Goal: Information Seeking & Learning: Learn about a topic

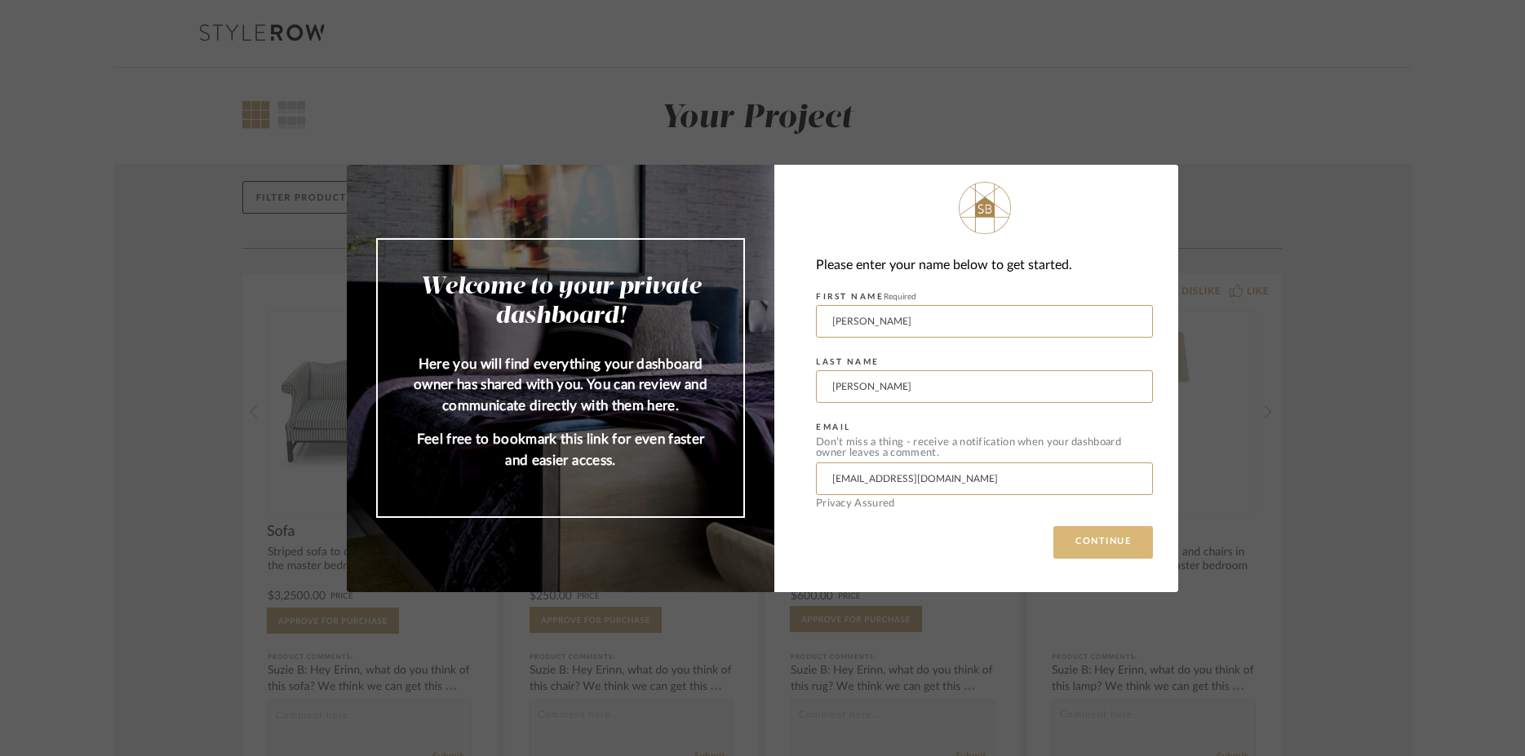
click at [1083, 548] on button "CONTINUE" at bounding box center [1103, 542] width 100 height 33
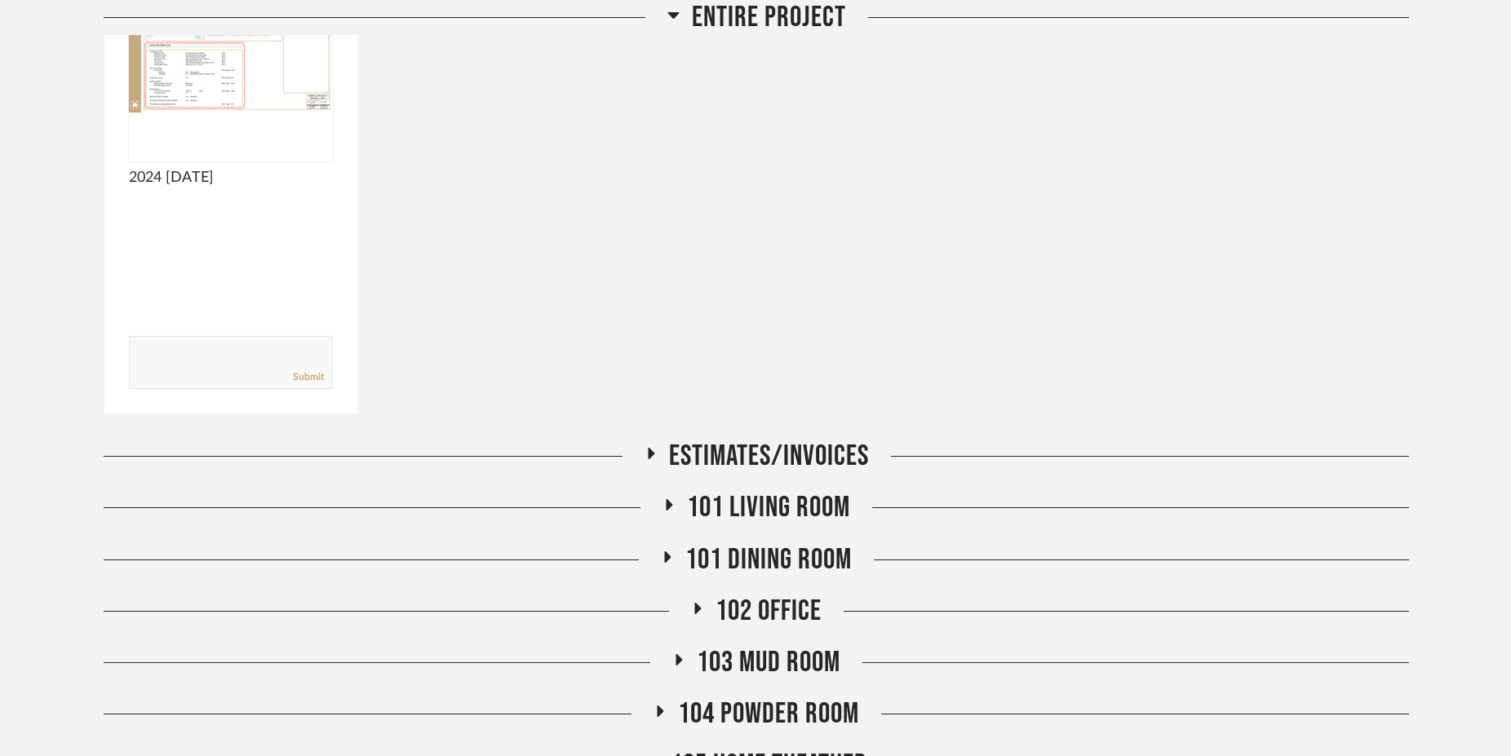
scroll to position [388, 0]
click at [649, 457] on icon at bounding box center [651, 454] width 7 height 11
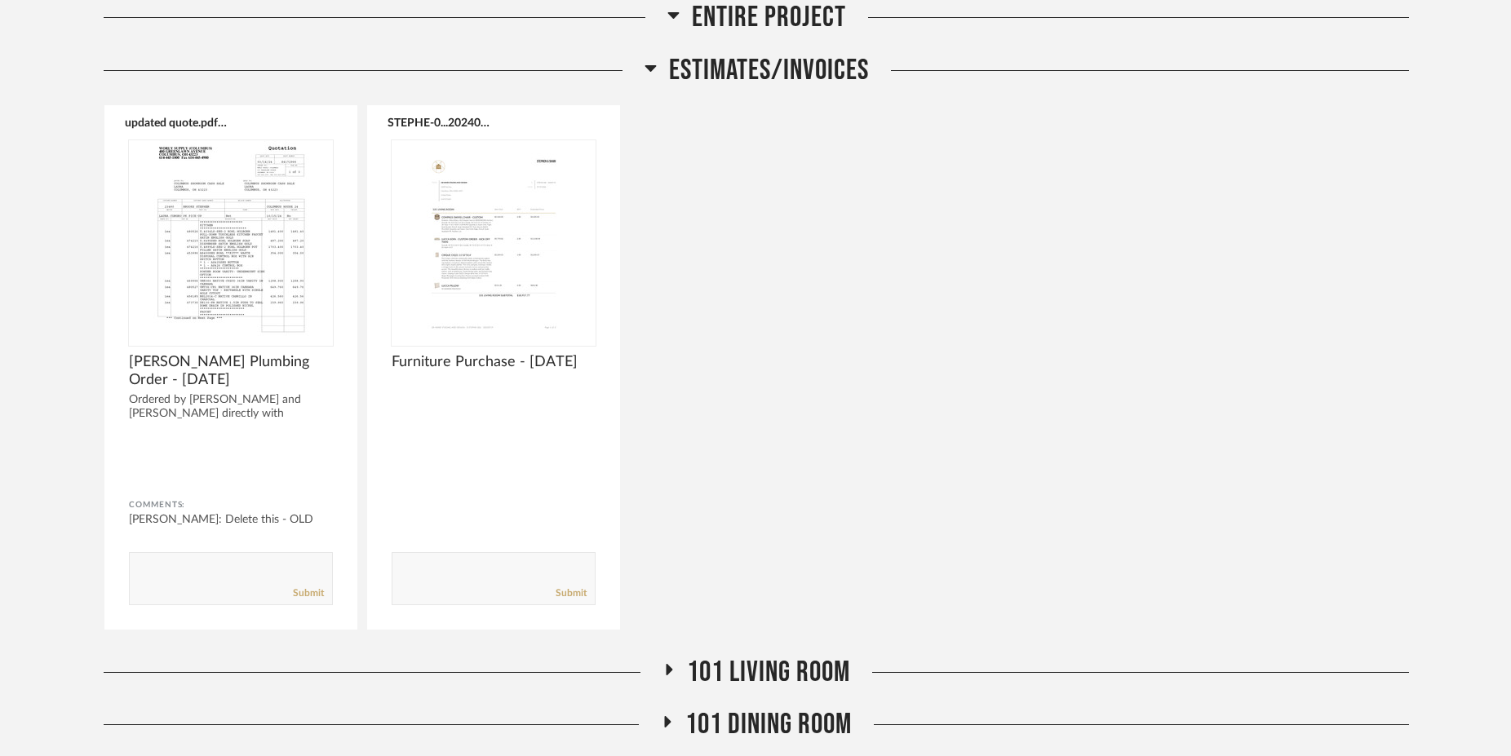
scroll to position [777, 0]
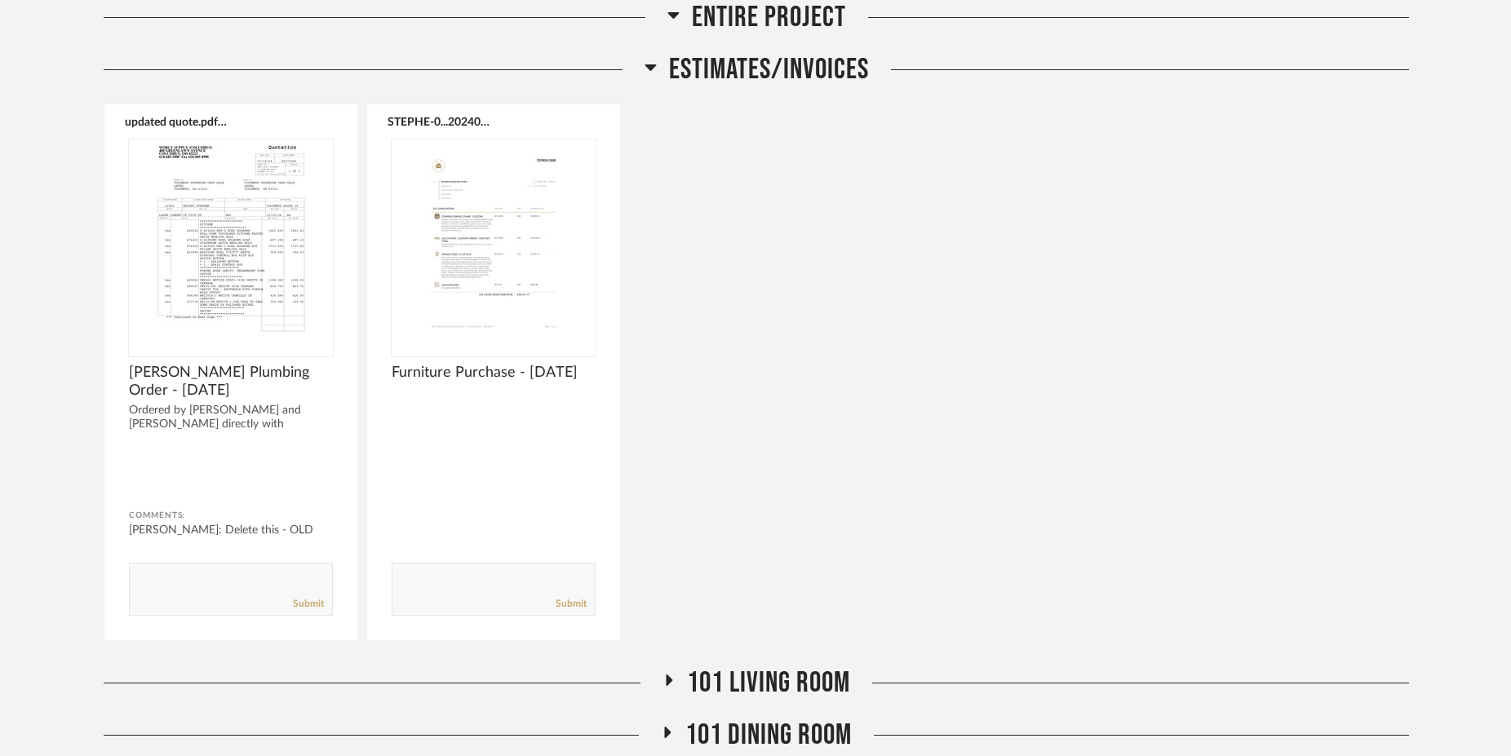
click at [644, 67] on icon at bounding box center [650, 67] width 12 height 20
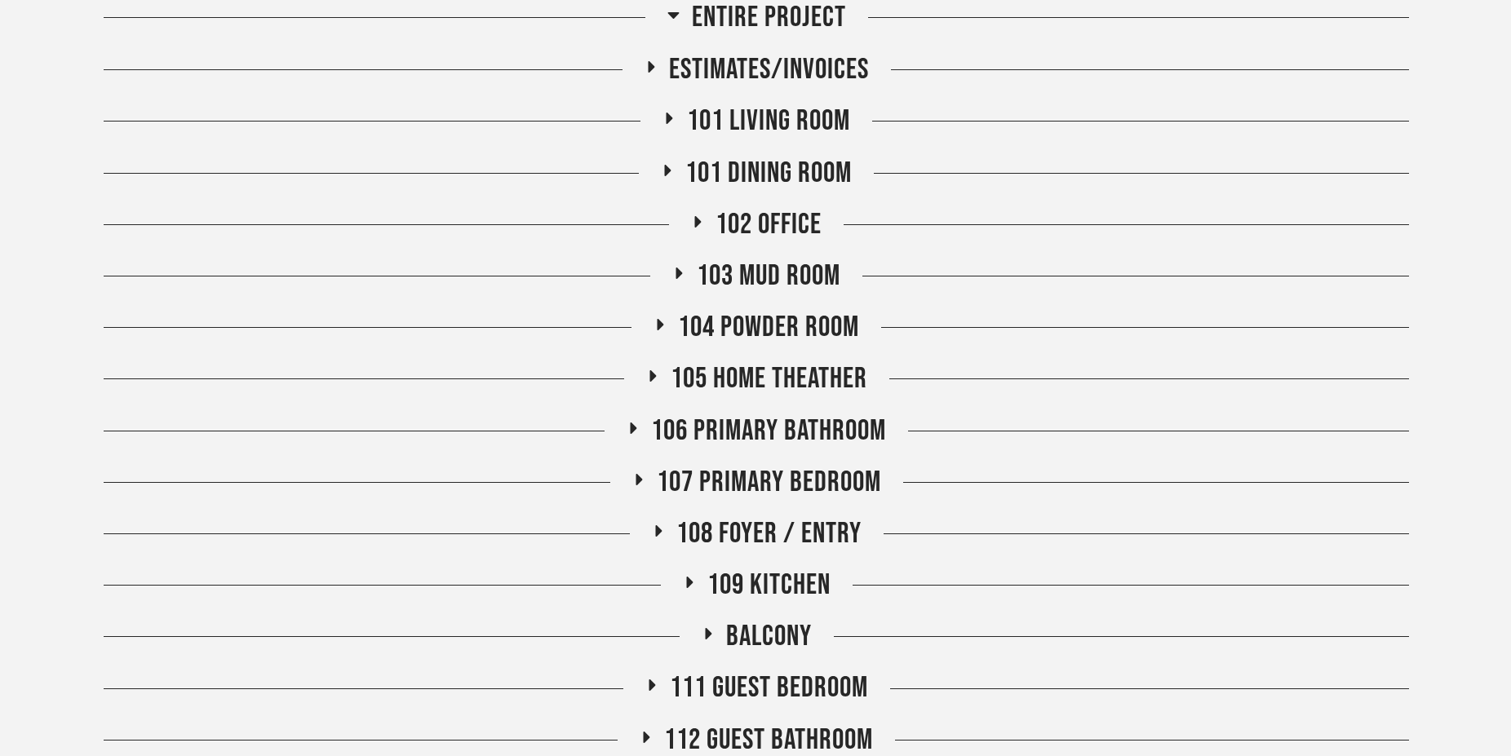
click at [666, 119] on icon at bounding box center [669, 118] width 7 height 11
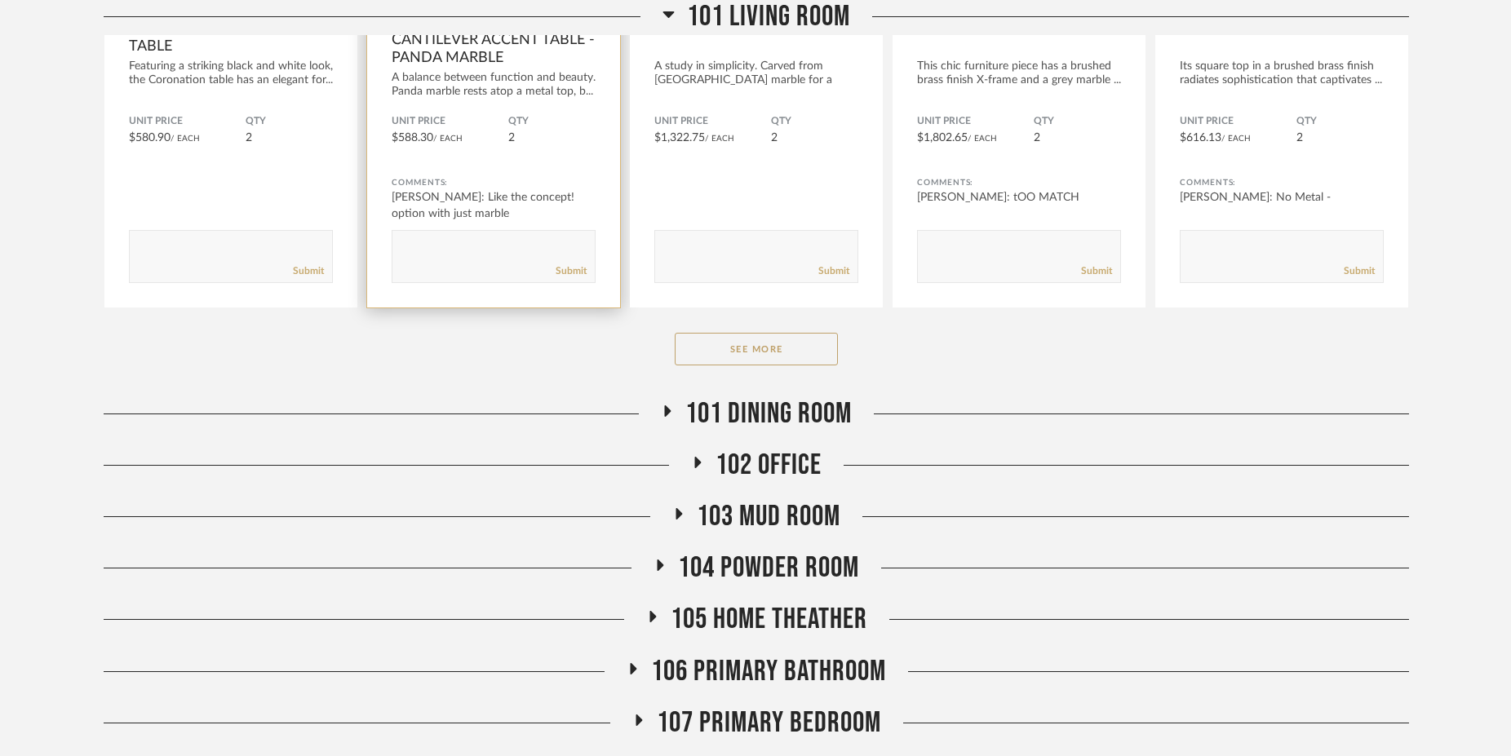
scroll to position [1165, 0]
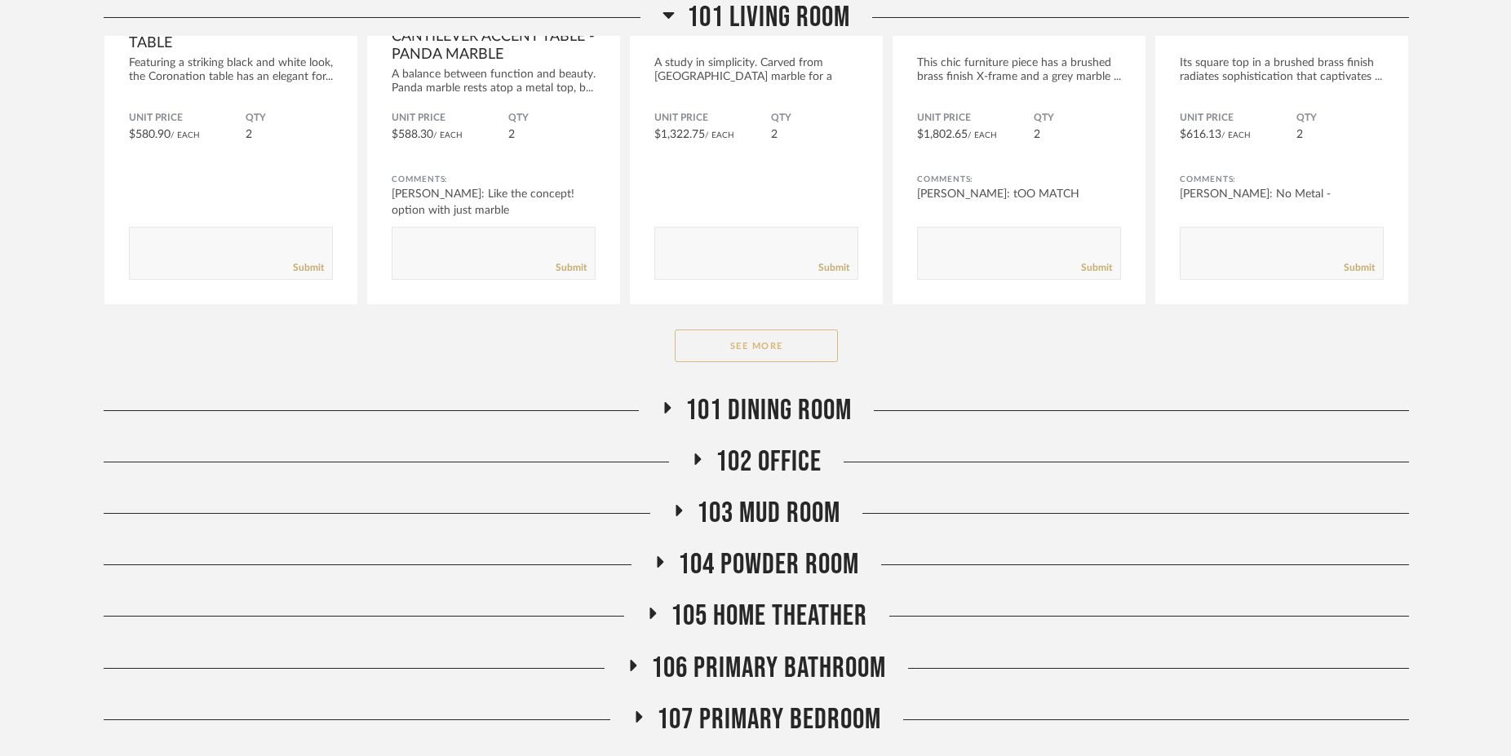
click at [783, 341] on button "See More" at bounding box center [756, 346] width 163 height 33
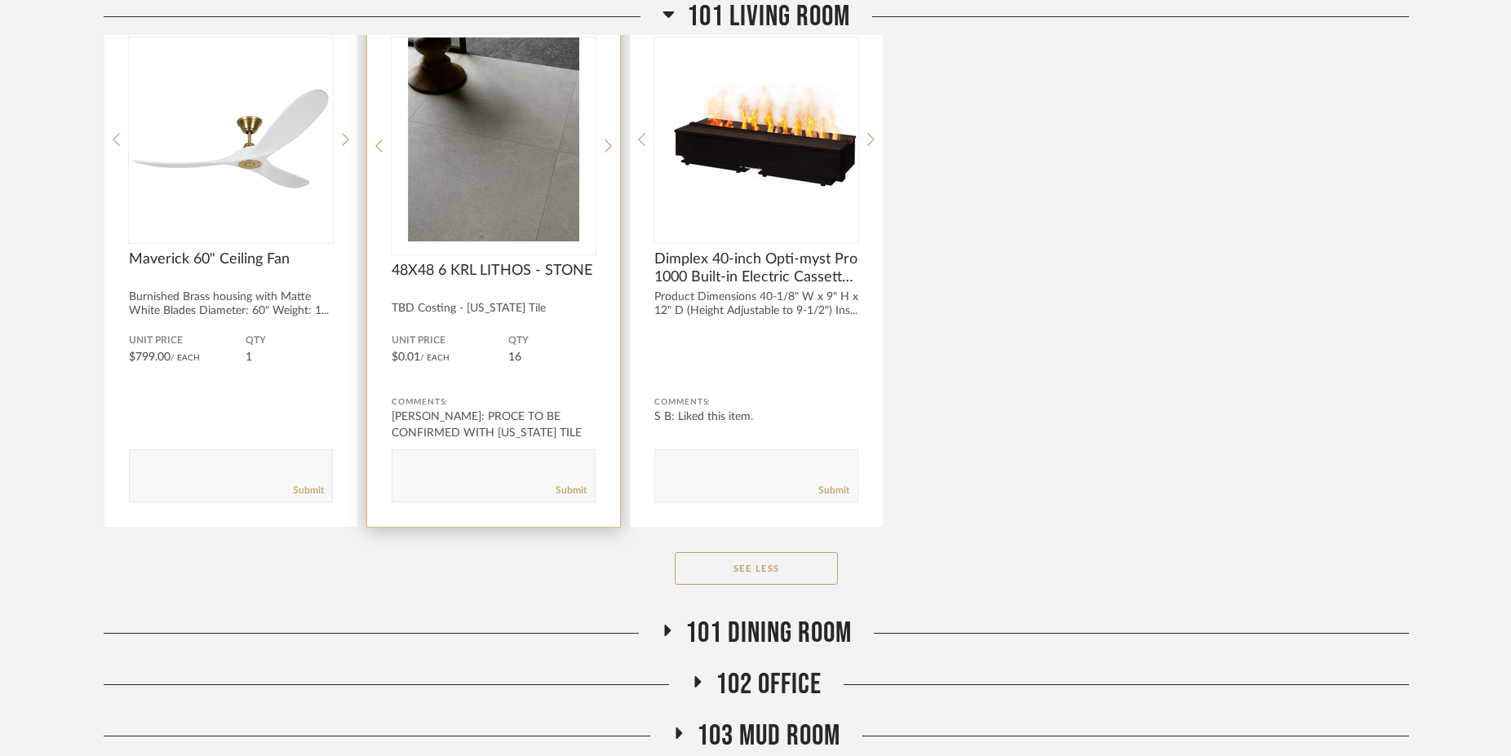
scroll to position [2718, 0]
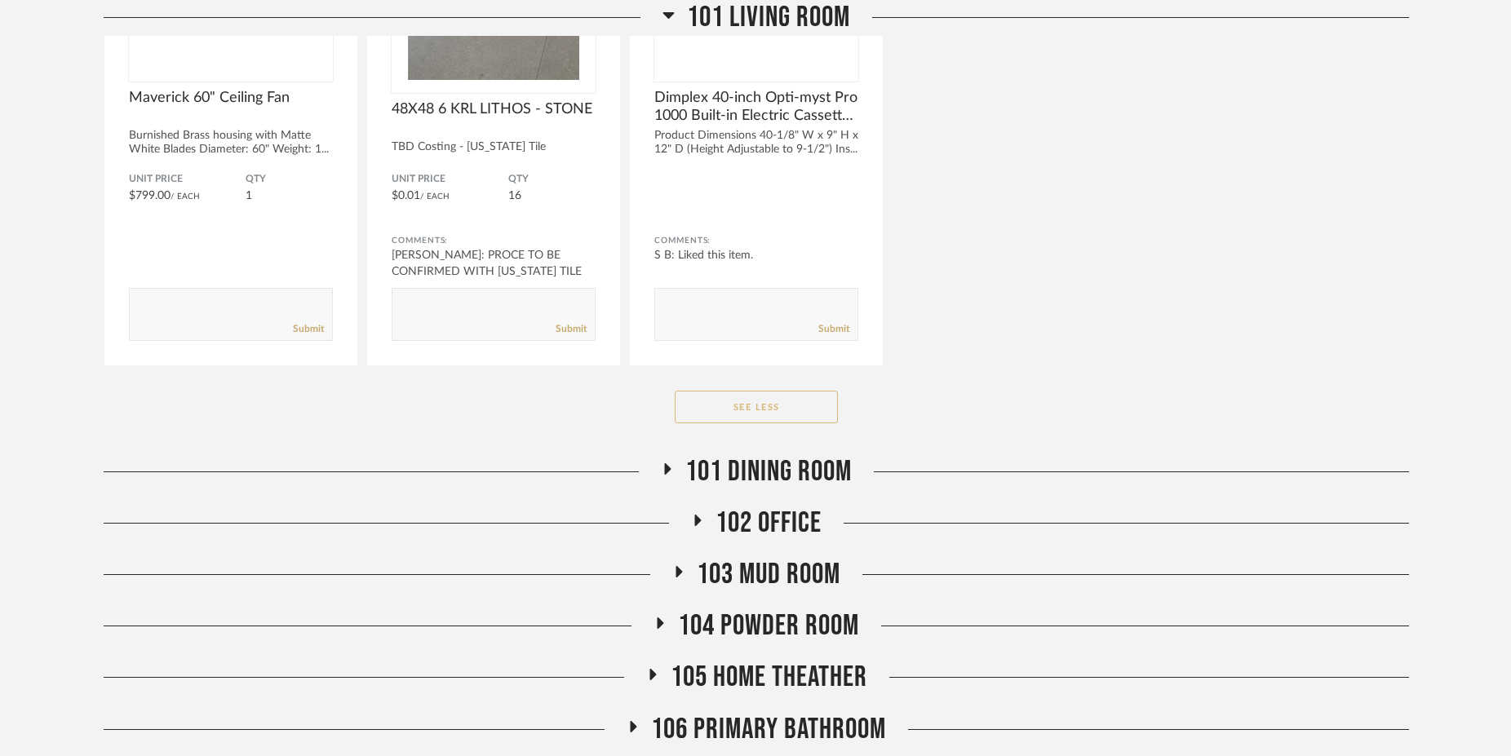
click at [750, 407] on button "See Less" at bounding box center [756, 407] width 163 height 33
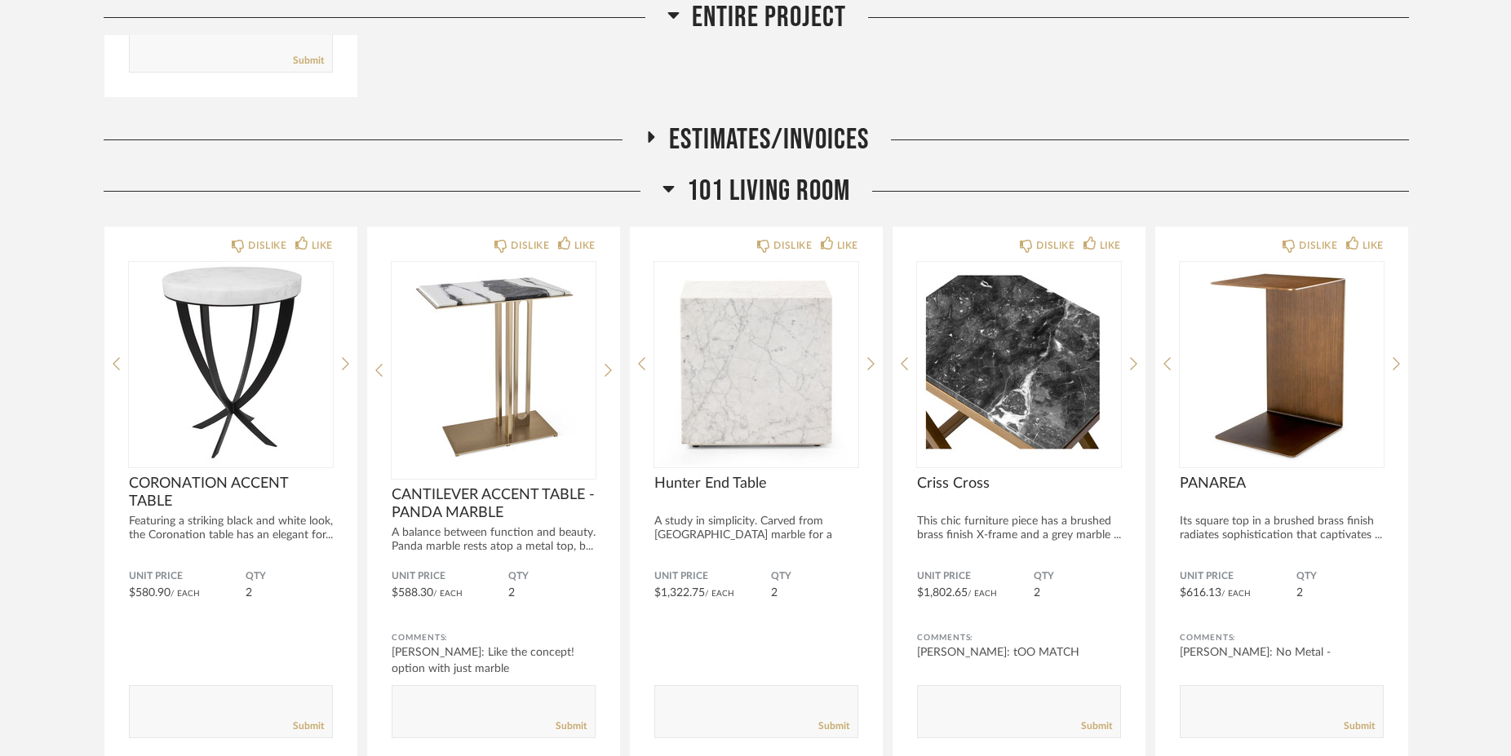
scroll to position [518, 0]
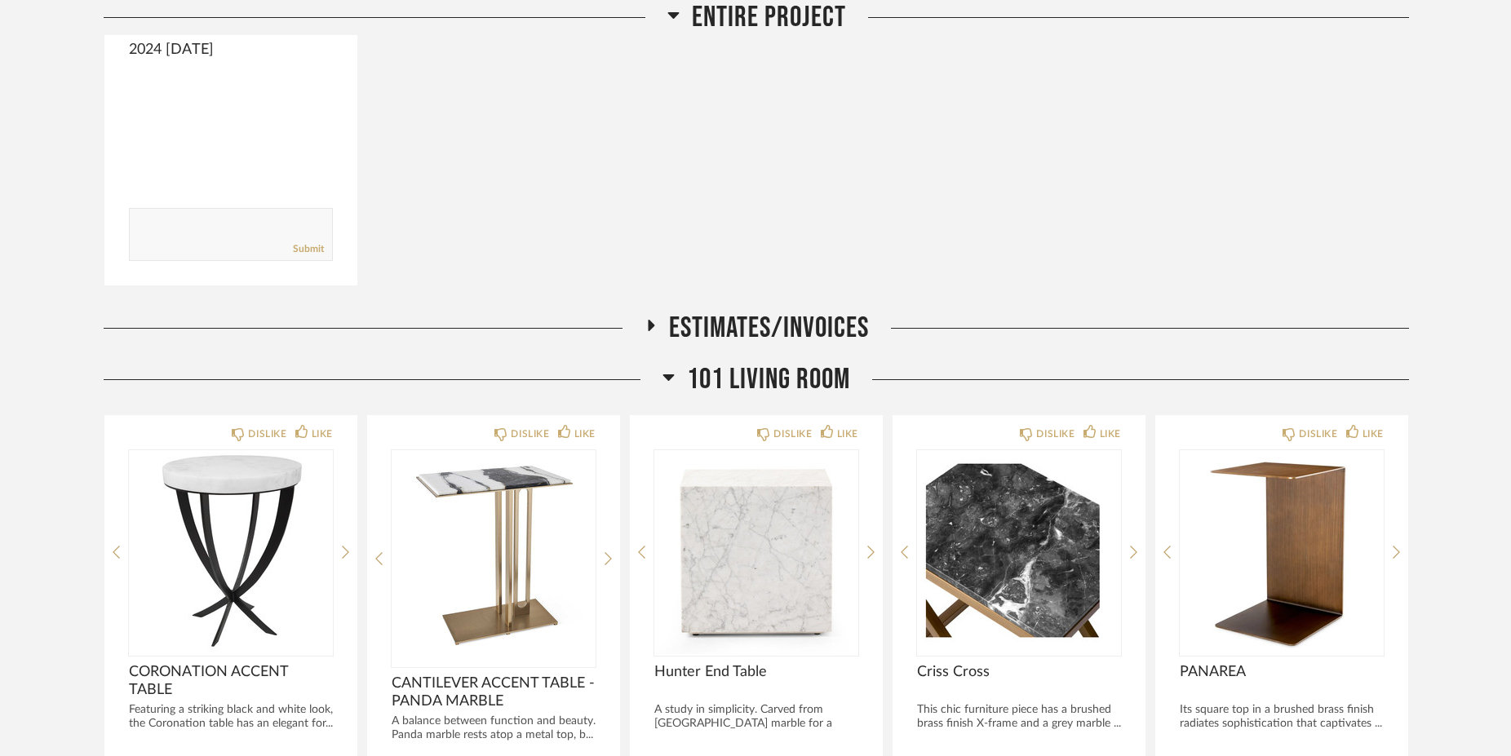
click at [669, 375] on icon at bounding box center [668, 377] width 11 height 7
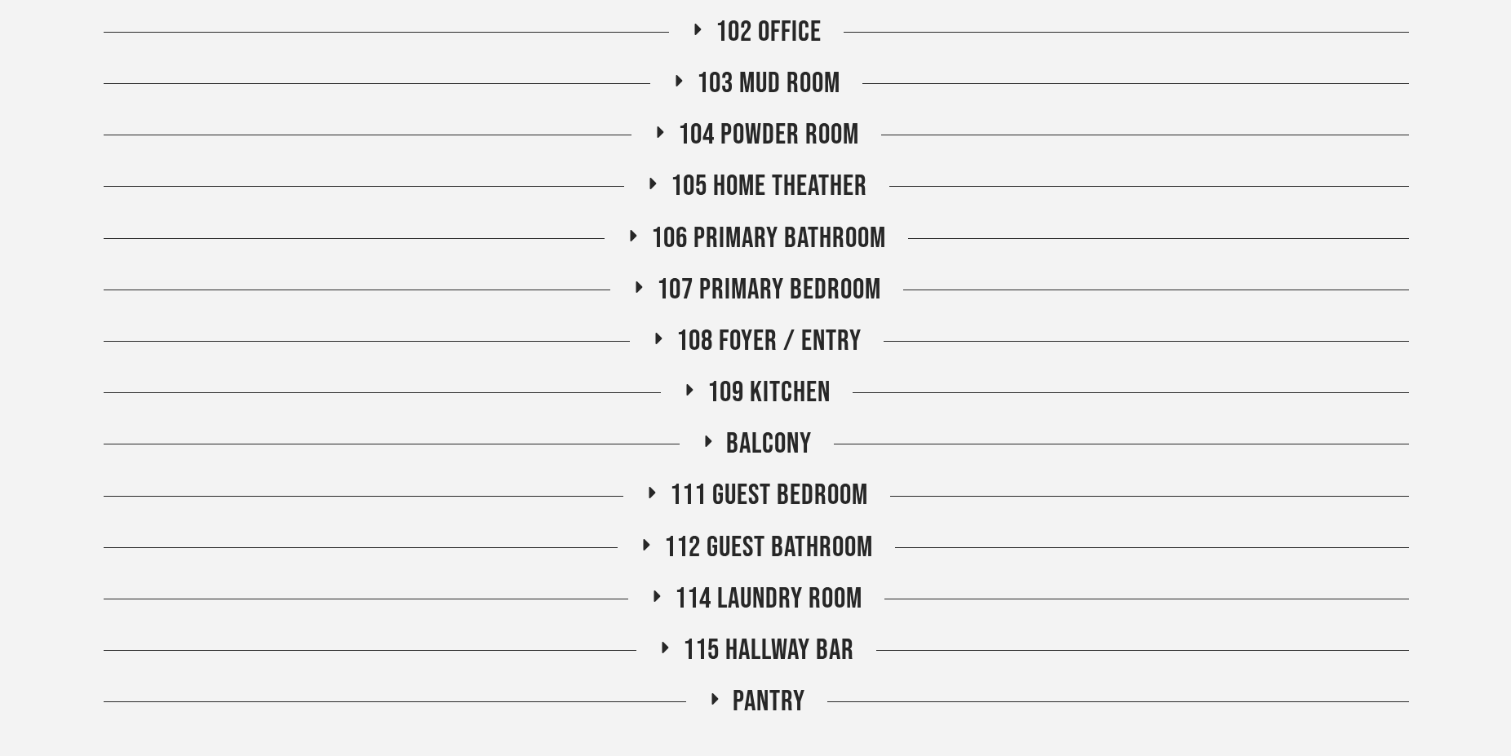
scroll to position [1057, 0]
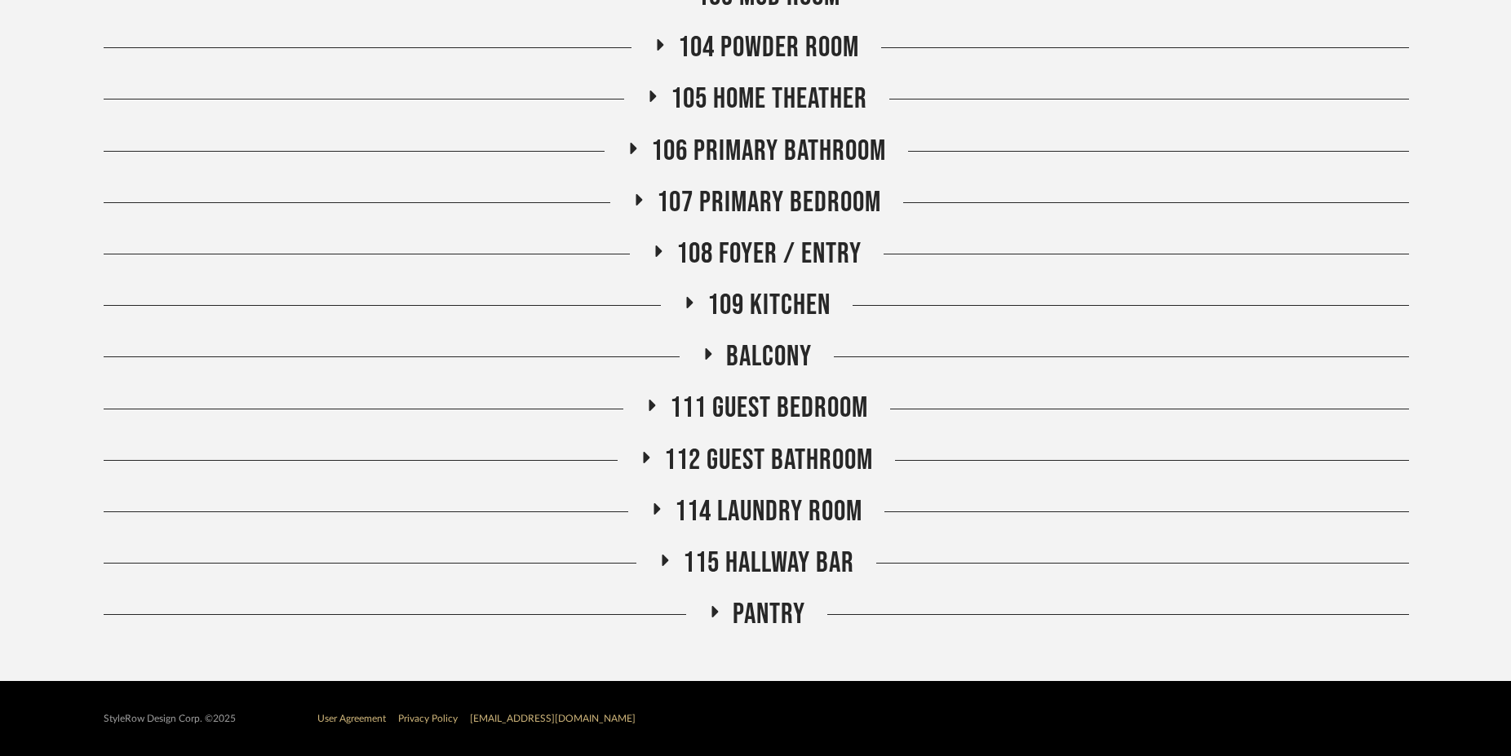
click at [657, 560] on icon at bounding box center [665, 561] width 20 height 12
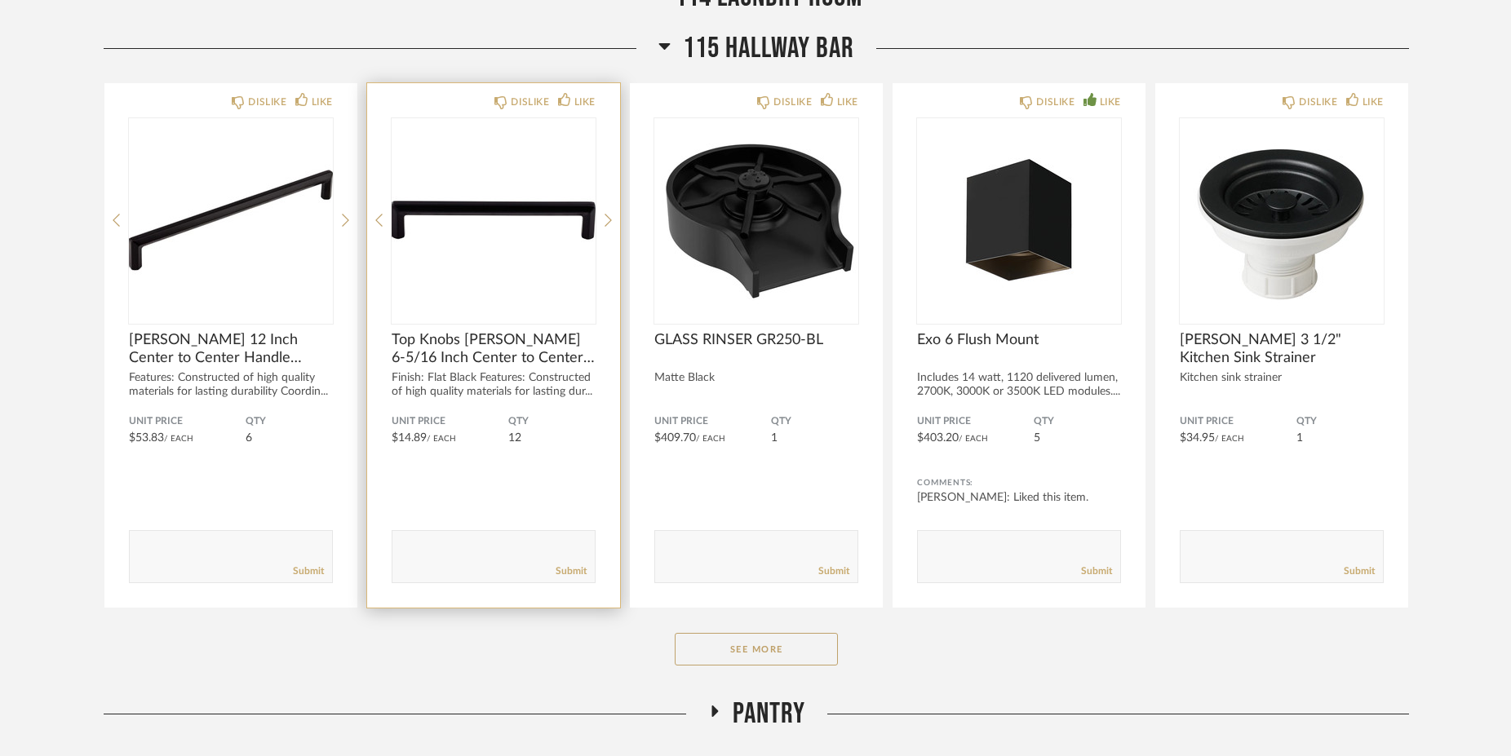
scroll to position [1671, 0]
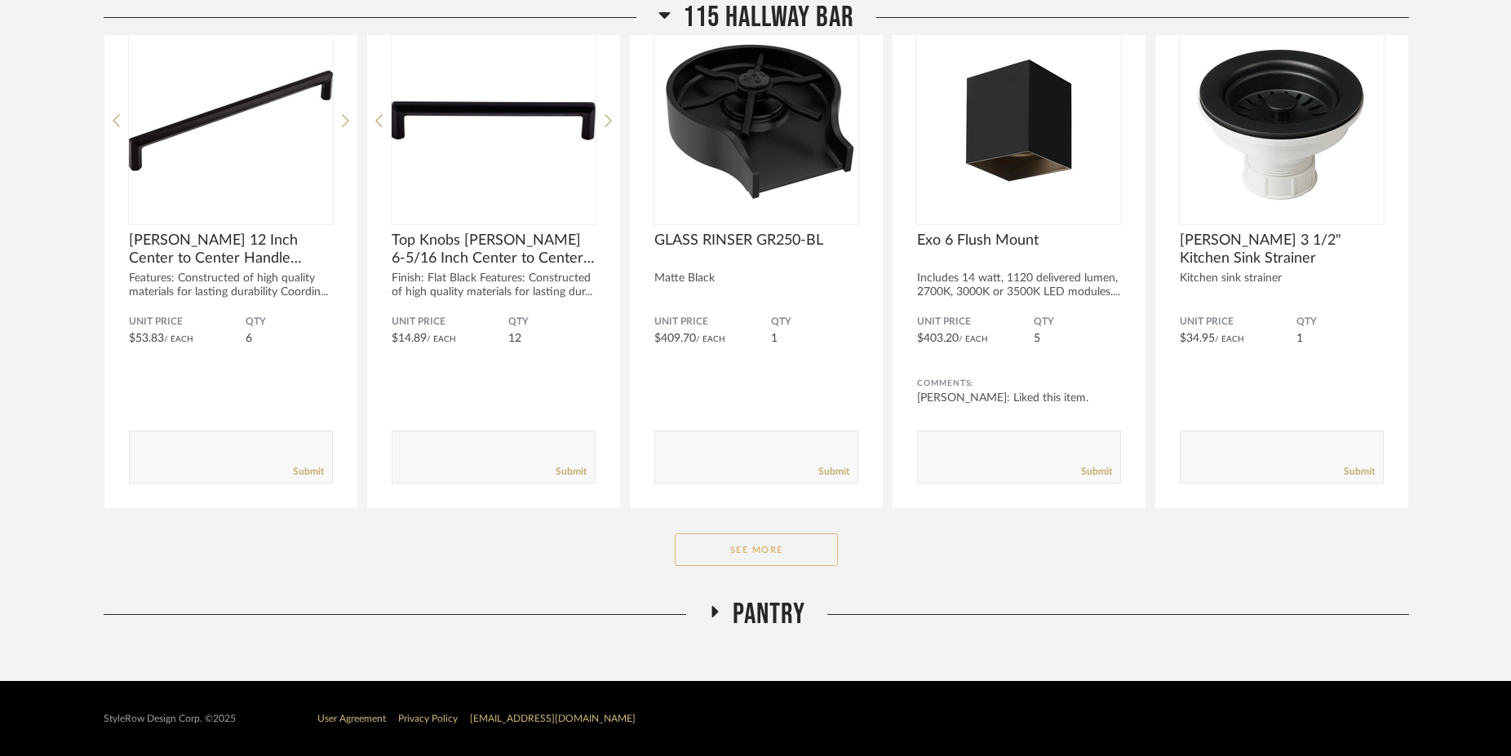
click at [742, 543] on button "See More" at bounding box center [756, 550] width 163 height 33
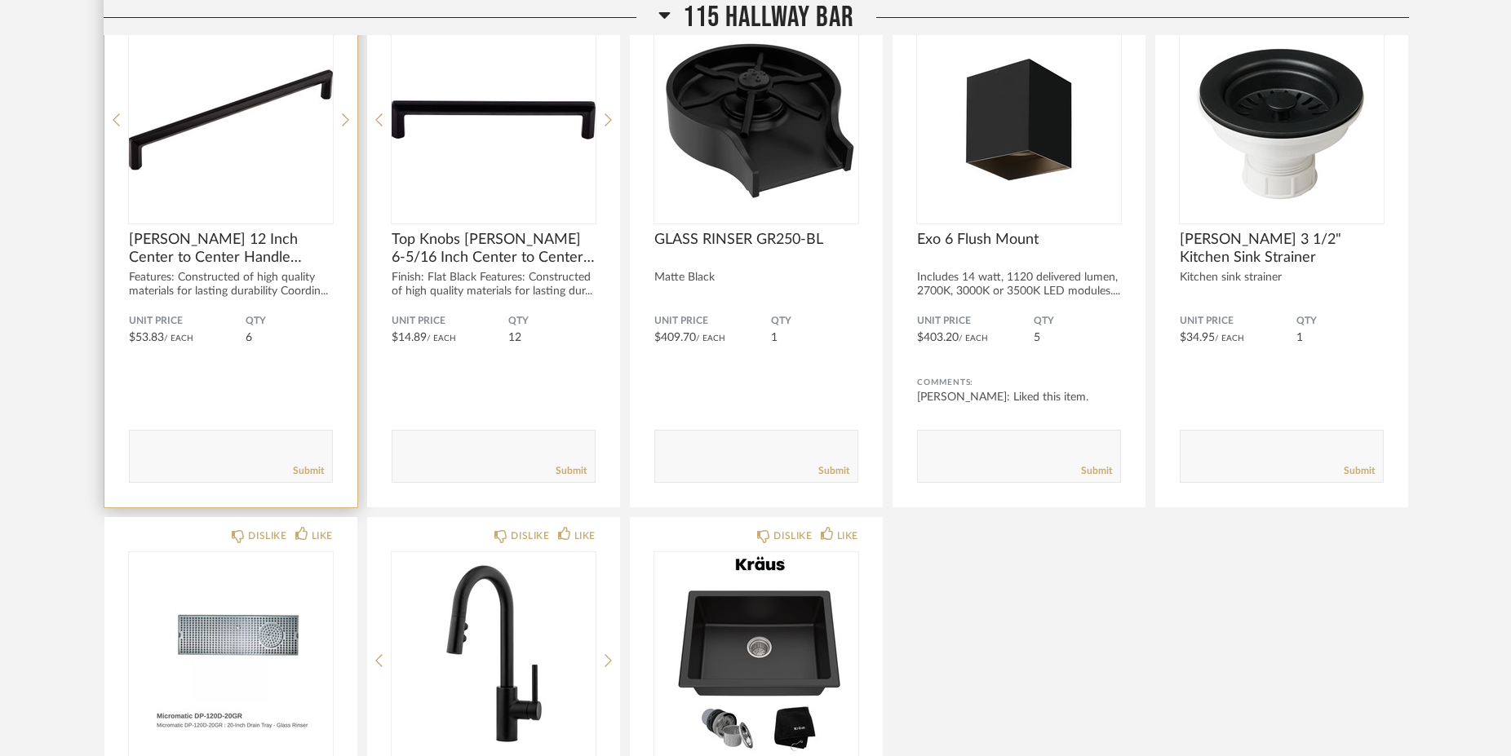
click at [251, 263] on span "[PERSON_NAME] 12 Inch Center to Center Handle Cabinet Pull - Flat Black" at bounding box center [231, 249] width 204 height 36
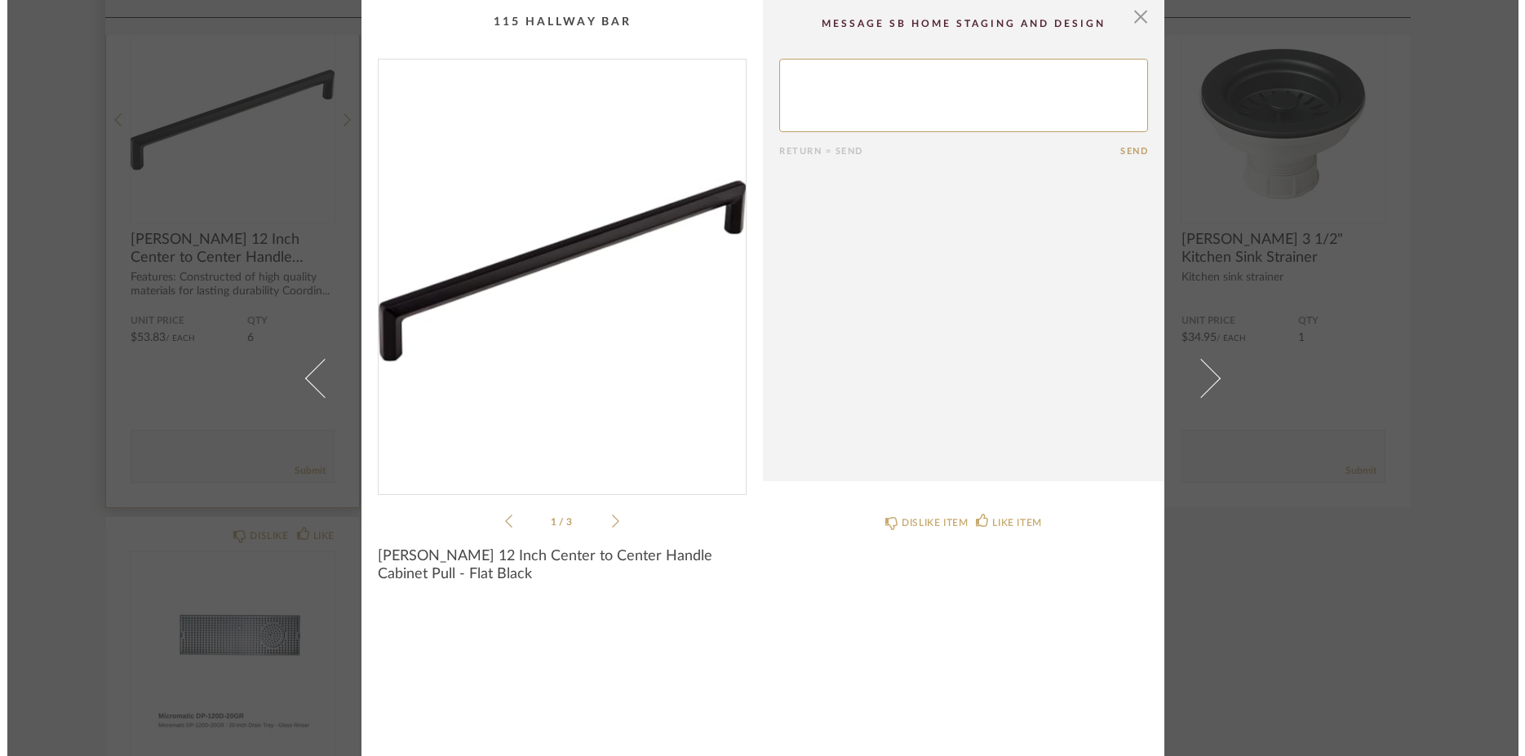
scroll to position [0, 0]
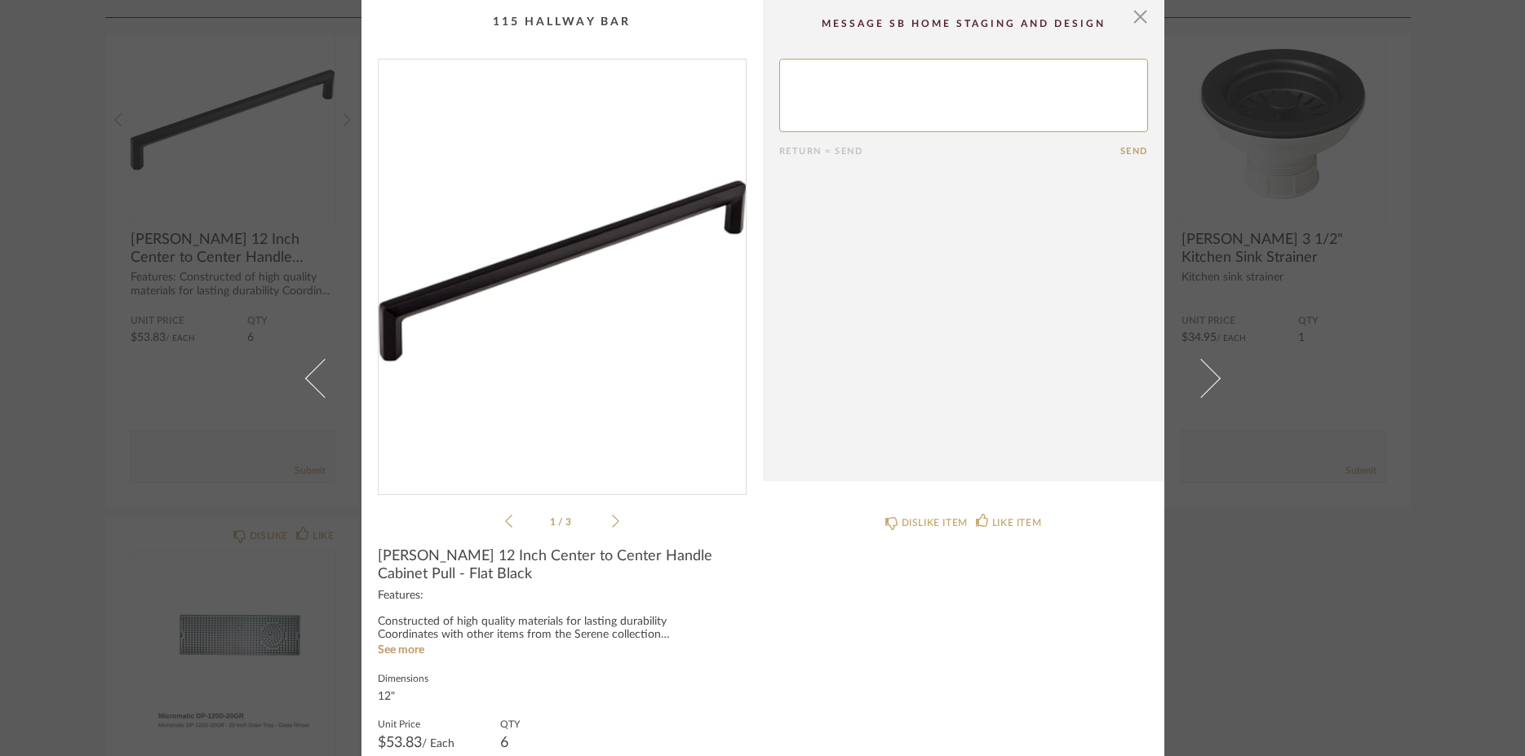
click at [1313, 582] on div "× 1 / 3 Return = Send Send Lydia 12 Inch Center to Center Handle Cabinet Pull -…" at bounding box center [762, 378] width 1525 height 756
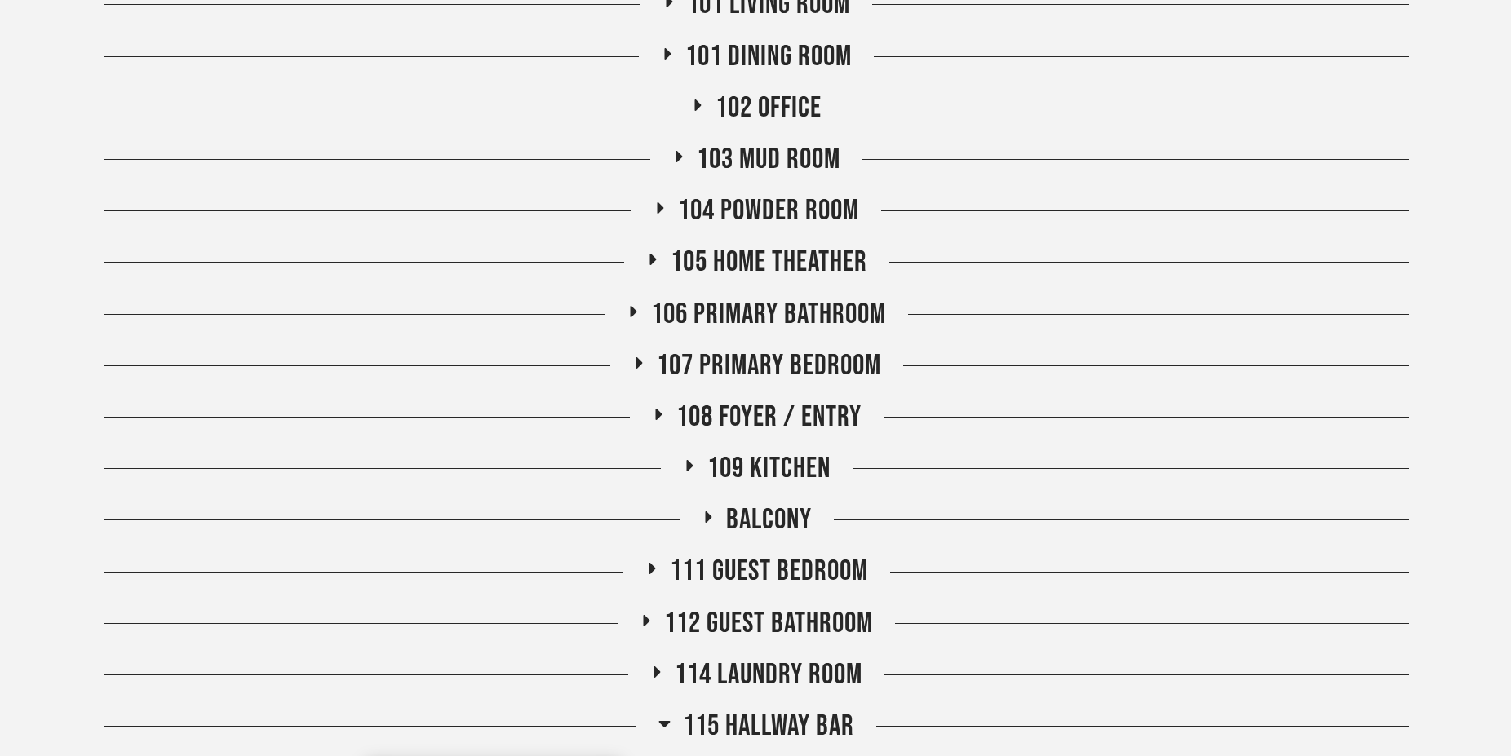
scroll to position [895, 0]
click at [674, 156] on icon at bounding box center [679, 154] width 20 height 12
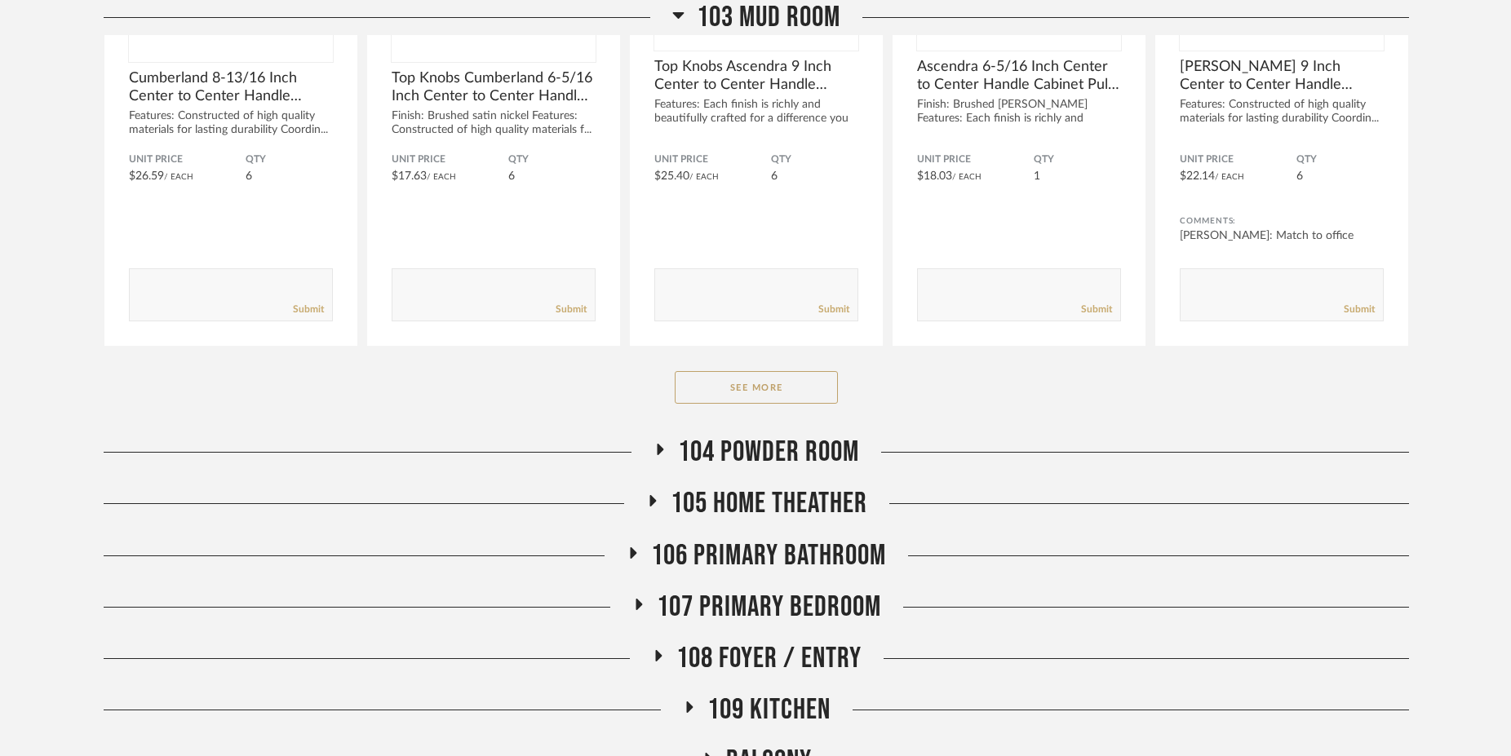
scroll to position [1283, 0]
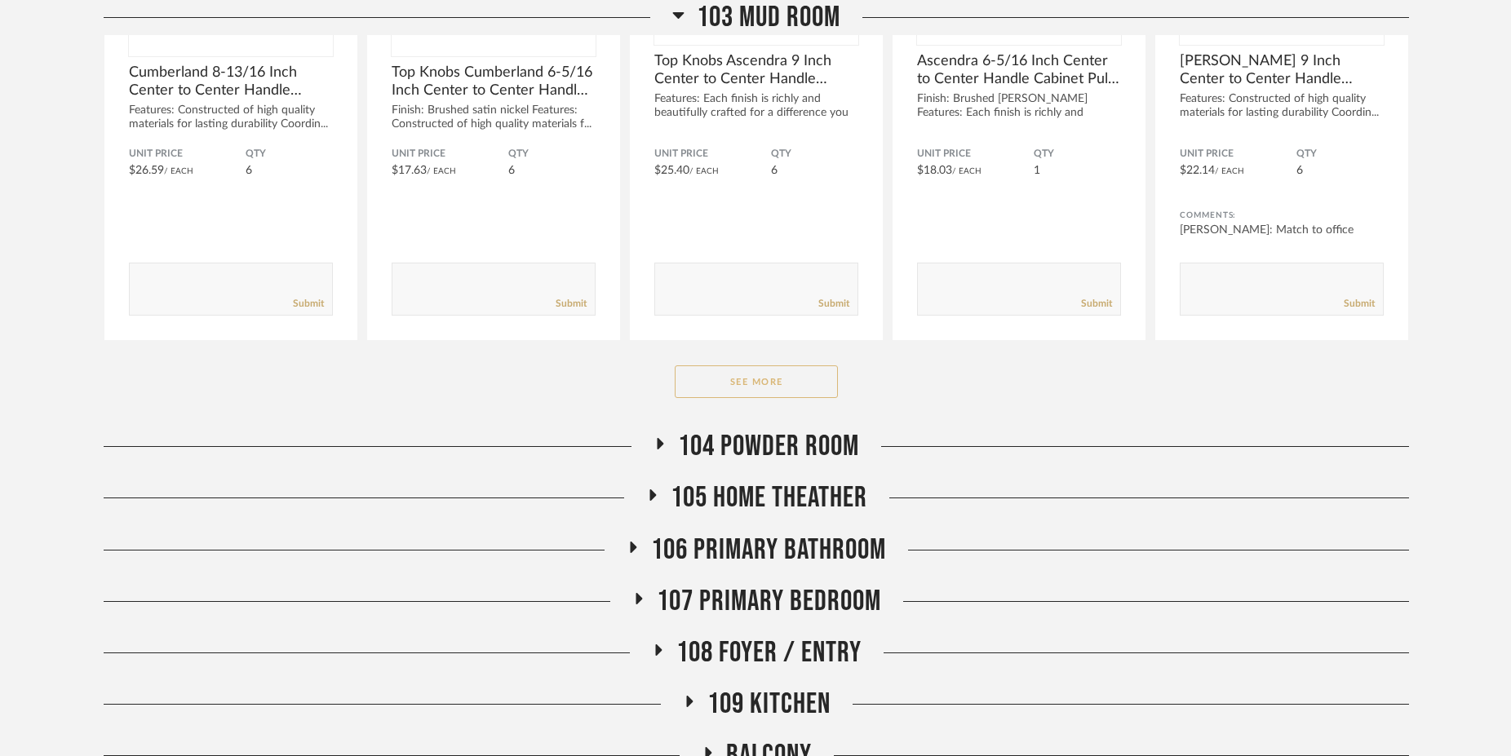
click at [730, 394] on button "See More" at bounding box center [756, 381] width 163 height 33
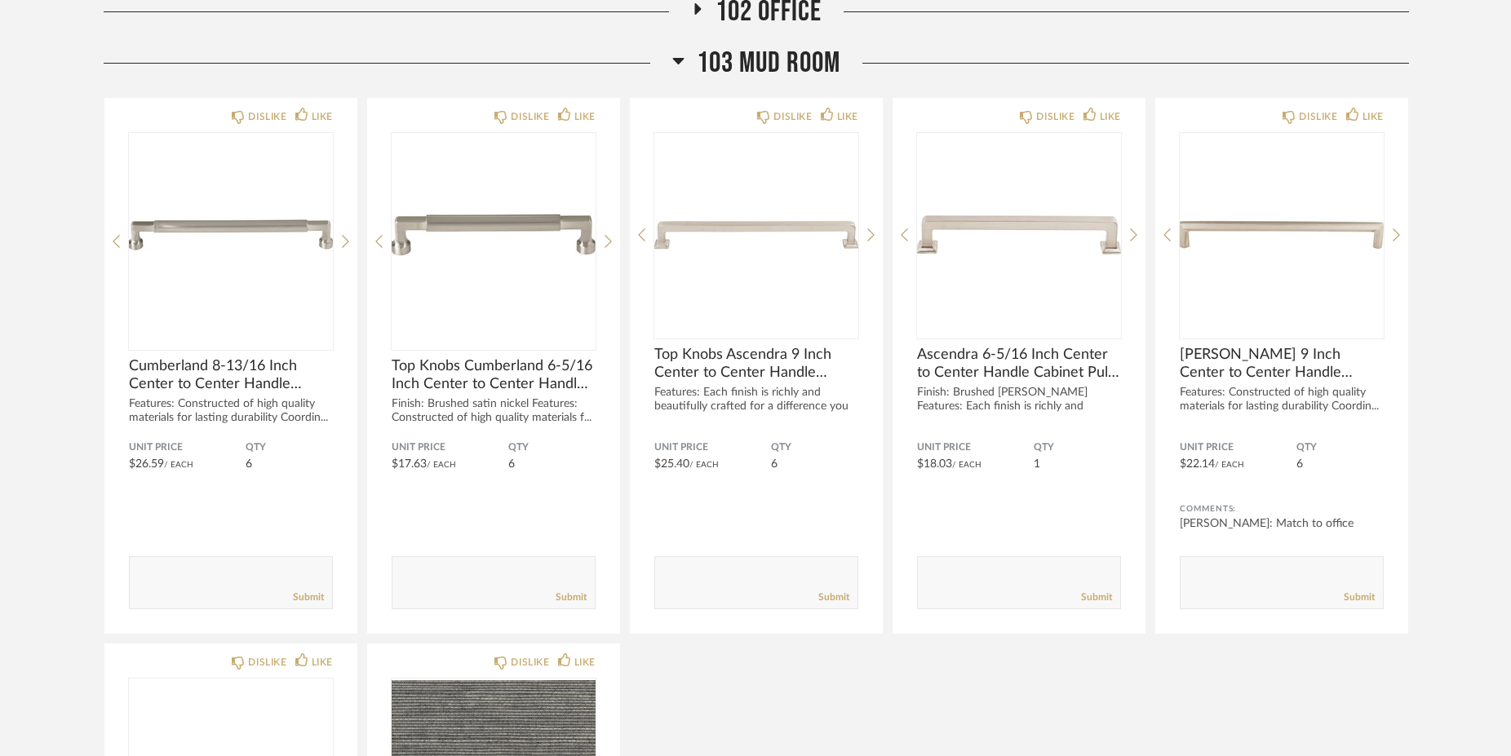
scroll to position [895, 0]
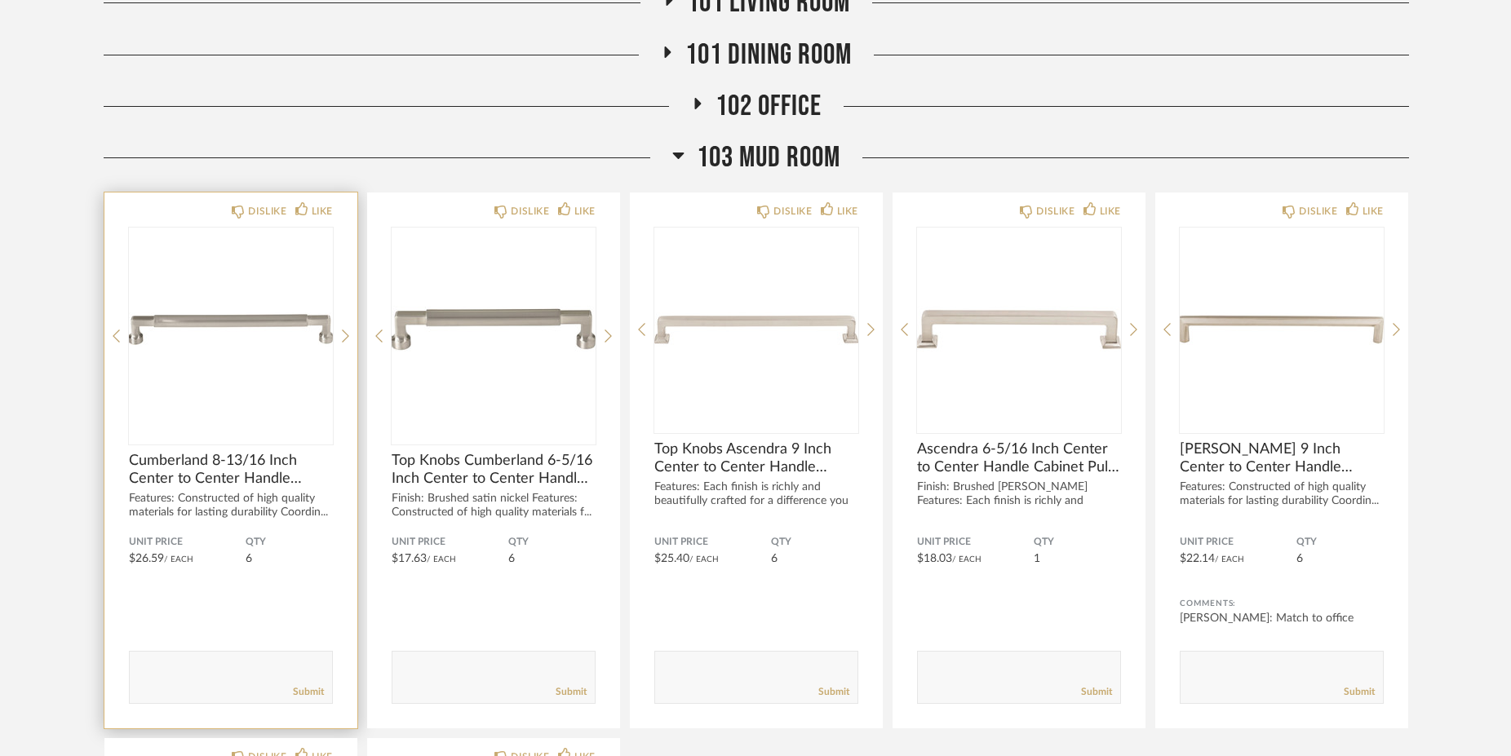
click at [228, 325] on img "0" at bounding box center [231, 330] width 204 height 204
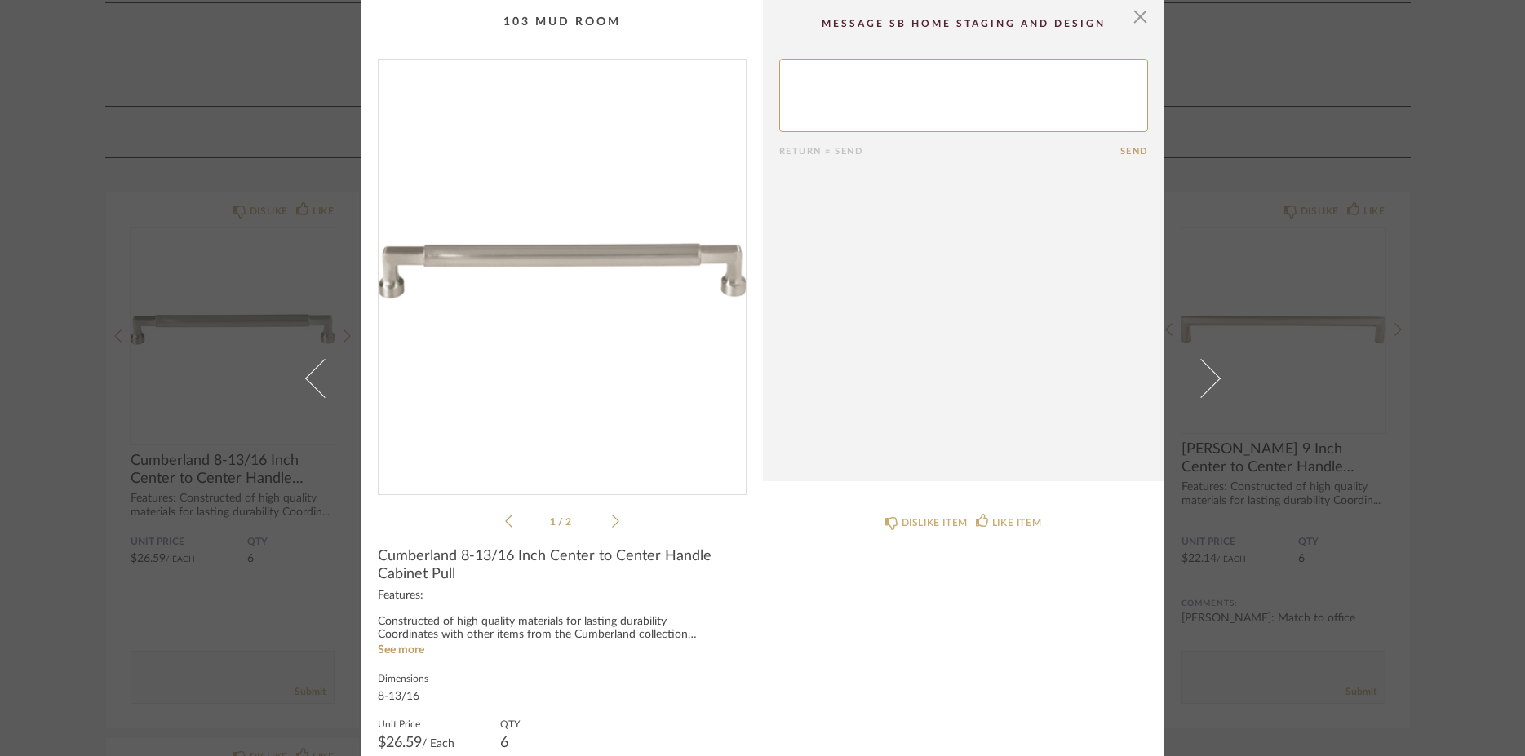
click at [16, 475] on div "× 1 / 2 Return = Send Send Cumberland 8-13/16 Inch Center to Center Handle Cabi…" at bounding box center [762, 378] width 1525 height 756
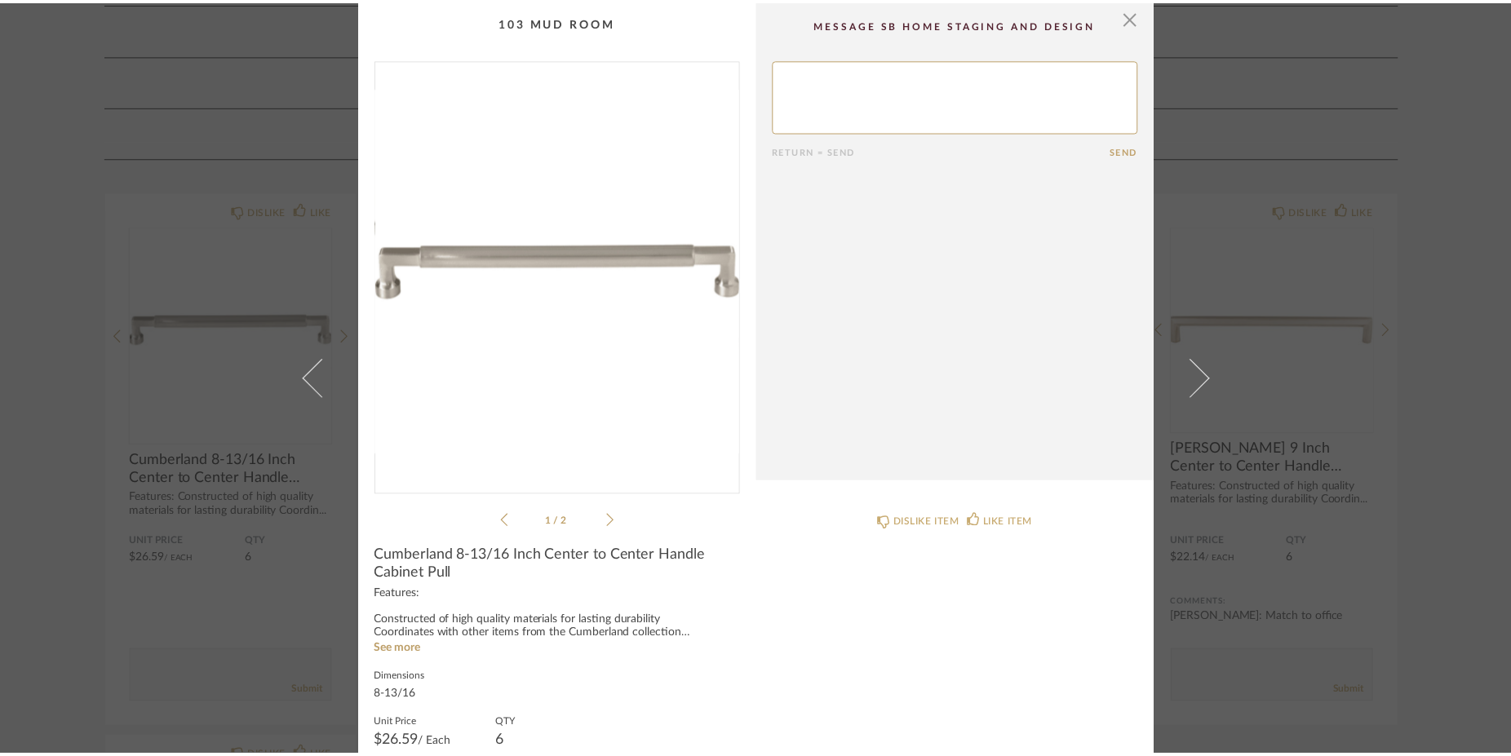
scroll to position [895, 0]
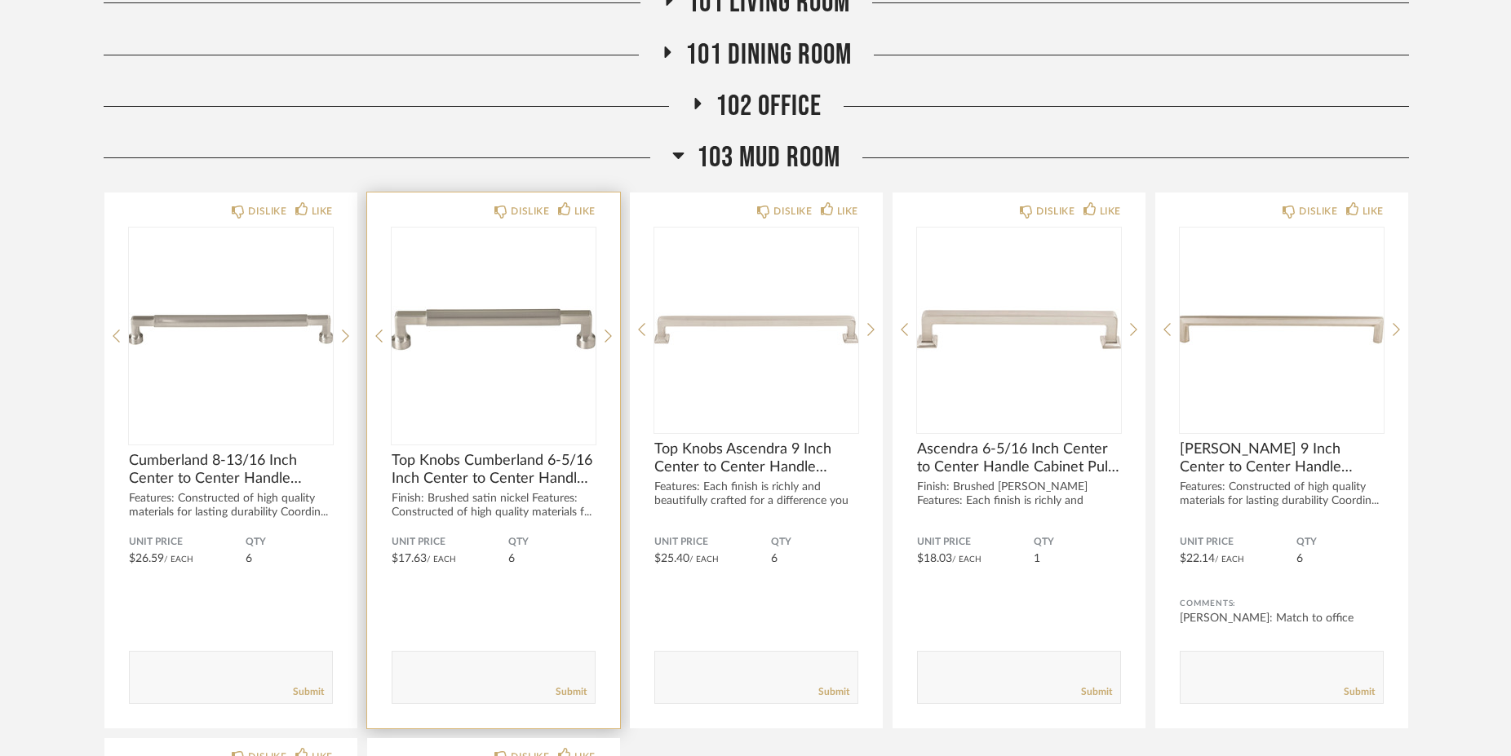
click at [465, 317] on img "0" at bounding box center [494, 330] width 204 height 204
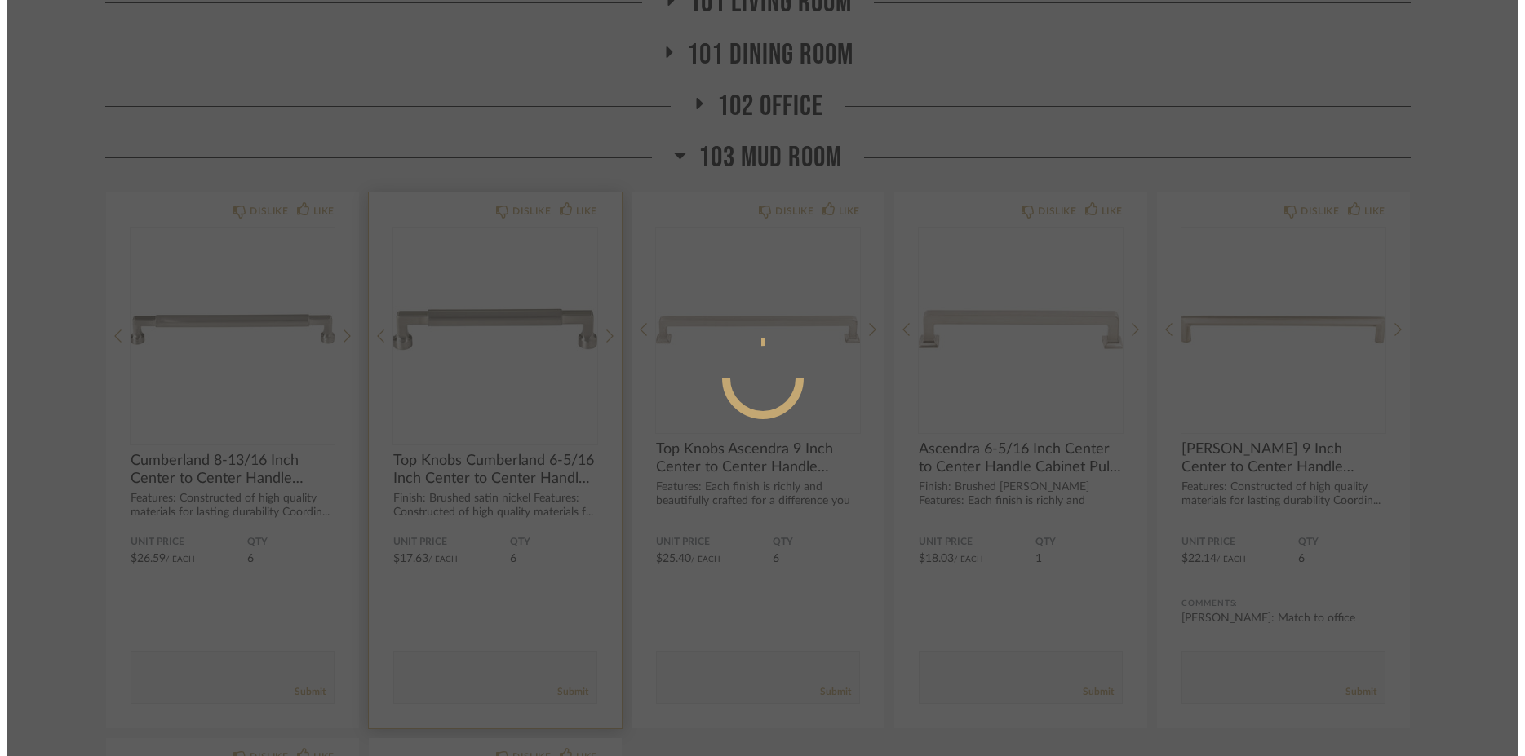
scroll to position [0, 0]
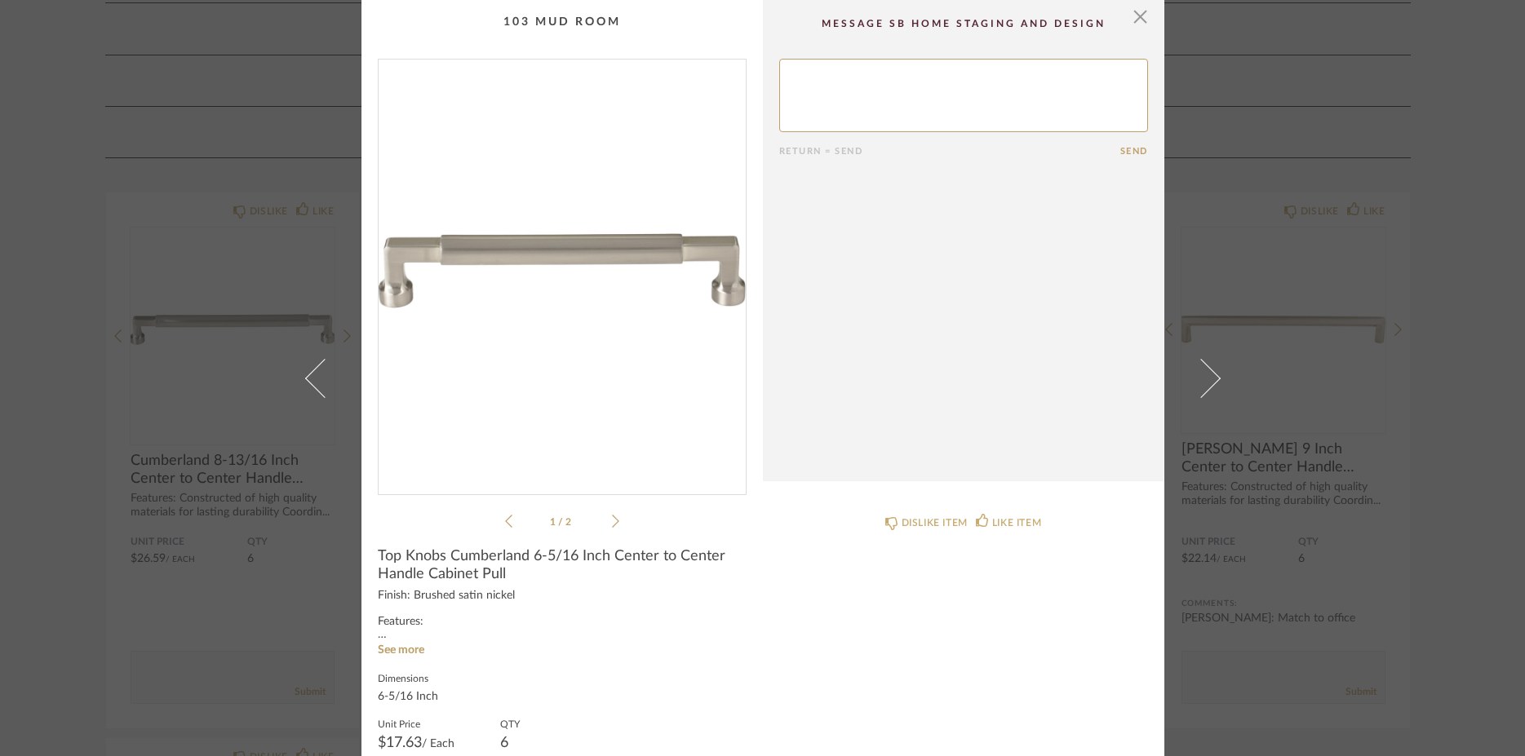
click at [478, 261] on img "0" at bounding box center [562, 271] width 367 height 422
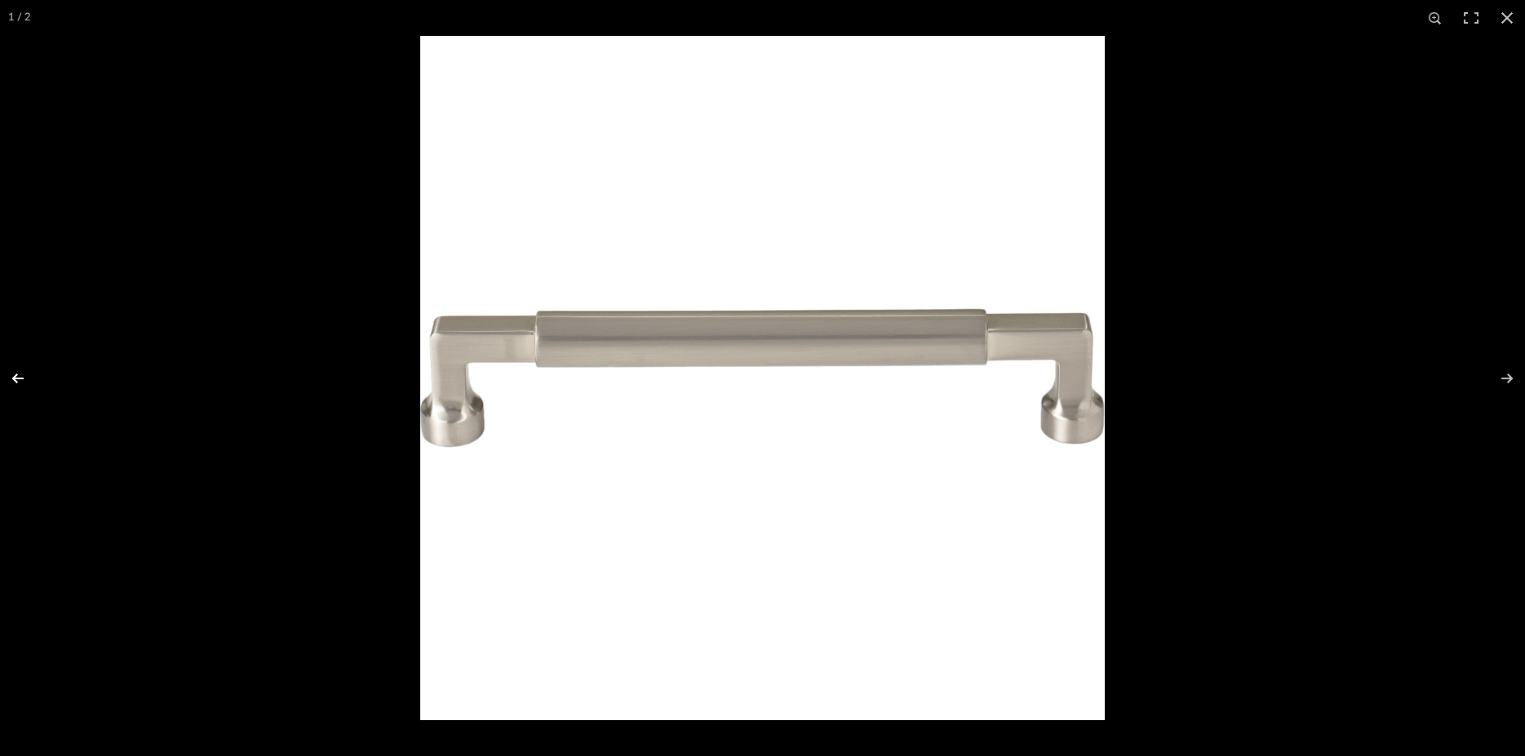
click at [15, 382] on button at bounding box center [28, 379] width 57 height 82
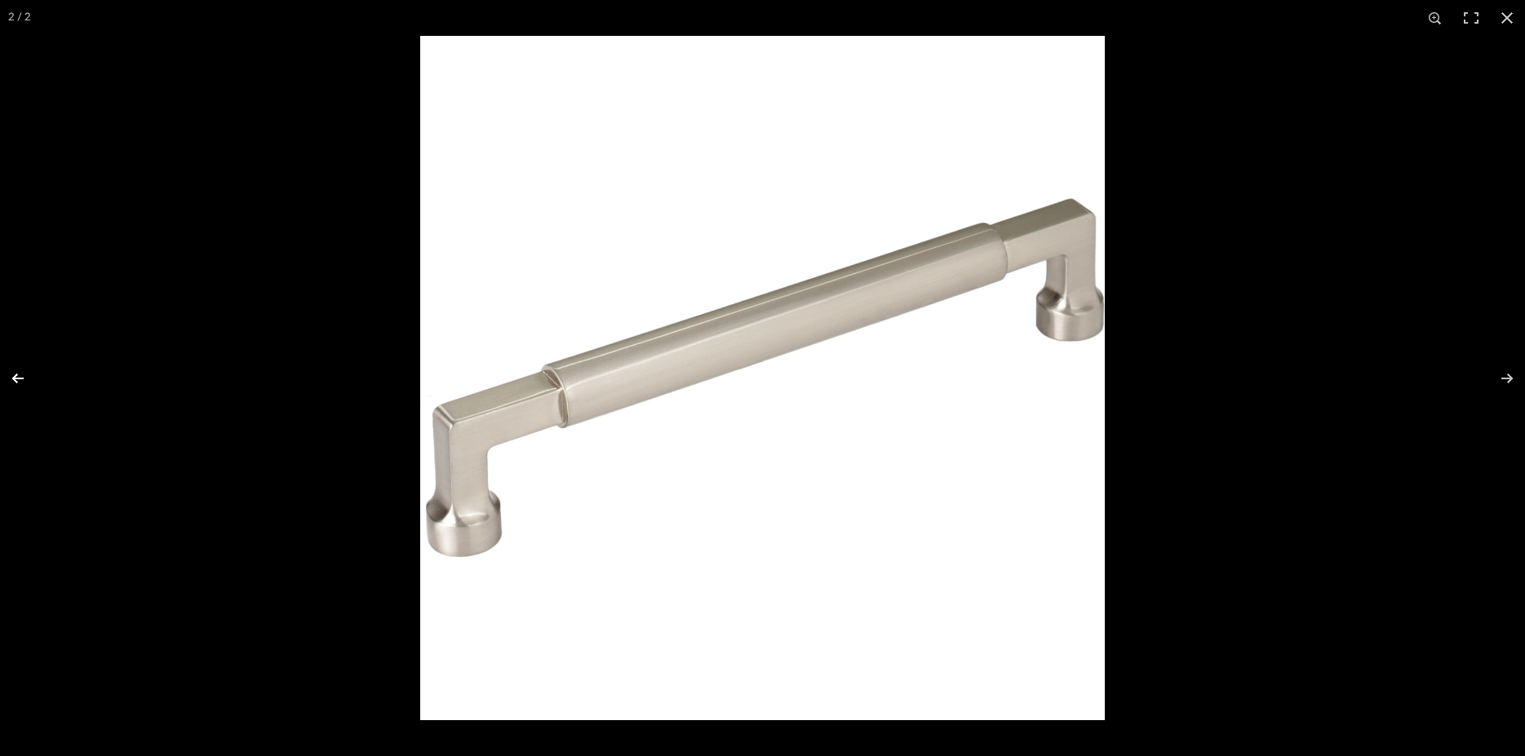
click at [15, 382] on button at bounding box center [28, 379] width 57 height 82
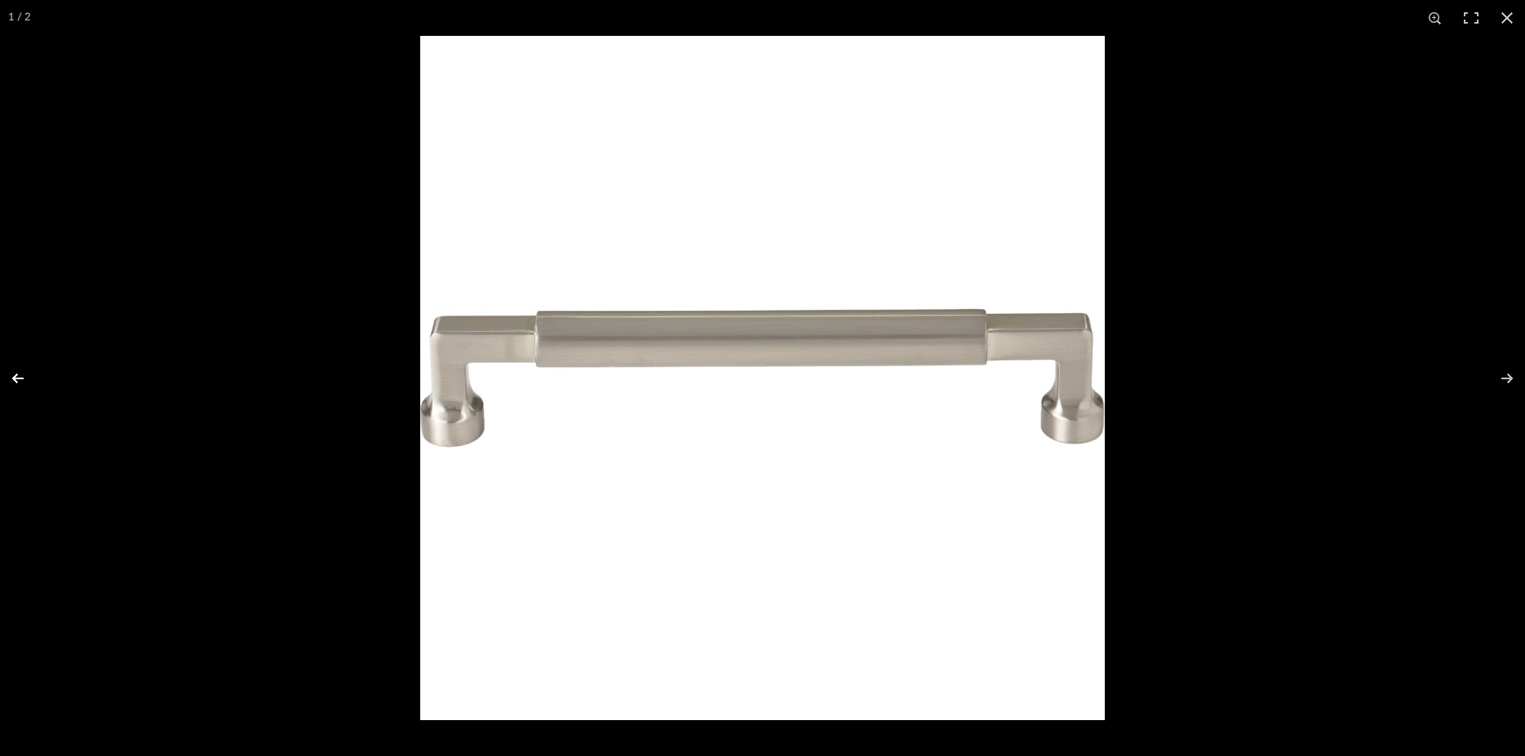
click at [15, 382] on button at bounding box center [28, 379] width 57 height 82
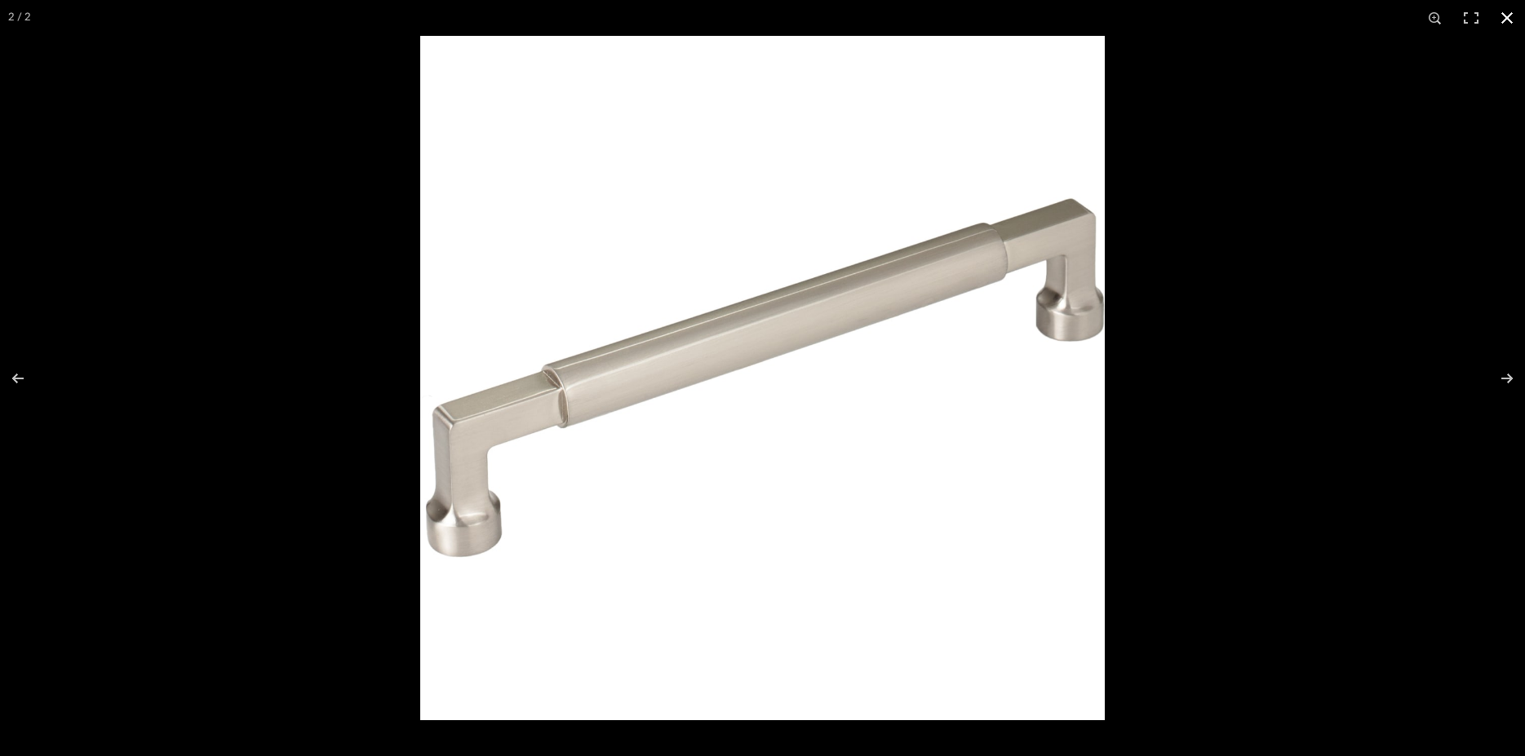
click at [1501, 15] on button at bounding box center [1507, 18] width 36 height 36
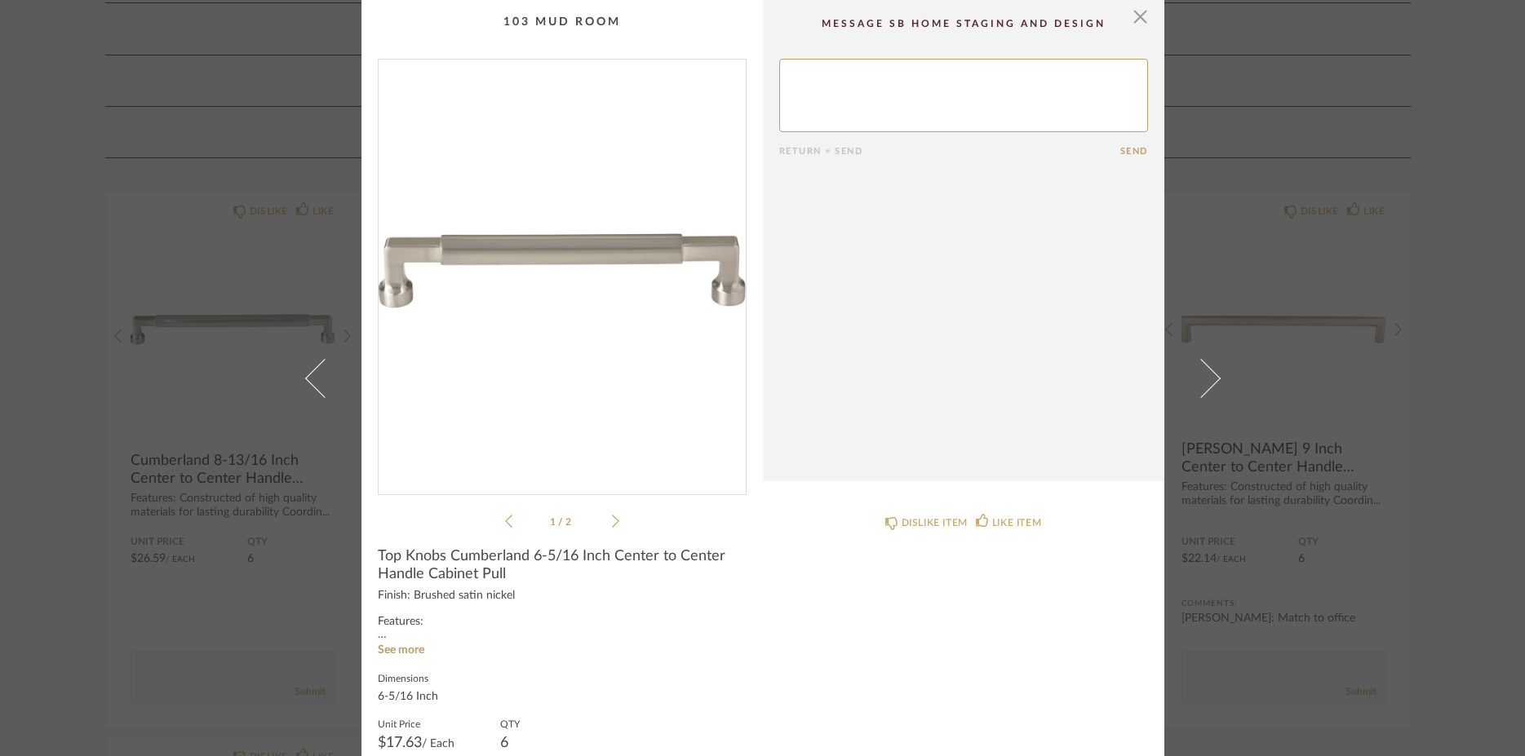
click at [1417, 567] on div "× 1 / 2 Return = Send Send Top Knobs Cumberland 6-5/16 Inch Center to Center Ha…" at bounding box center [762, 378] width 1525 height 756
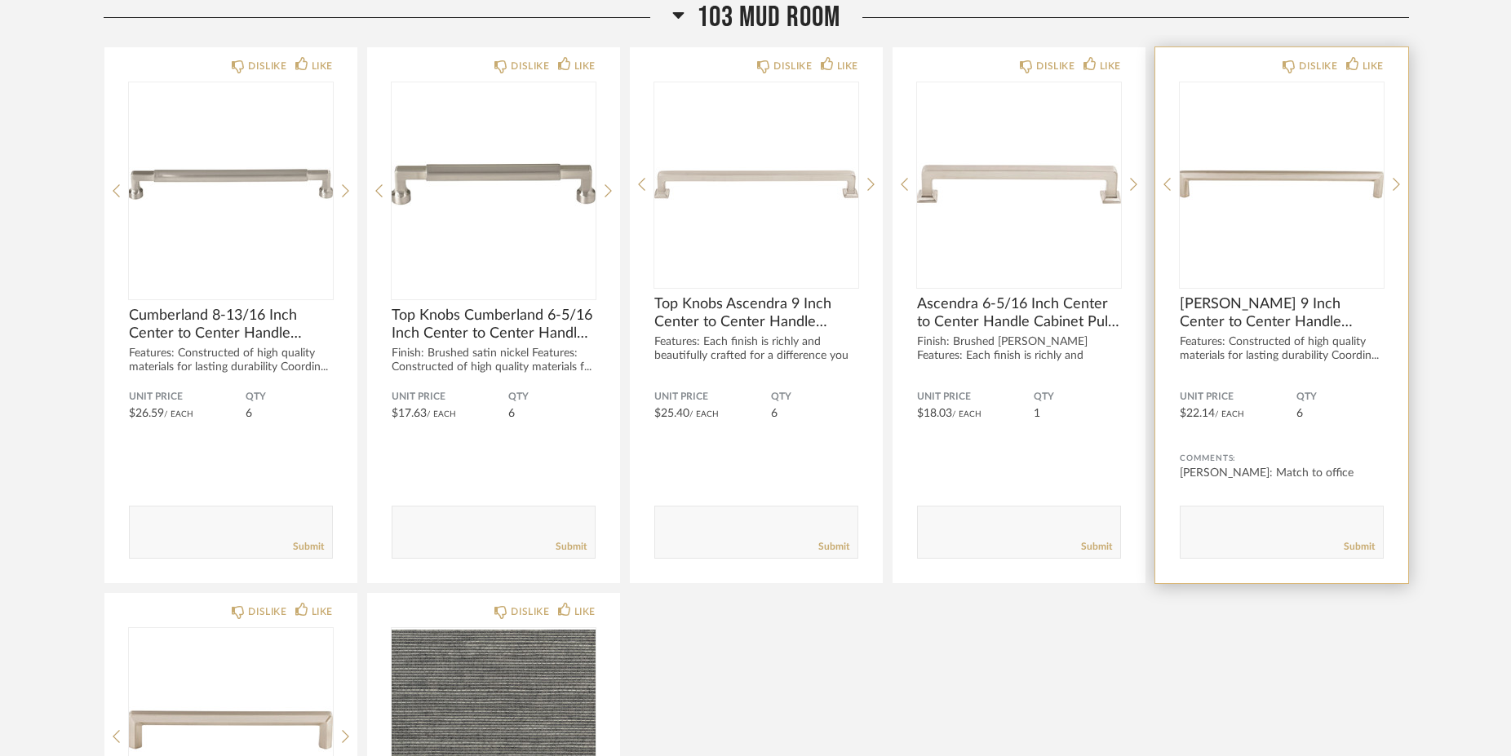
scroll to position [895, 0]
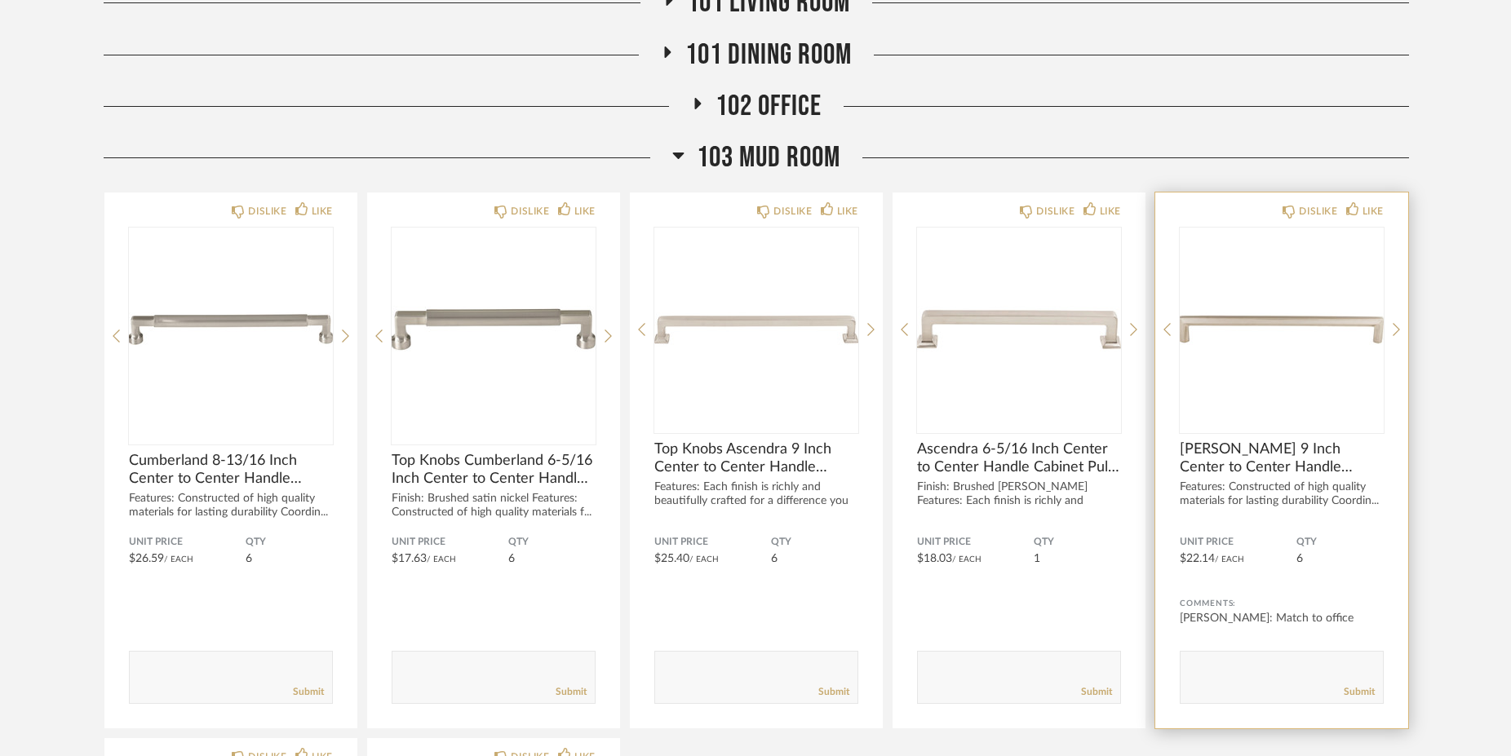
click at [1264, 458] on span "[PERSON_NAME] 9 Inch Center to Center Handle Cabinet Pull" at bounding box center [1282, 459] width 204 height 36
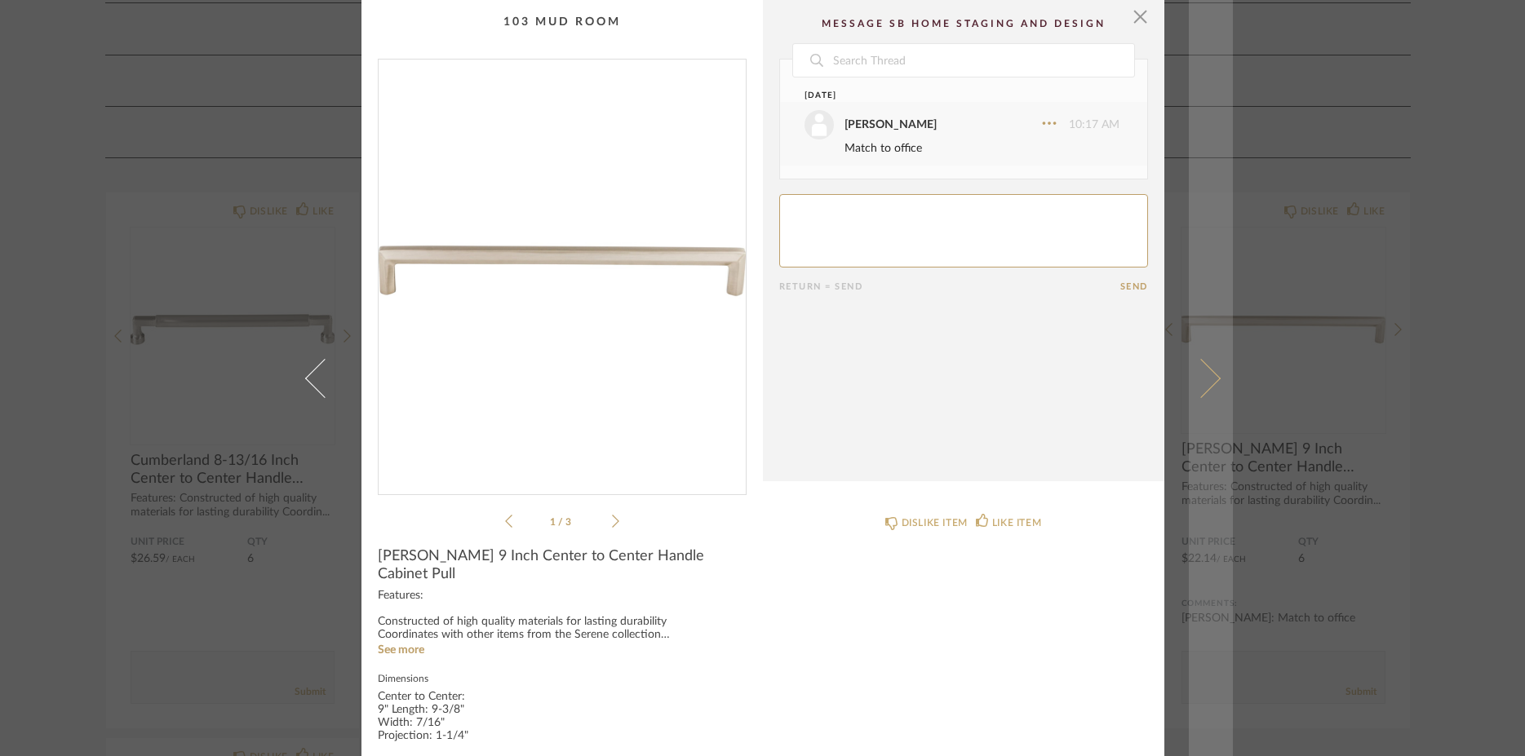
click at [1215, 380] on link at bounding box center [1211, 378] width 44 height 756
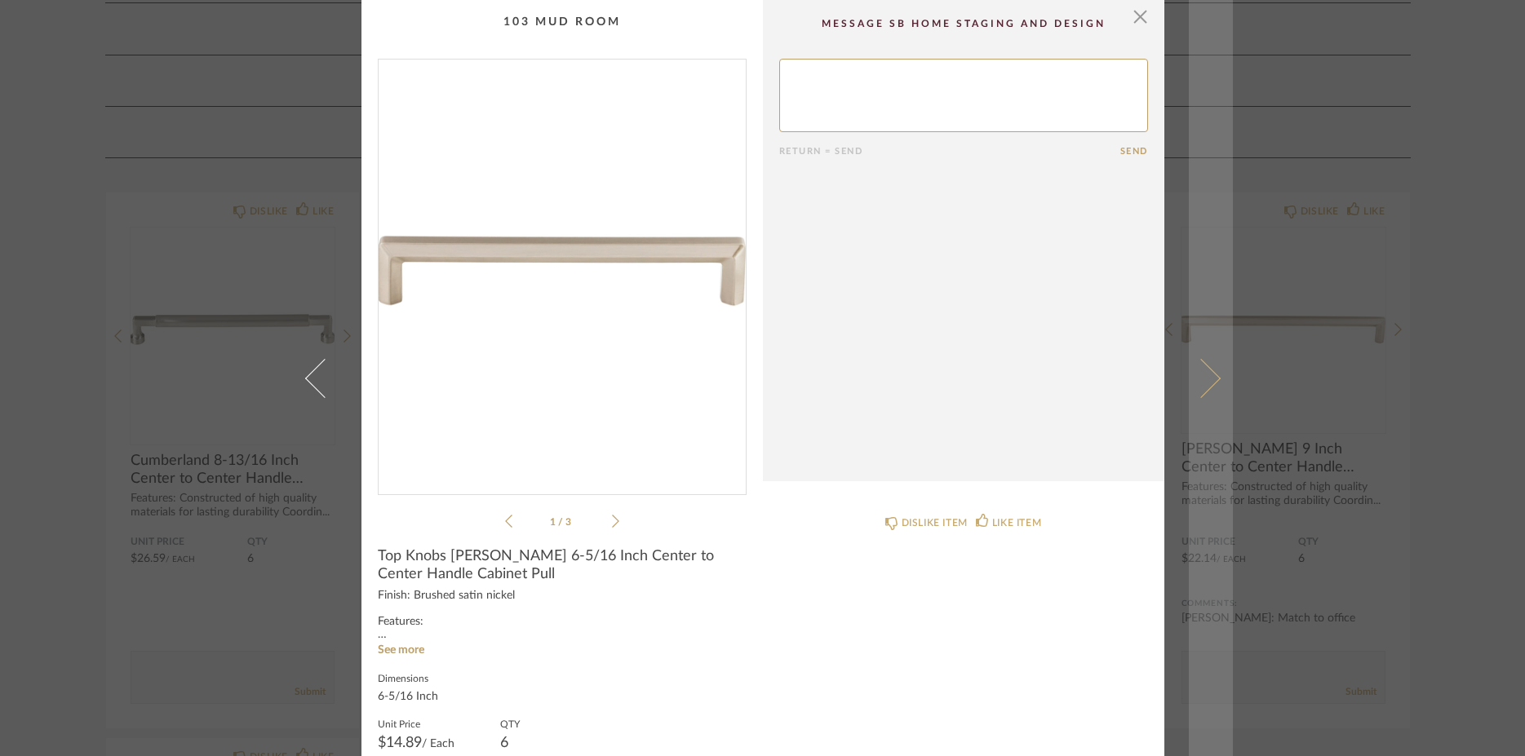
click at [1206, 382] on span at bounding box center [1199, 377] width 39 height 39
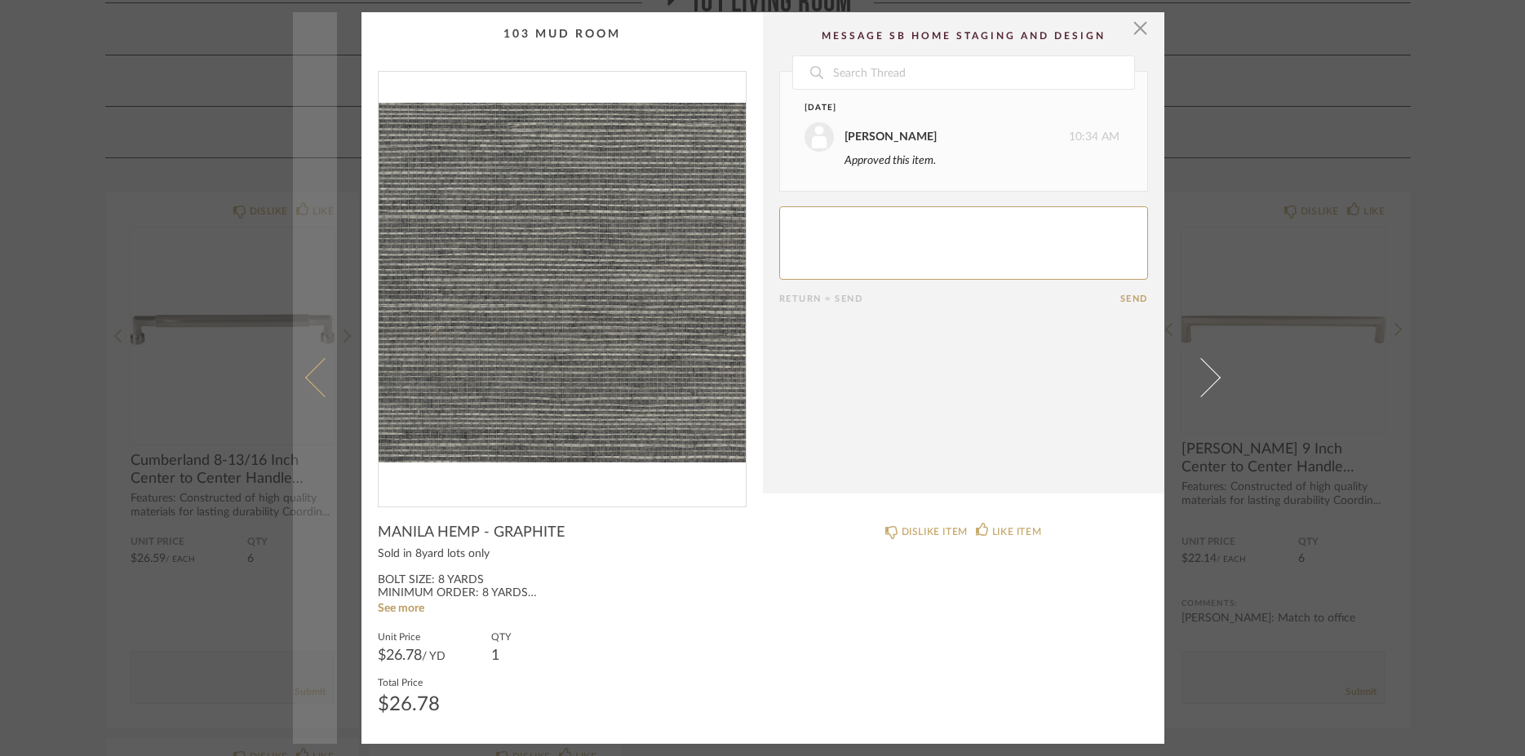
click at [308, 381] on span at bounding box center [323, 377] width 39 height 39
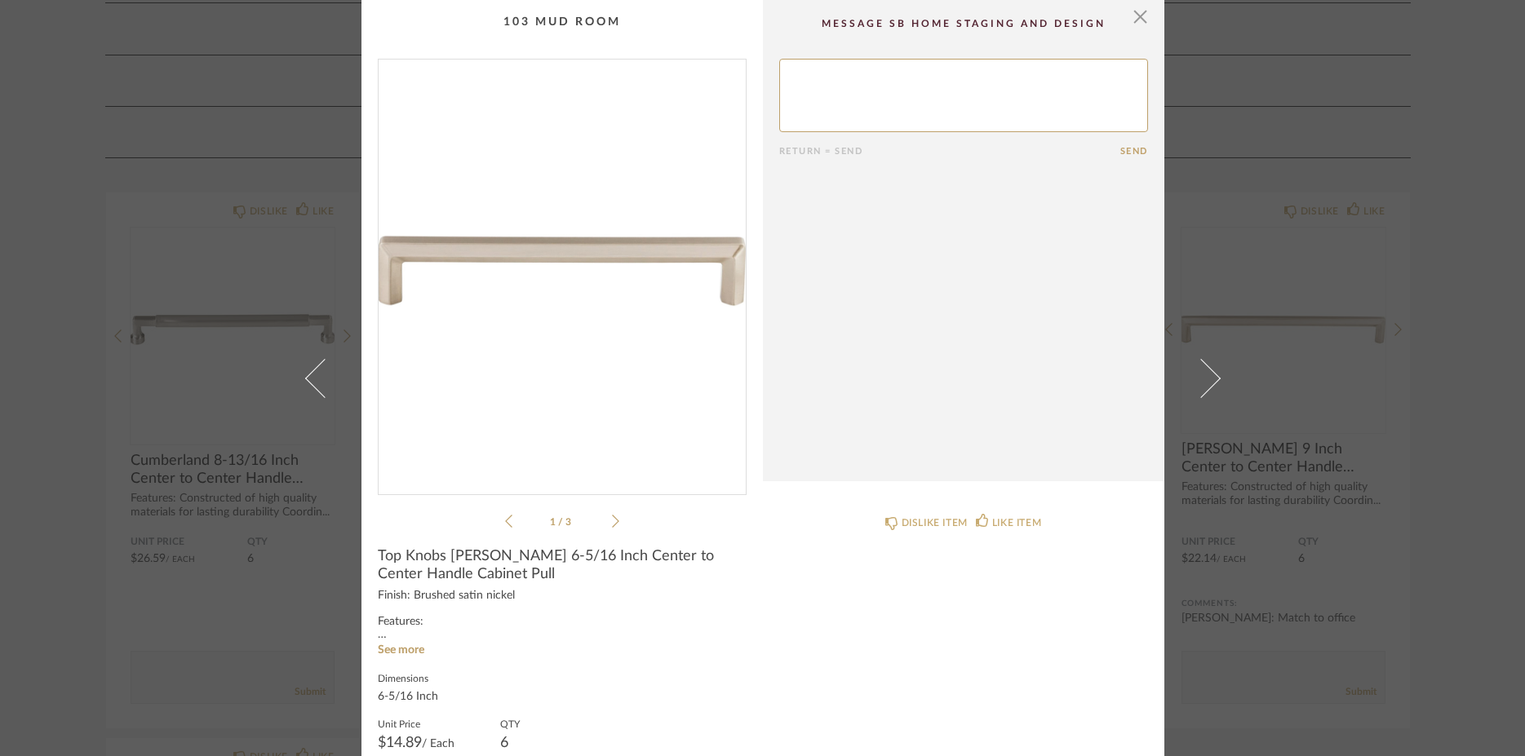
click at [308, 381] on span at bounding box center [323, 377] width 39 height 39
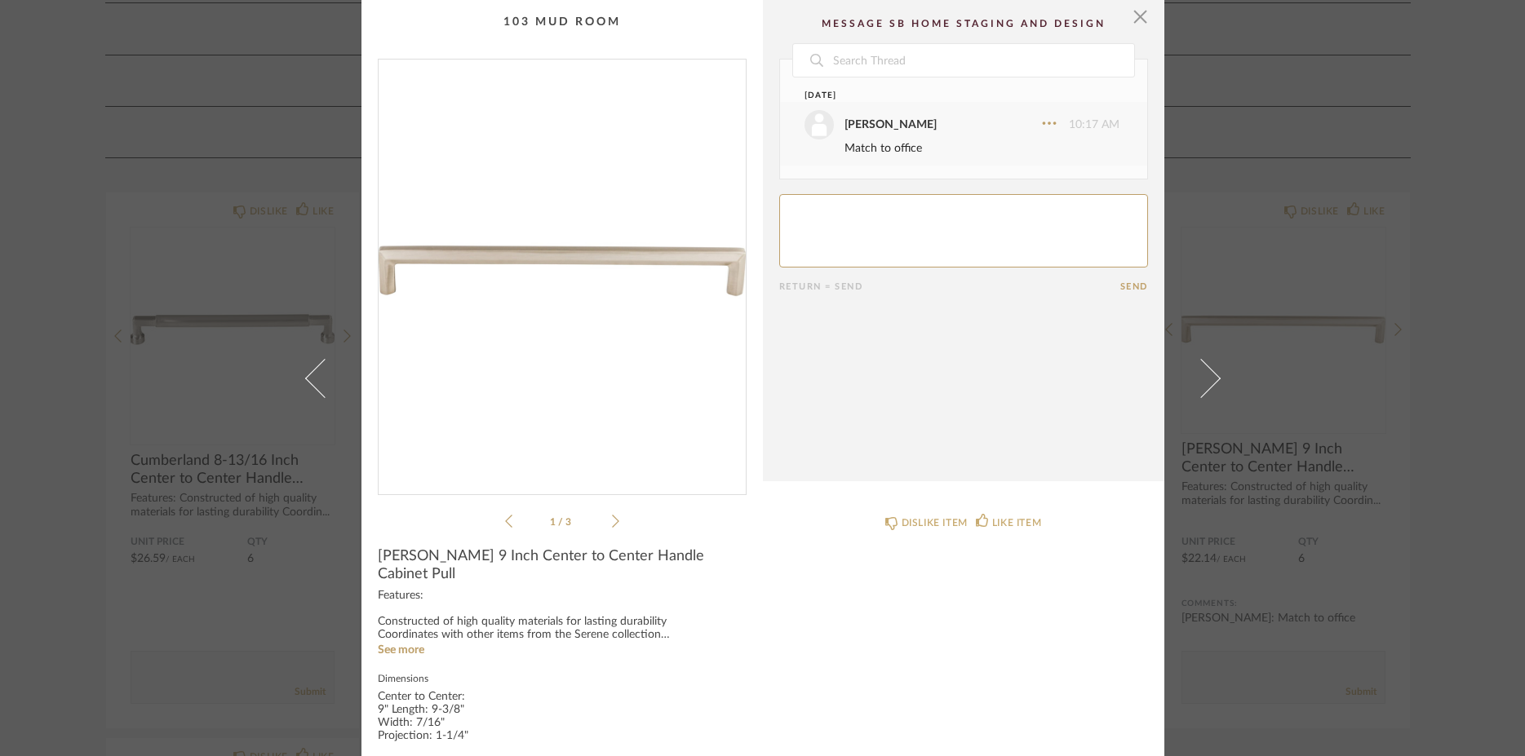
click at [308, 381] on span at bounding box center [323, 377] width 39 height 39
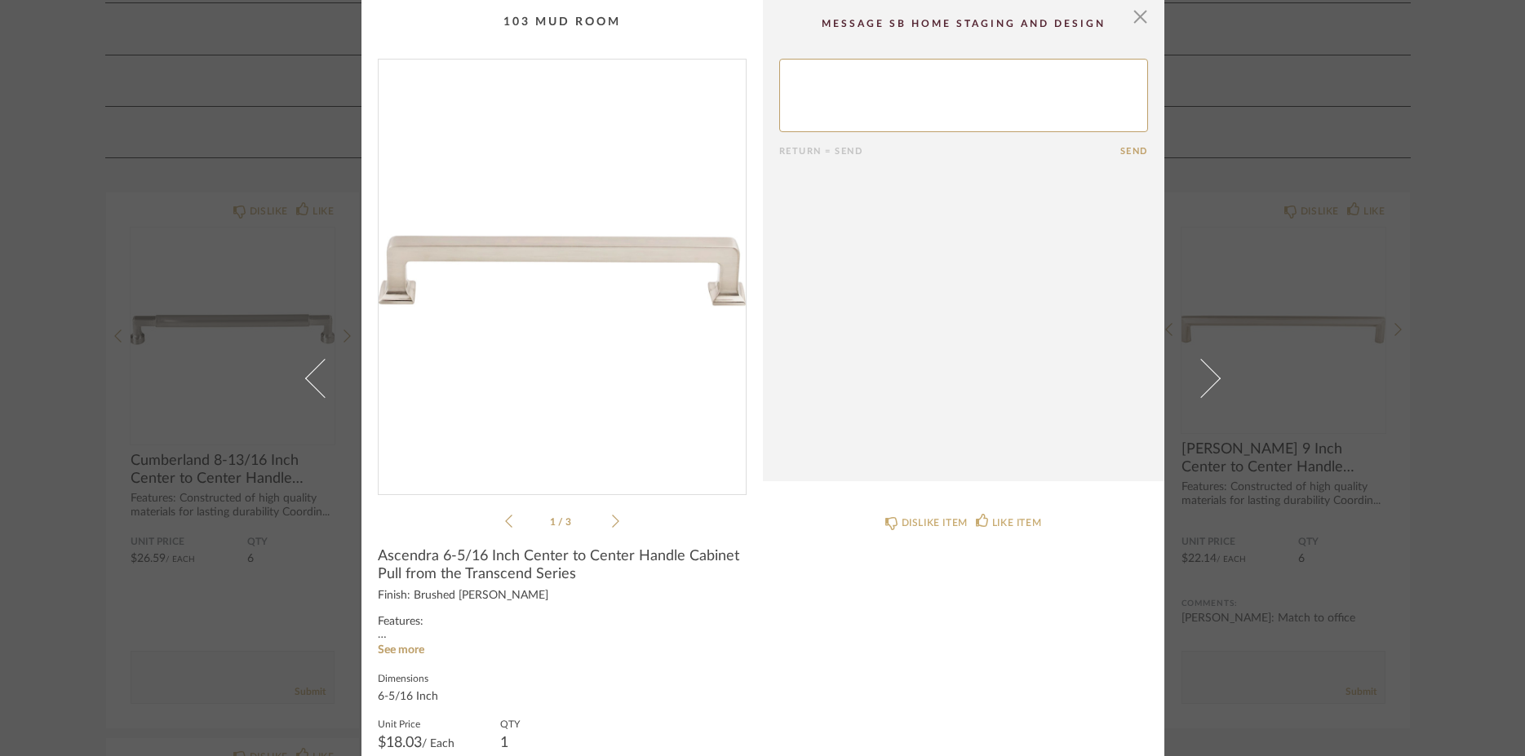
click at [308, 381] on span at bounding box center [323, 377] width 39 height 39
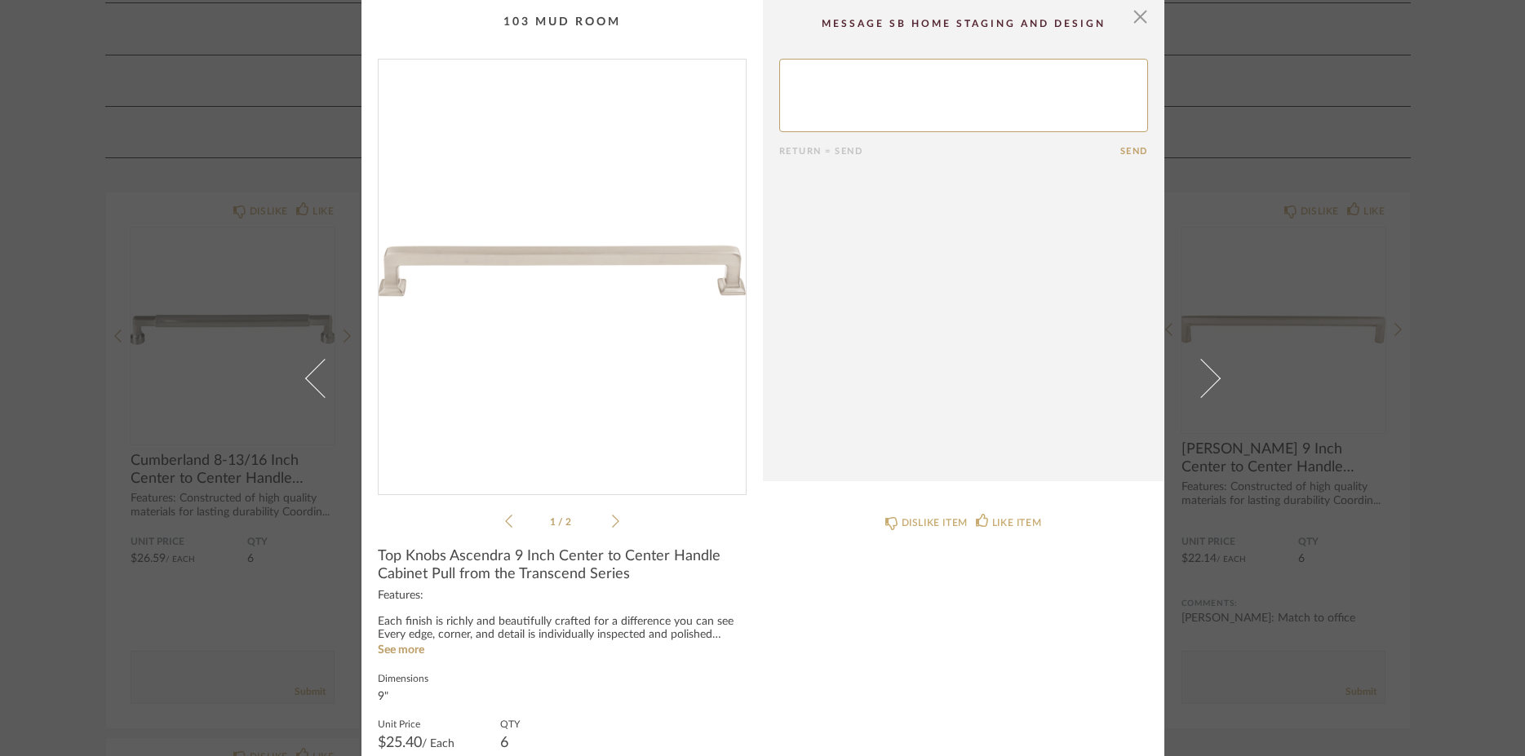
click at [1415, 436] on div "× 1 / 2 Return = Send Send Top Knobs Ascendra 9 Inch Center to Center Handle Ca…" at bounding box center [762, 378] width 1525 height 756
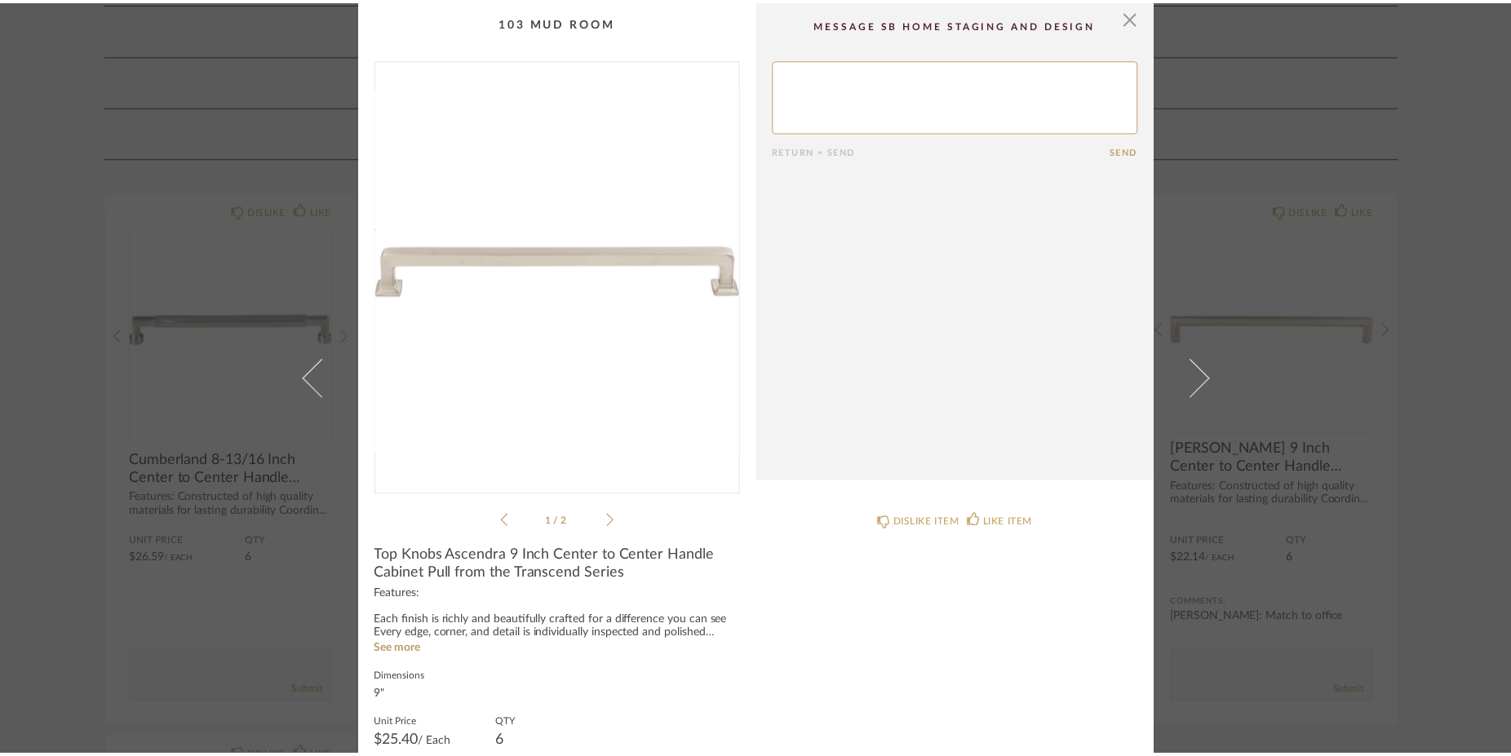
scroll to position [895, 0]
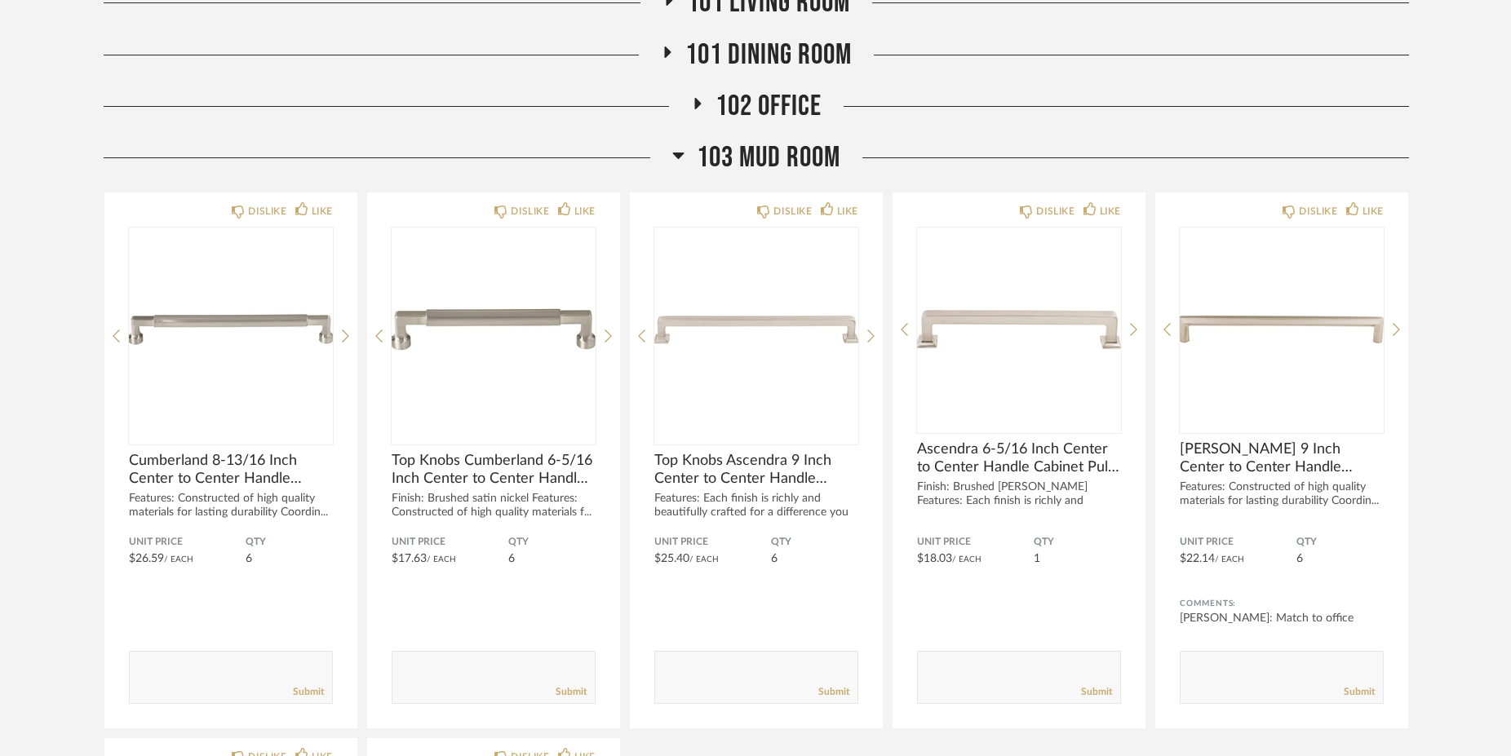
click at [678, 154] on icon at bounding box center [678, 156] width 11 height 7
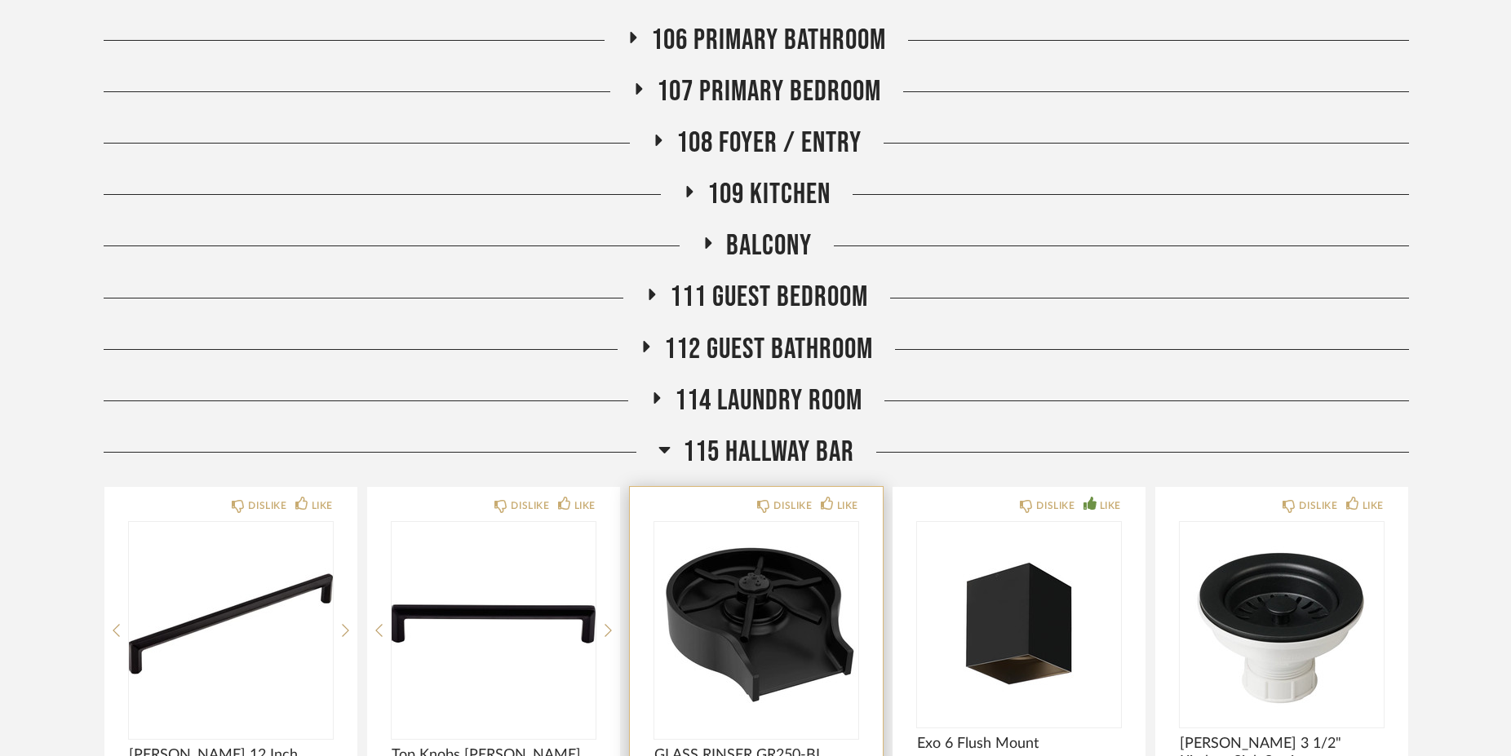
scroll to position [1283, 0]
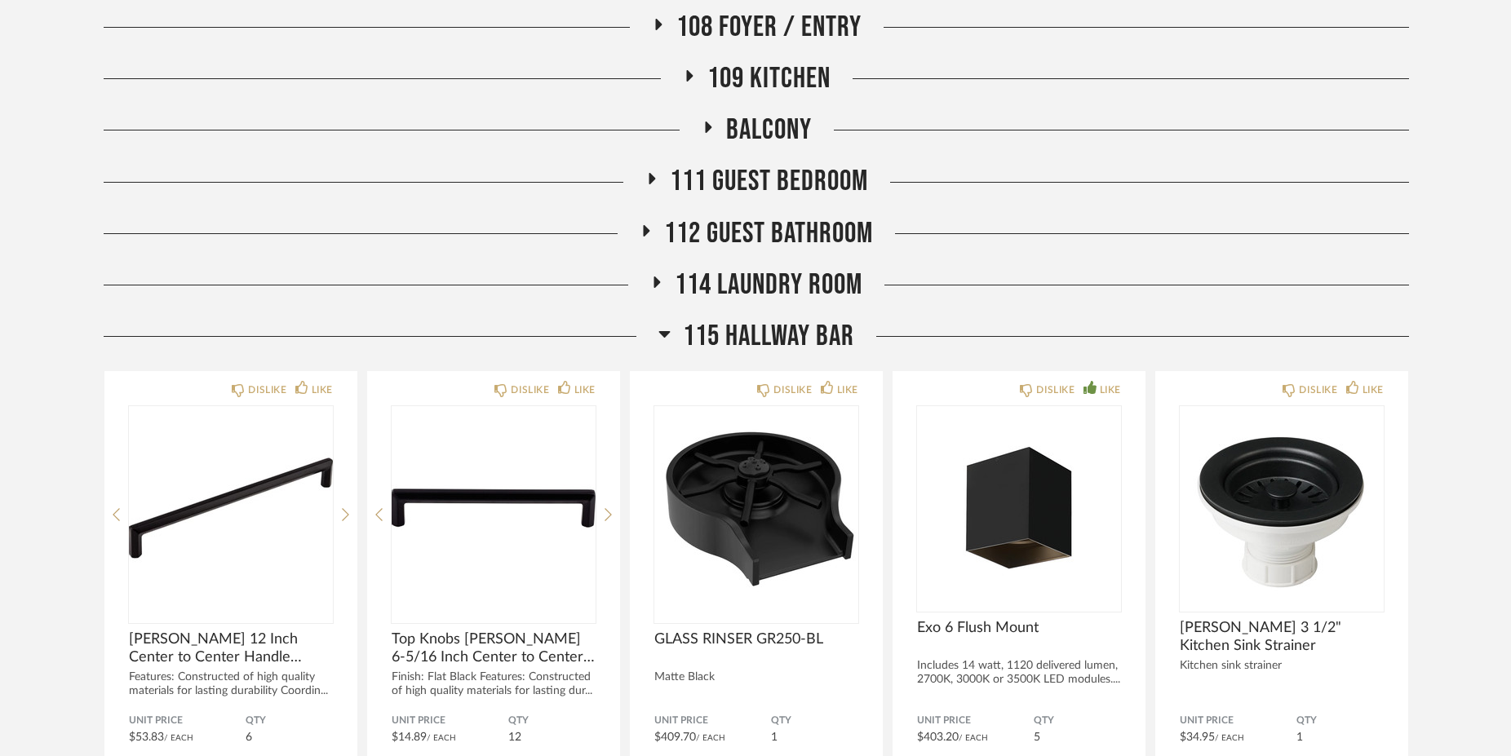
click at [662, 335] on icon at bounding box center [664, 334] width 11 height 7
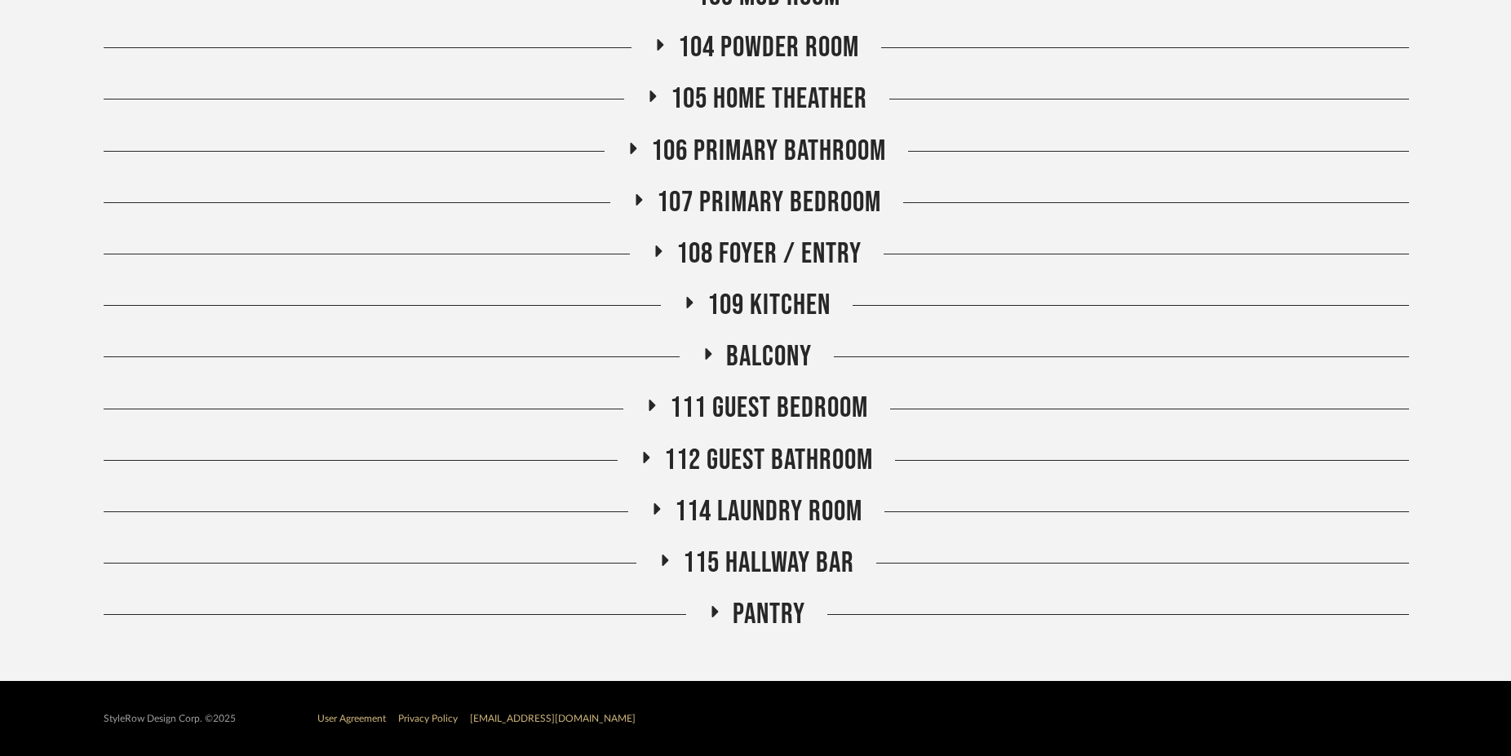
click at [711, 613] on icon at bounding box center [714, 612] width 20 height 12
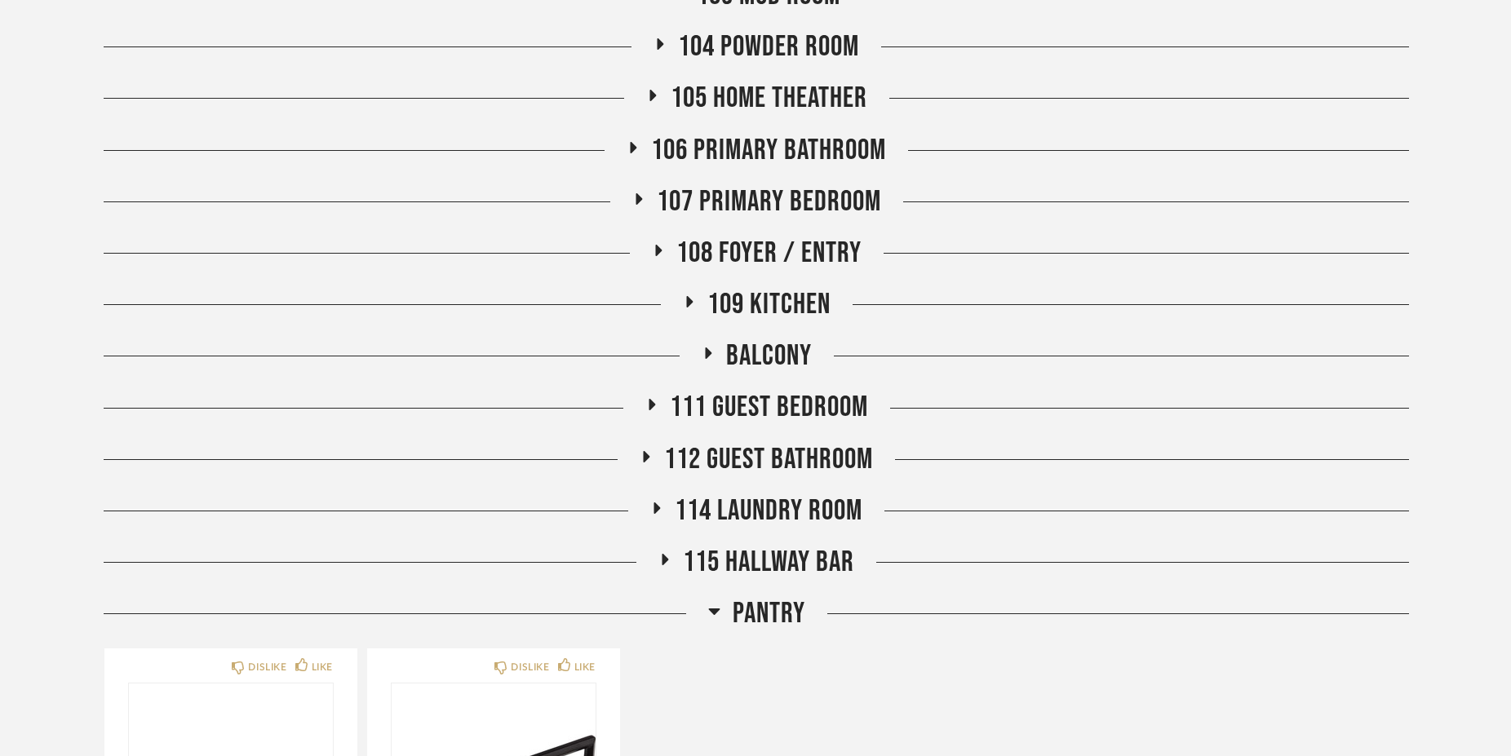
scroll to position [1446, 0]
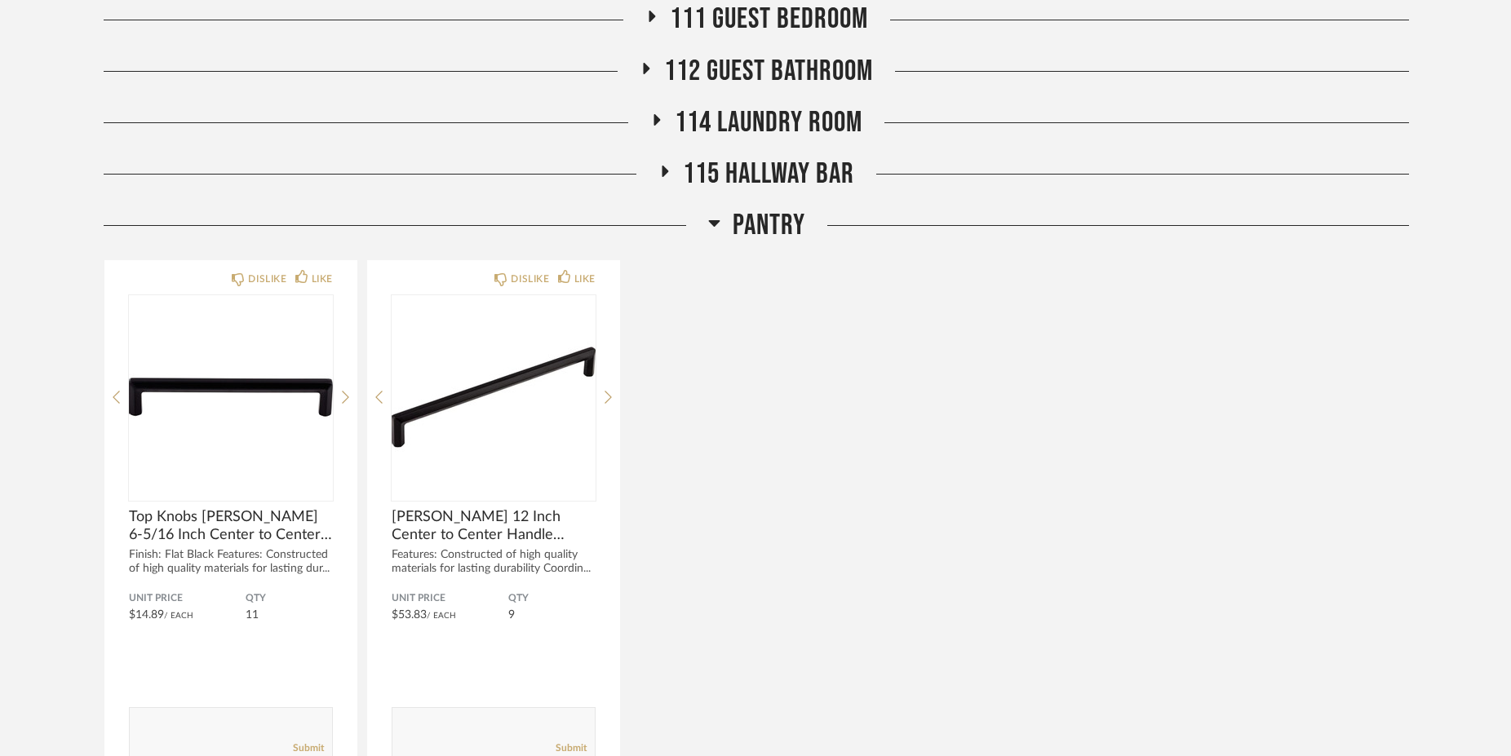
click at [711, 229] on icon at bounding box center [714, 223] width 12 height 20
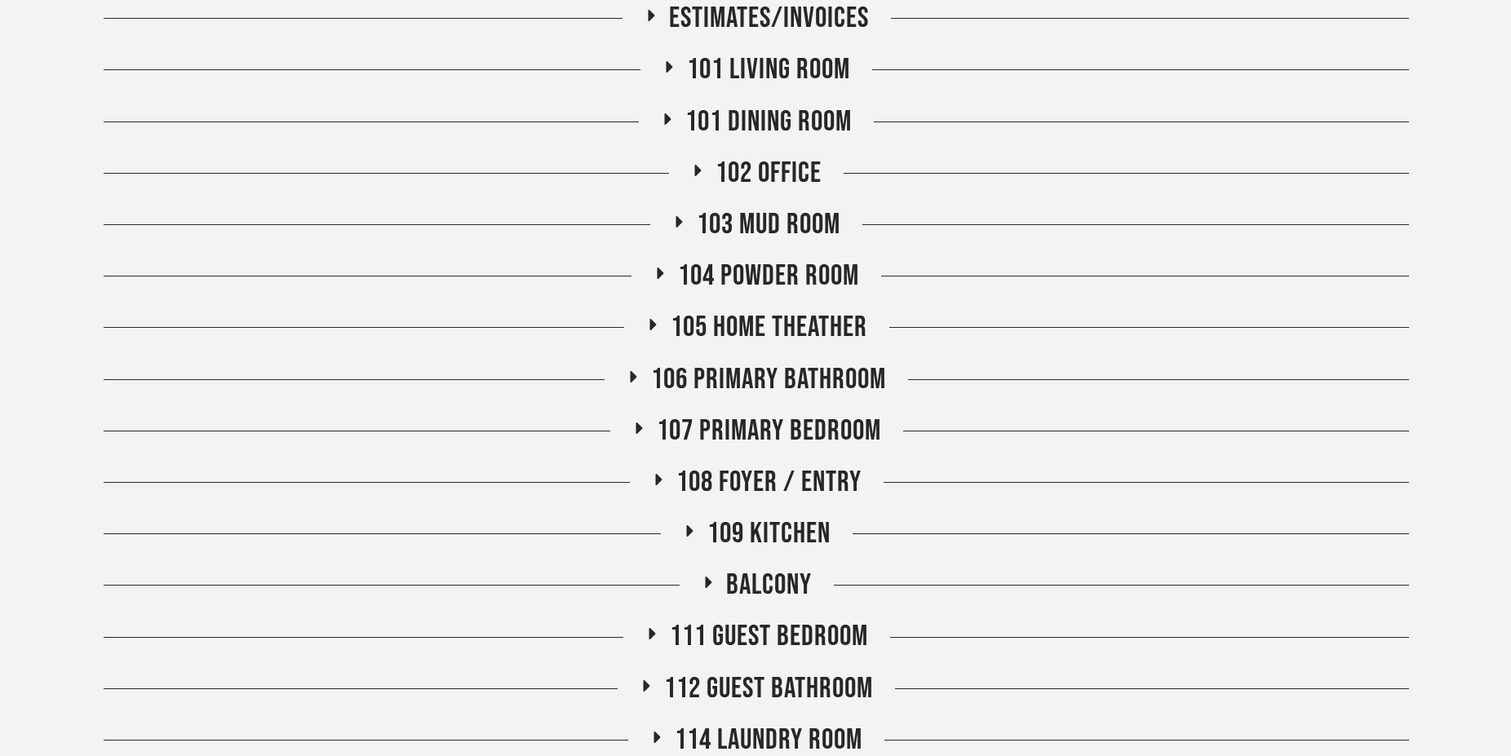
scroll to position [669, 0]
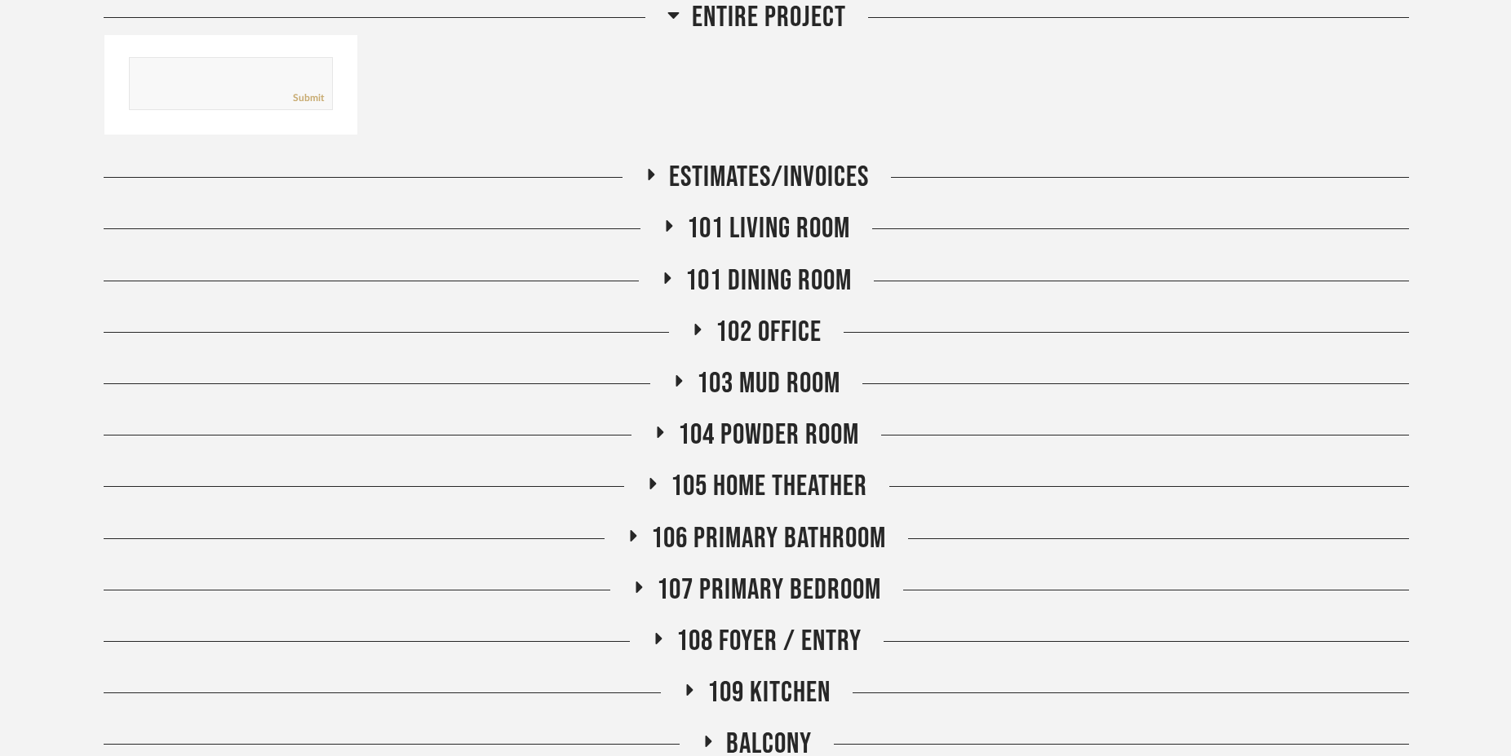
click at [690, 331] on icon at bounding box center [698, 329] width 20 height 12
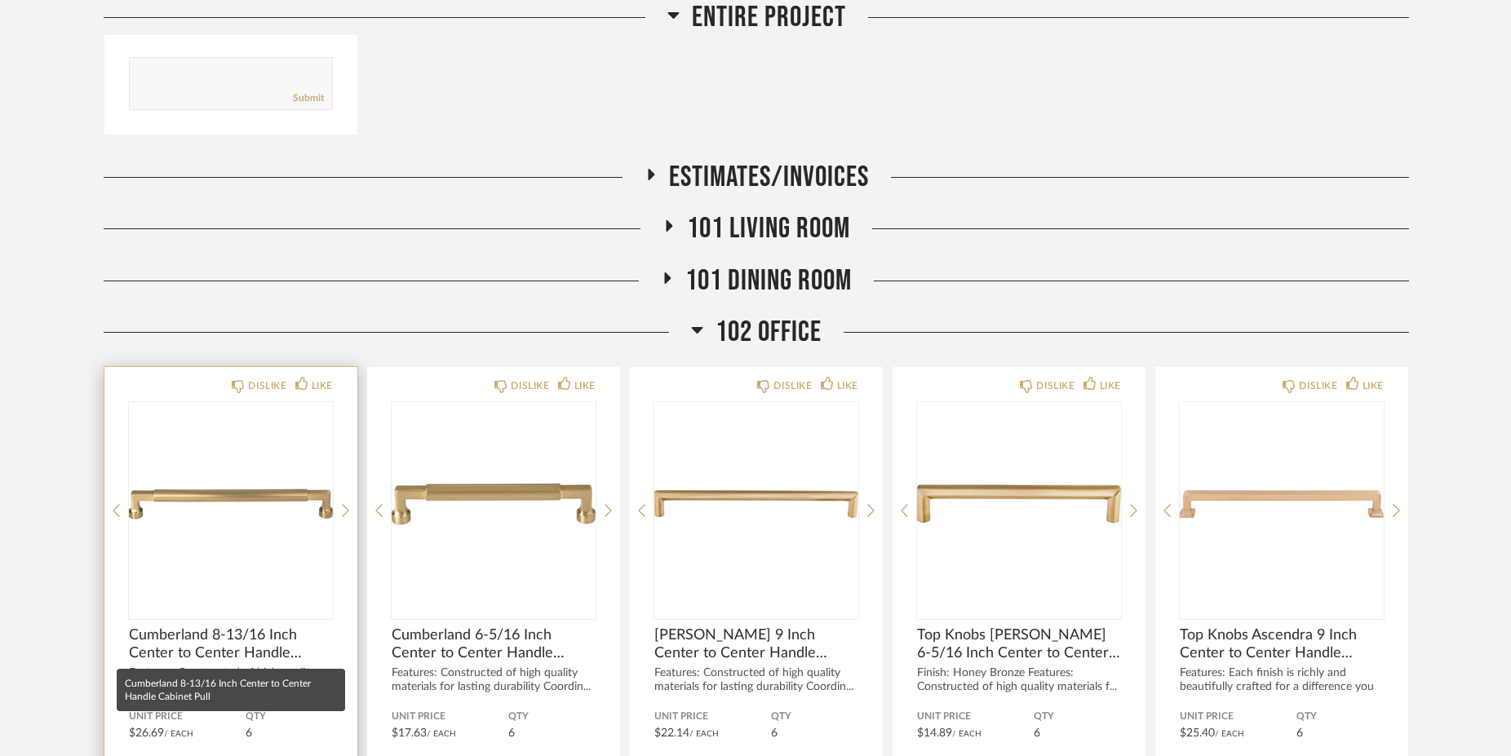
click at [201, 644] on span "Cumberland 8-13/16 Inch Center to Center Handle Cabinet Pull" at bounding box center [231, 644] width 204 height 36
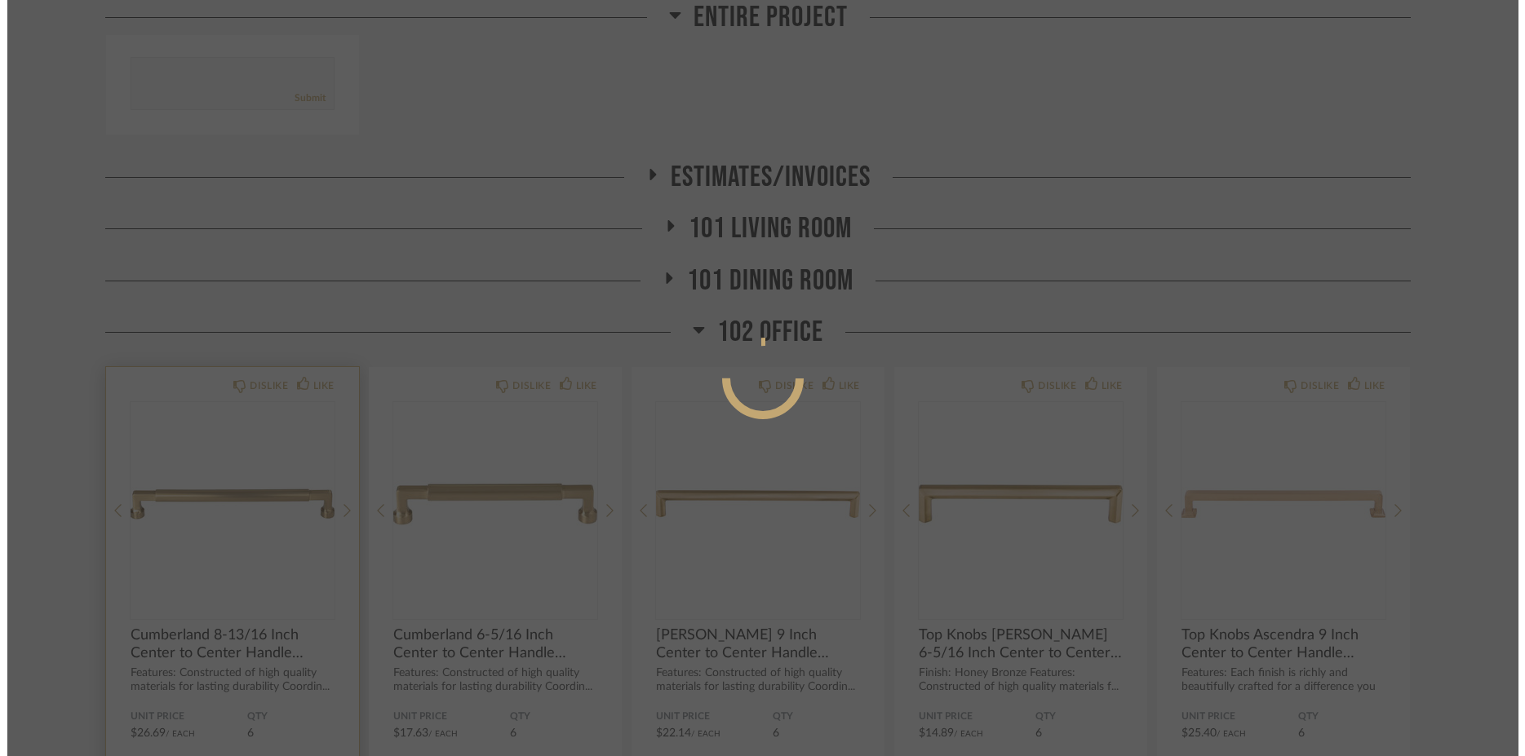
scroll to position [0, 0]
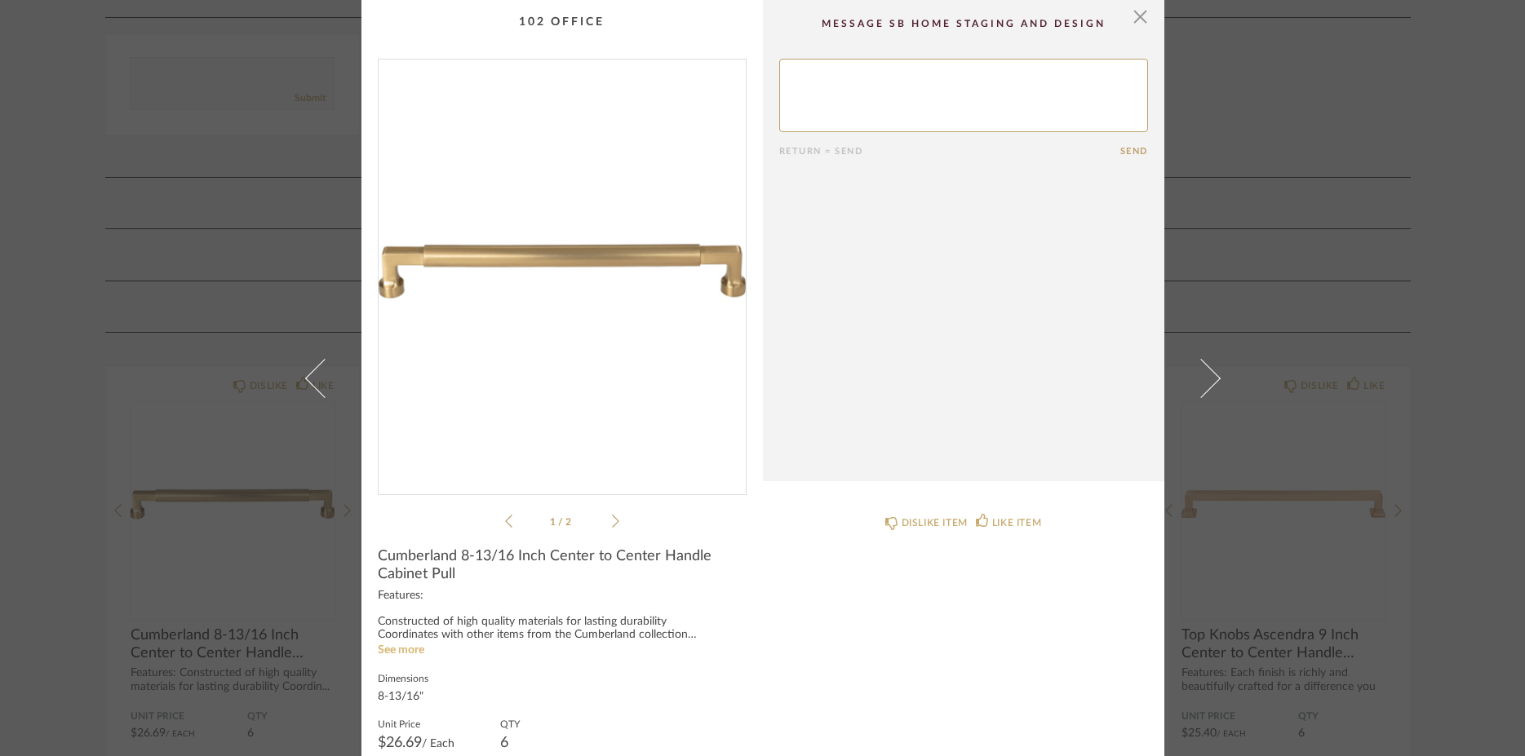
click at [386, 653] on link "See more" at bounding box center [401, 649] width 46 height 11
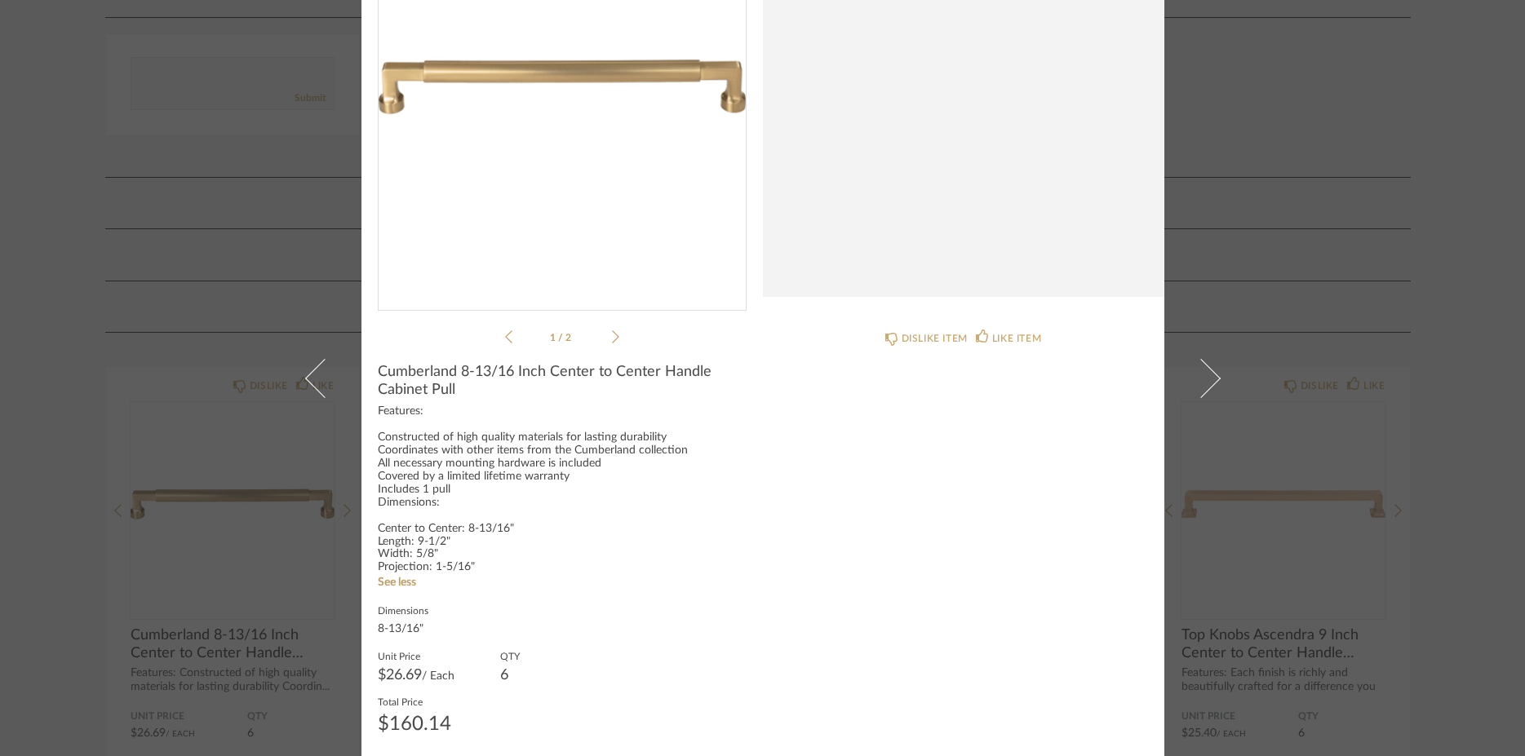
scroll to position [193, 0]
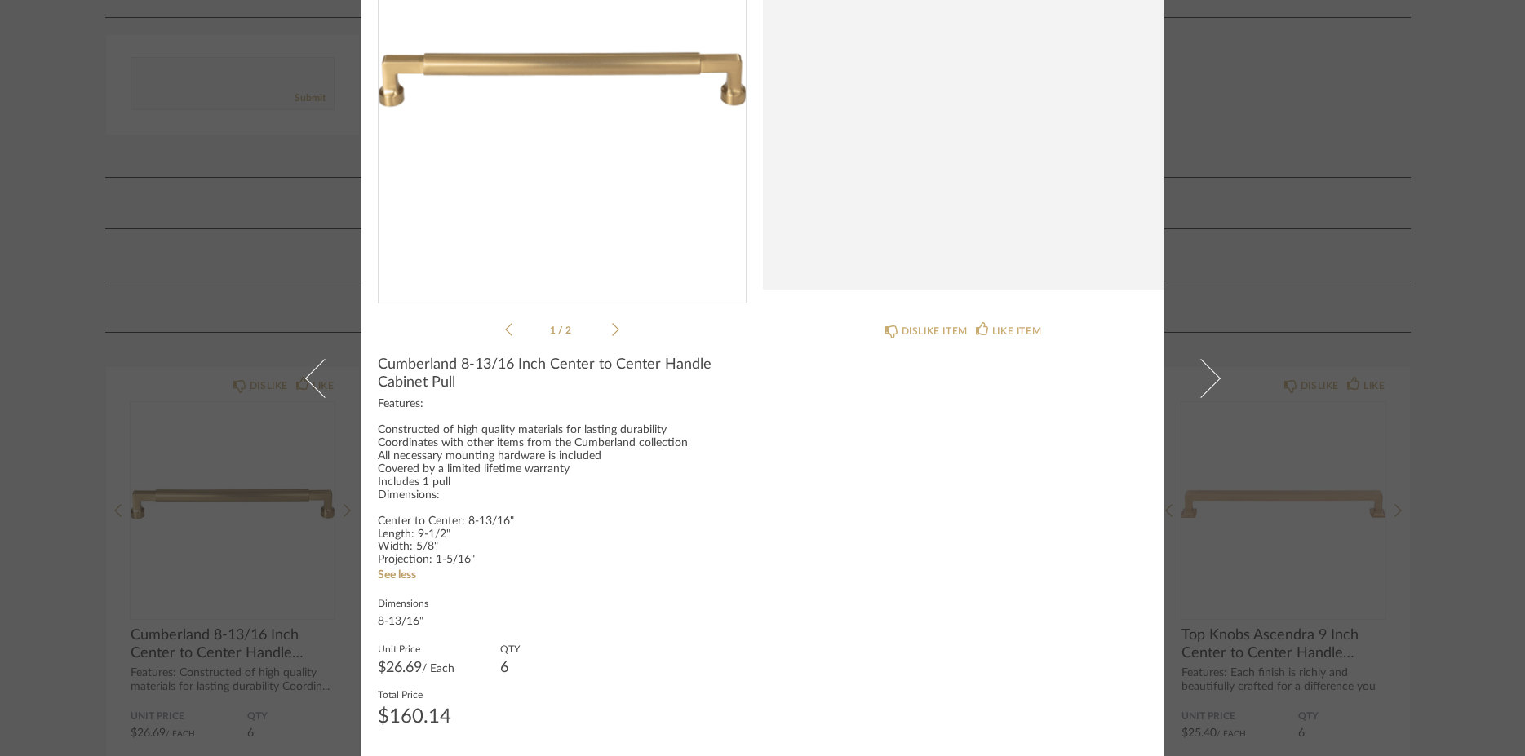
click at [1442, 548] on div "× 1 / 2 Return = Send Send Cumberland 8-13/16 Inch Center to Center Handle Cabi…" at bounding box center [762, 378] width 1525 height 756
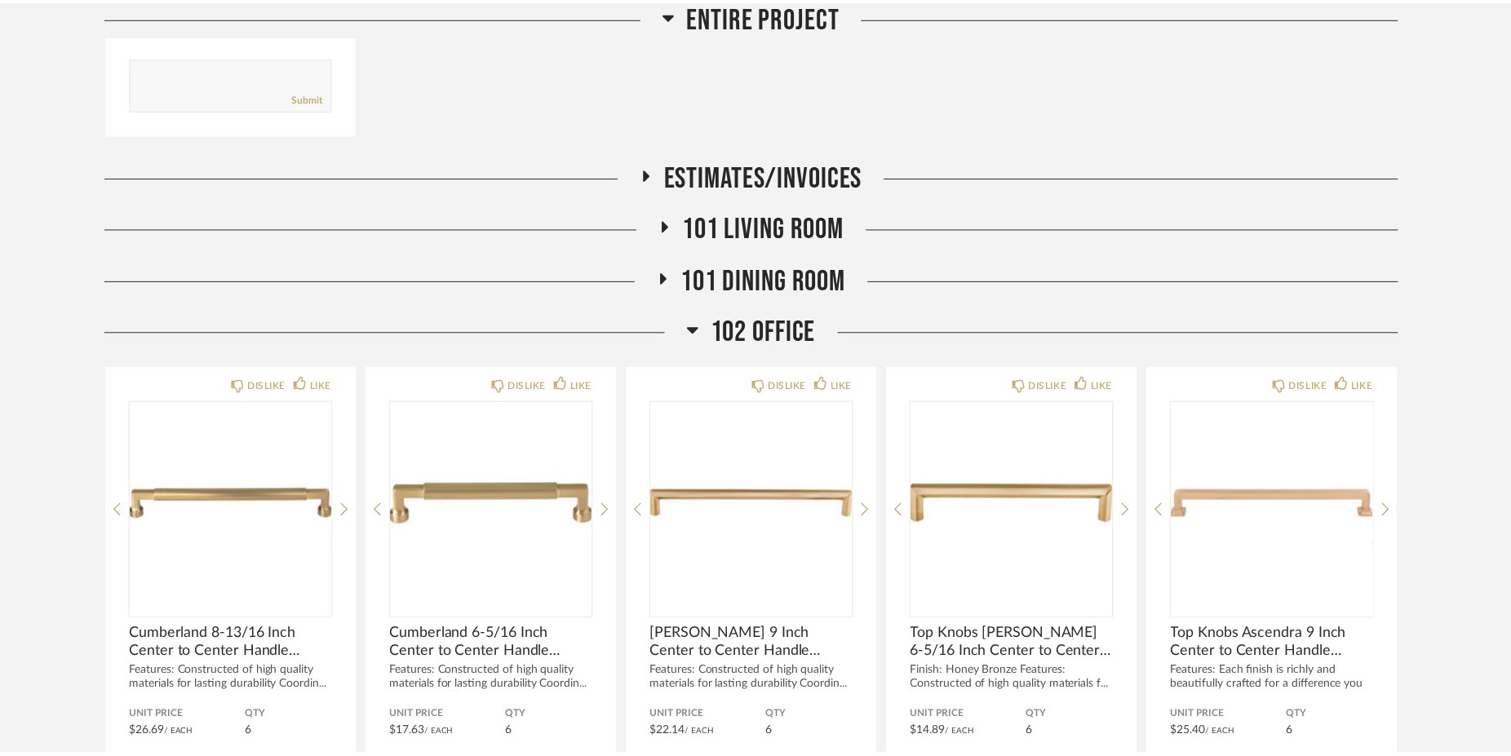
scroll to position [669, 0]
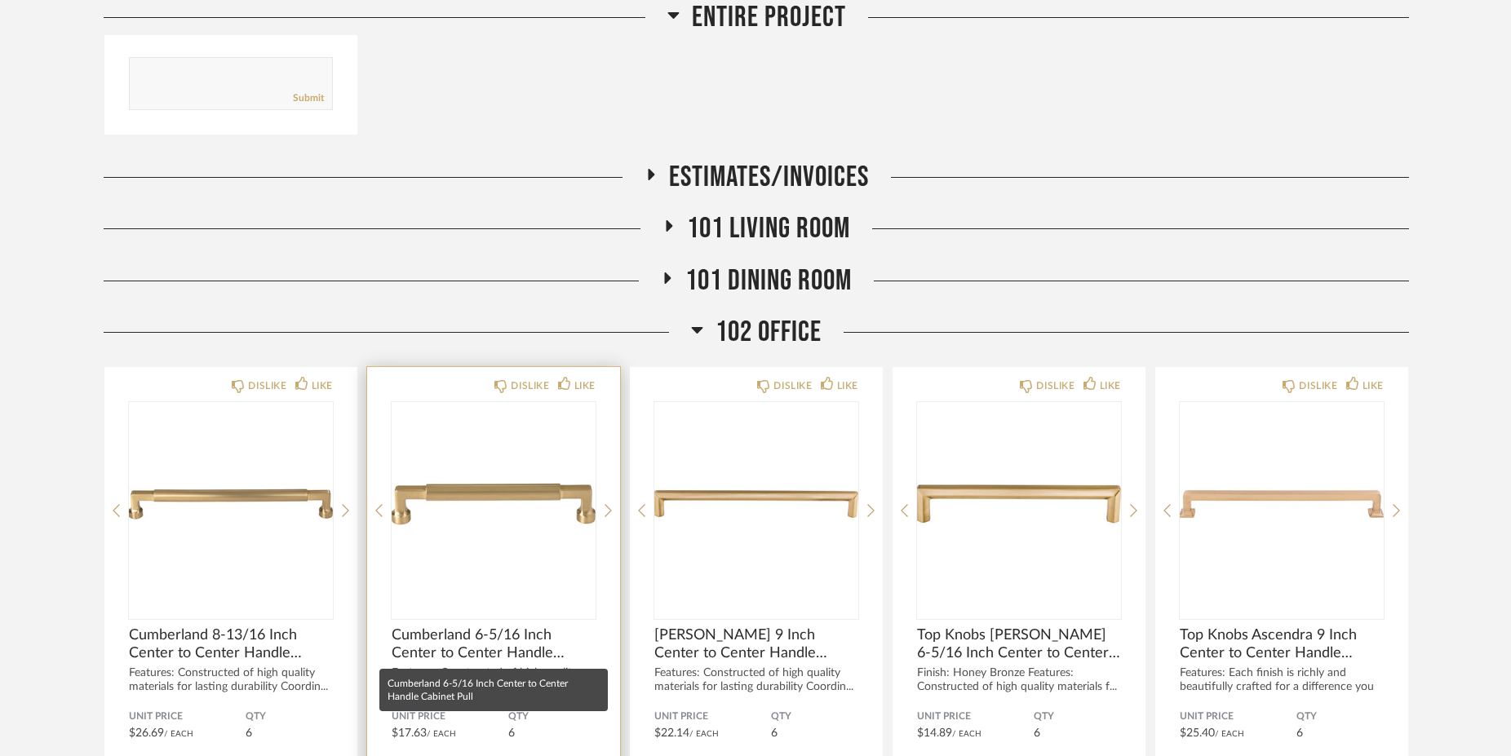
click at [471, 654] on span "Cumberland 6-5/16 Inch Center to Center Handle Cabinet Pull" at bounding box center [494, 644] width 204 height 36
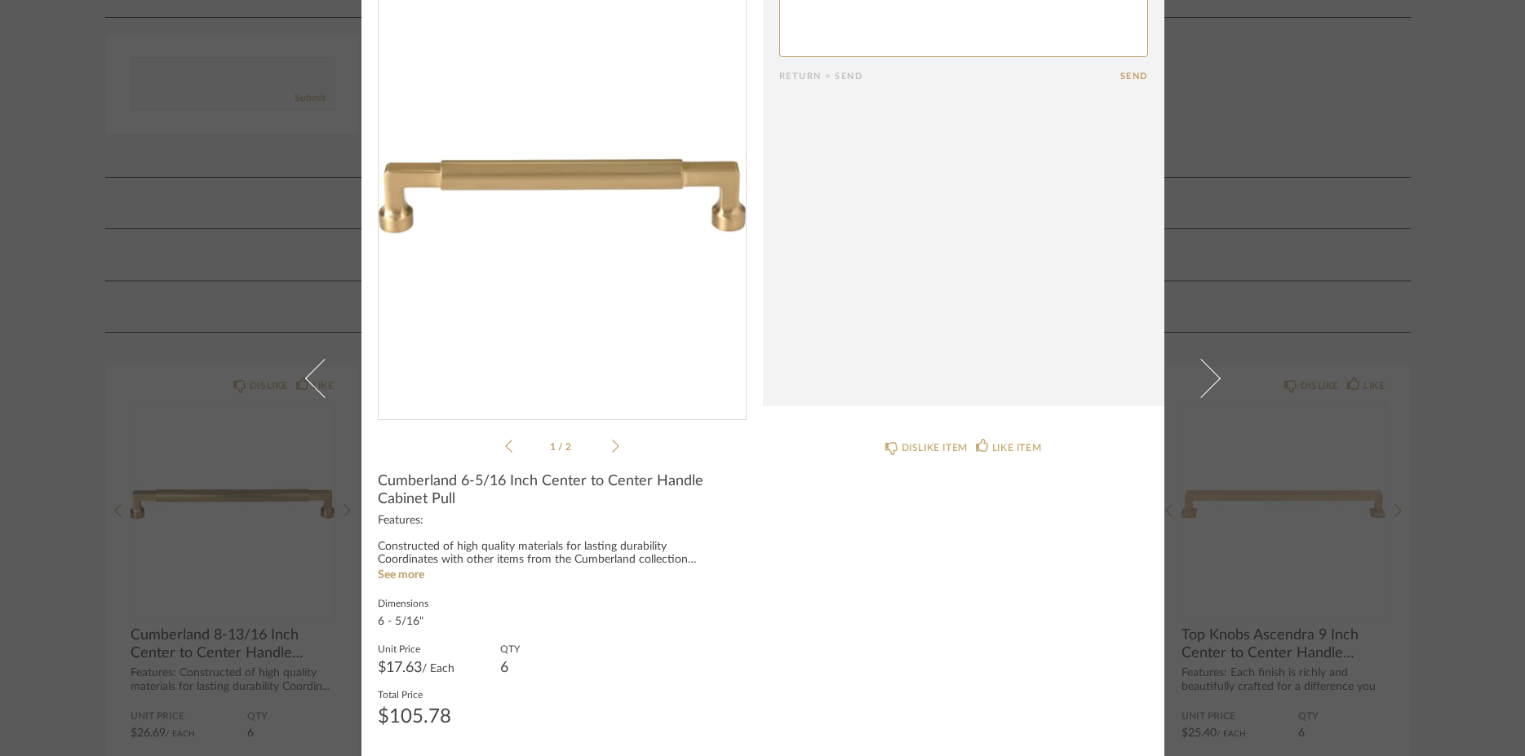
scroll to position [0, 0]
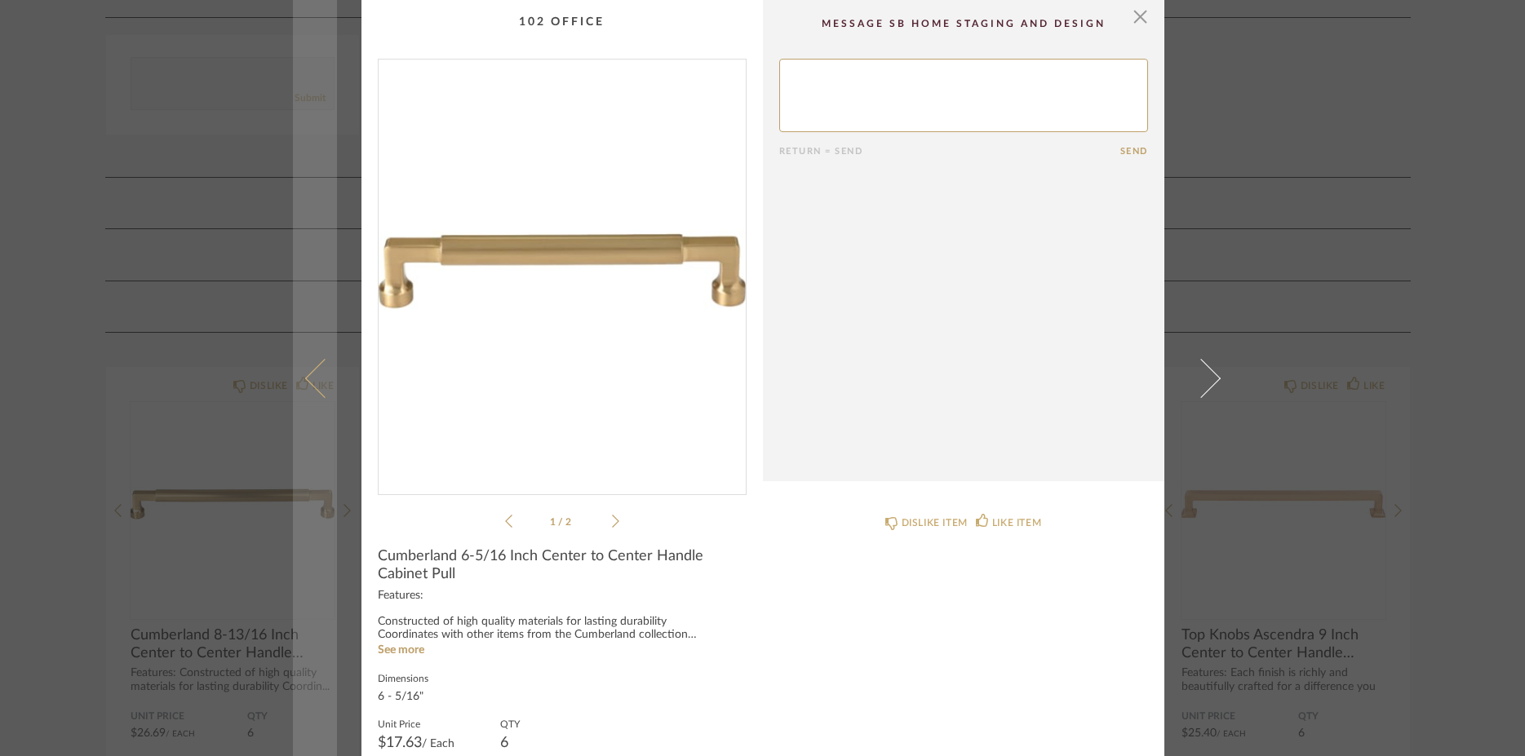
click at [308, 369] on span at bounding box center [323, 377] width 39 height 39
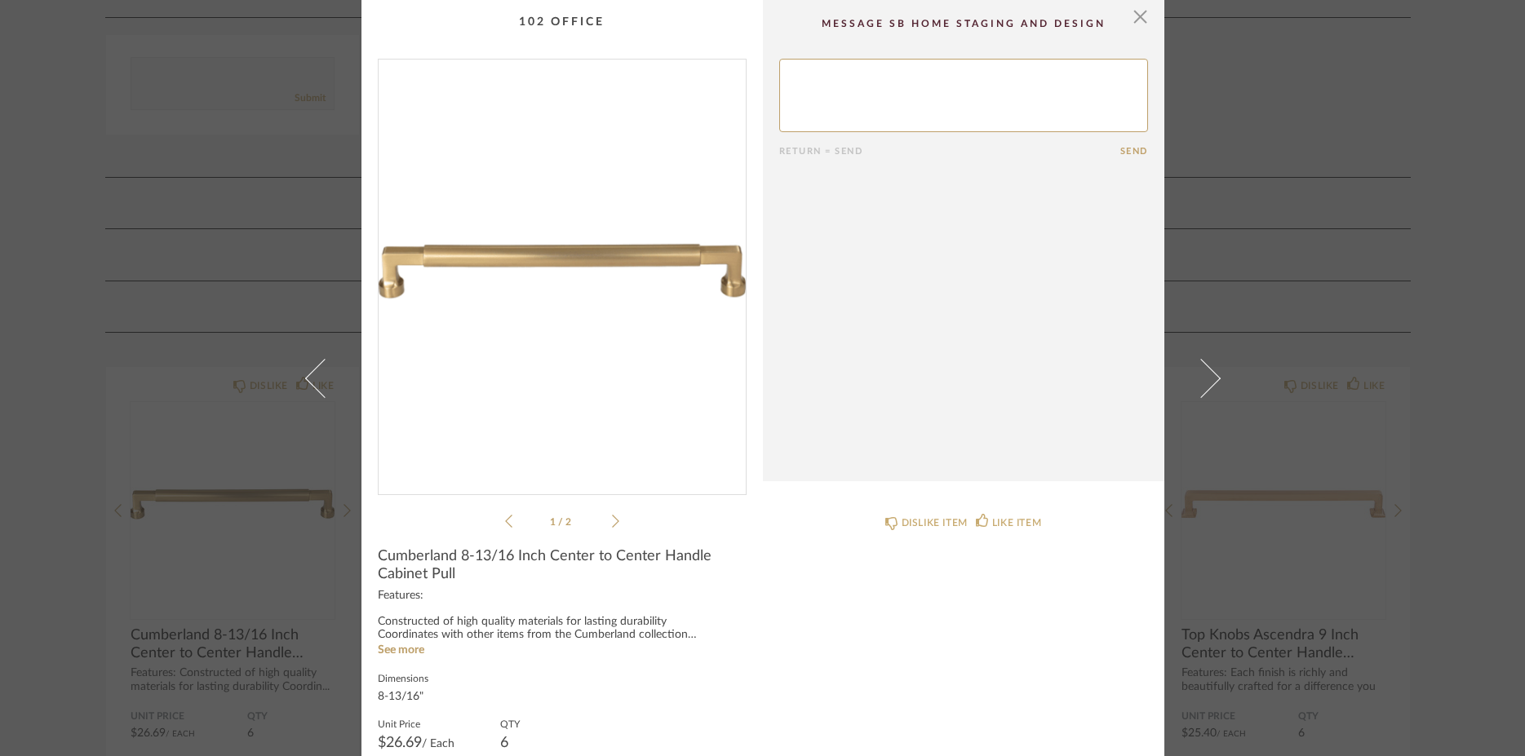
click at [69, 554] on div "× 1 / 2 Return = Send Send Cumberland 8-13/16 Inch Center to Center Handle Cabi…" at bounding box center [762, 378] width 1525 height 756
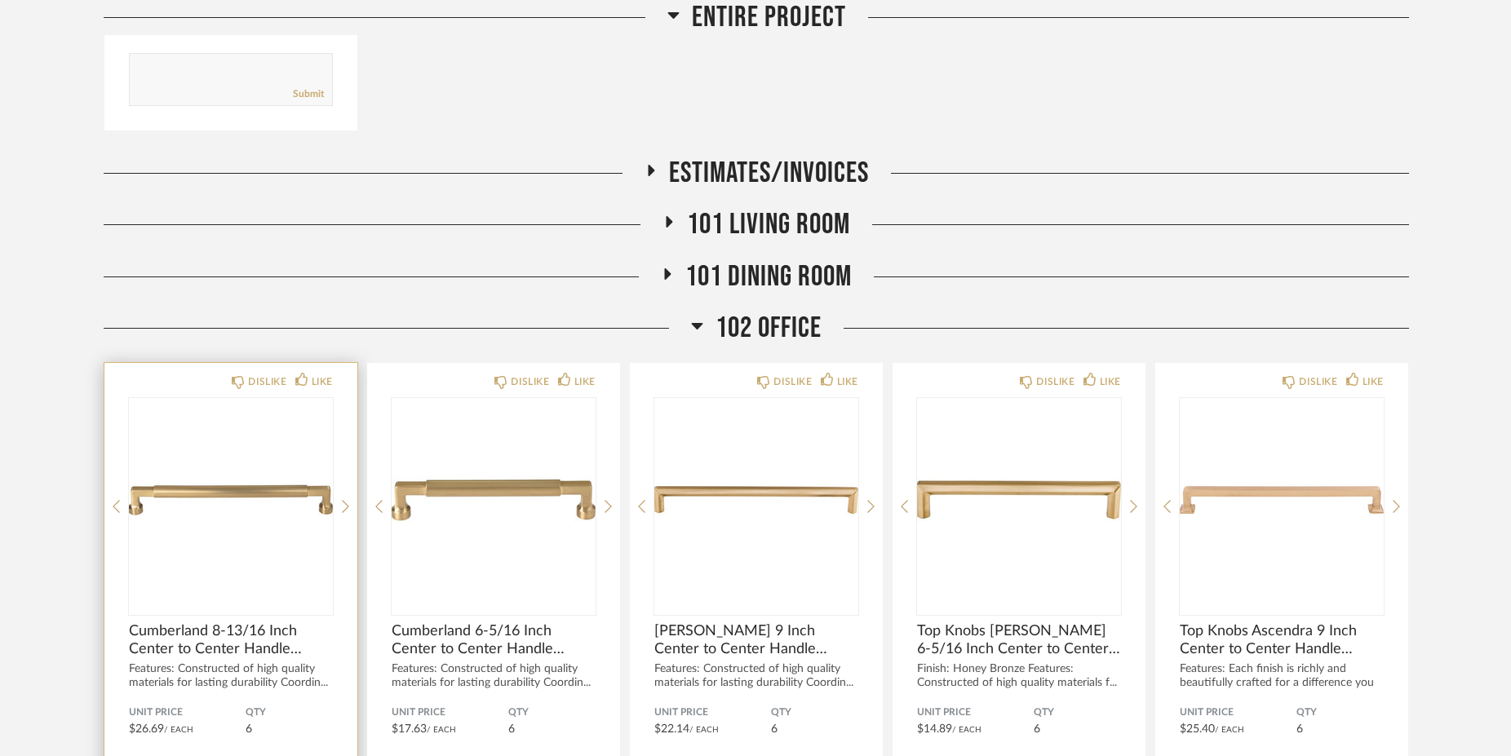
scroll to position [669, 0]
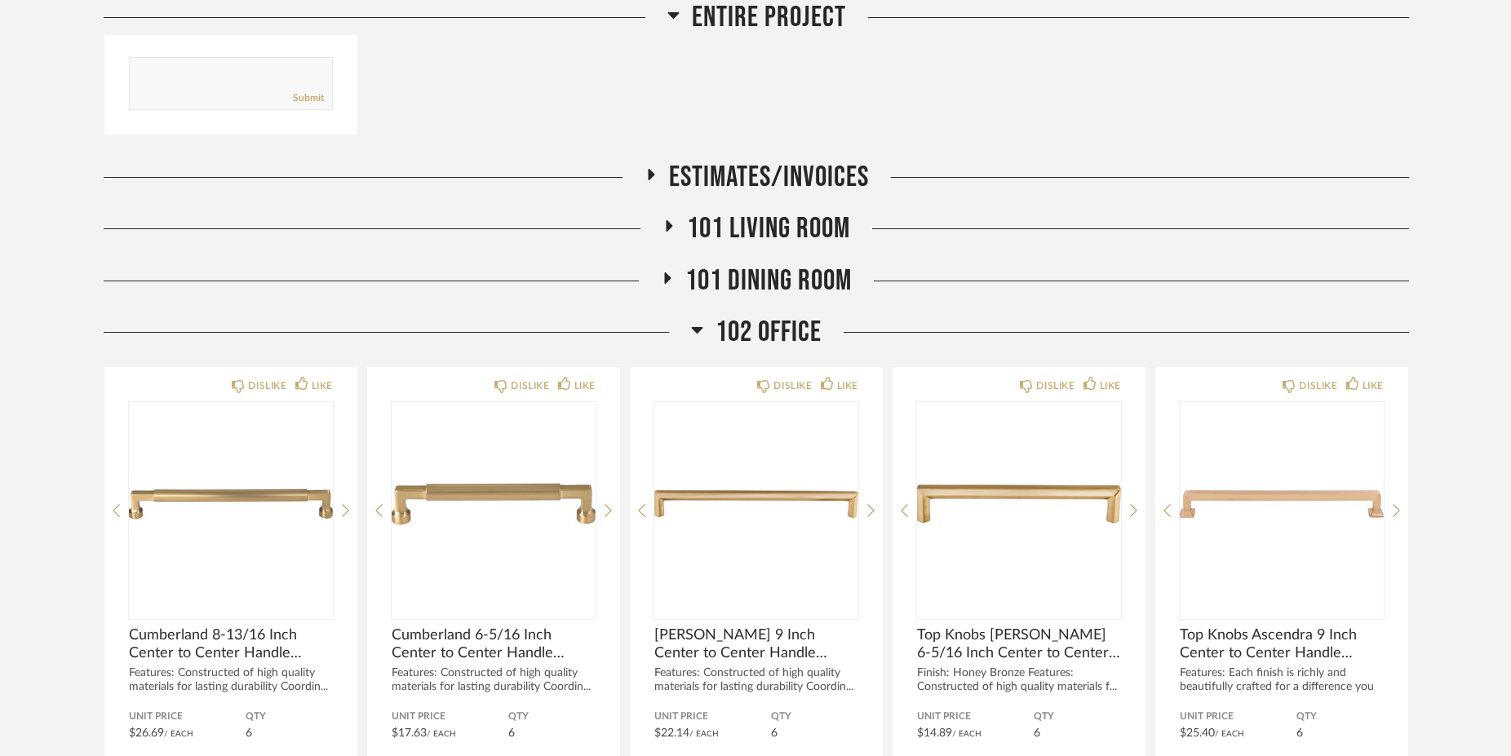
click at [693, 329] on icon at bounding box center [697, 330] width 11 height 7
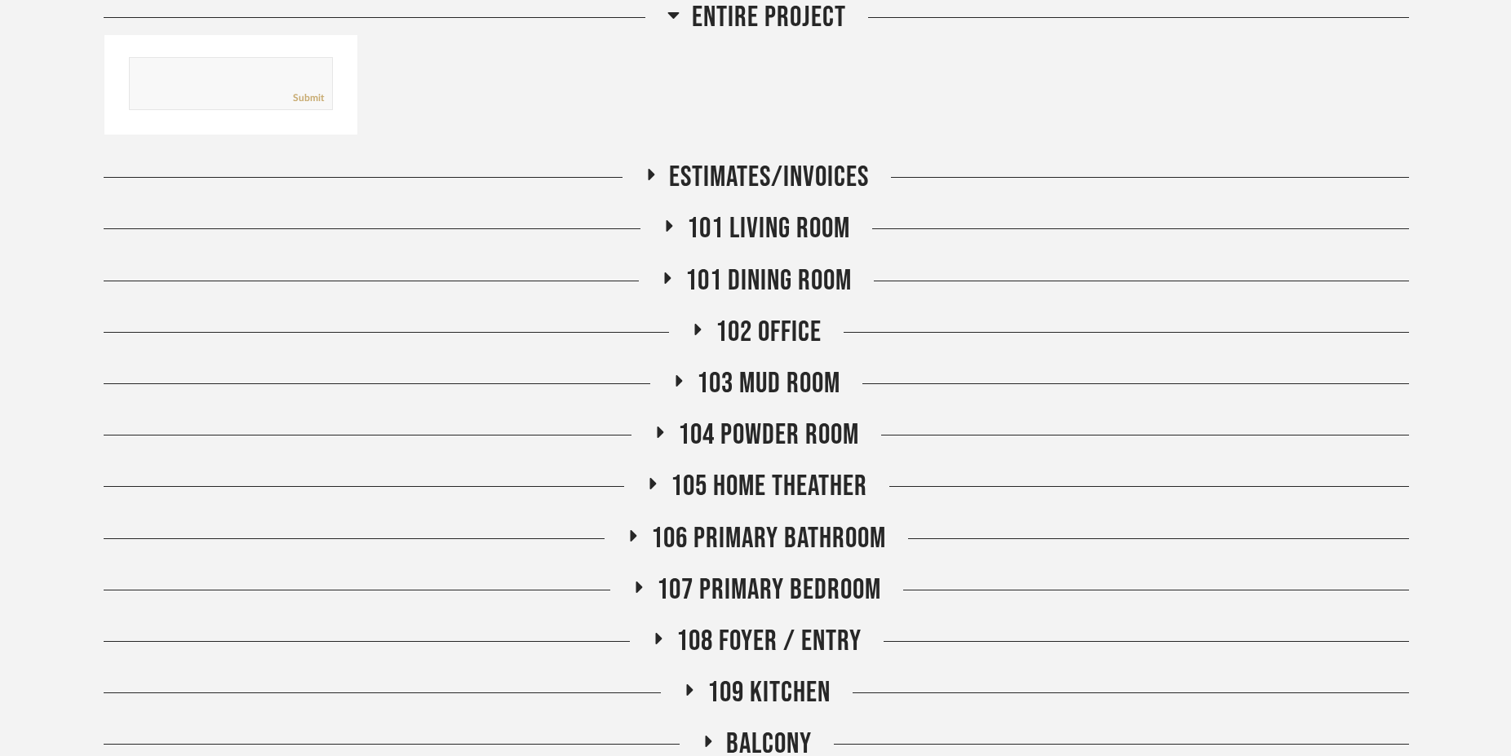
click at [672, 384] on icon at bounding box center [679, 380] width 20 height 12
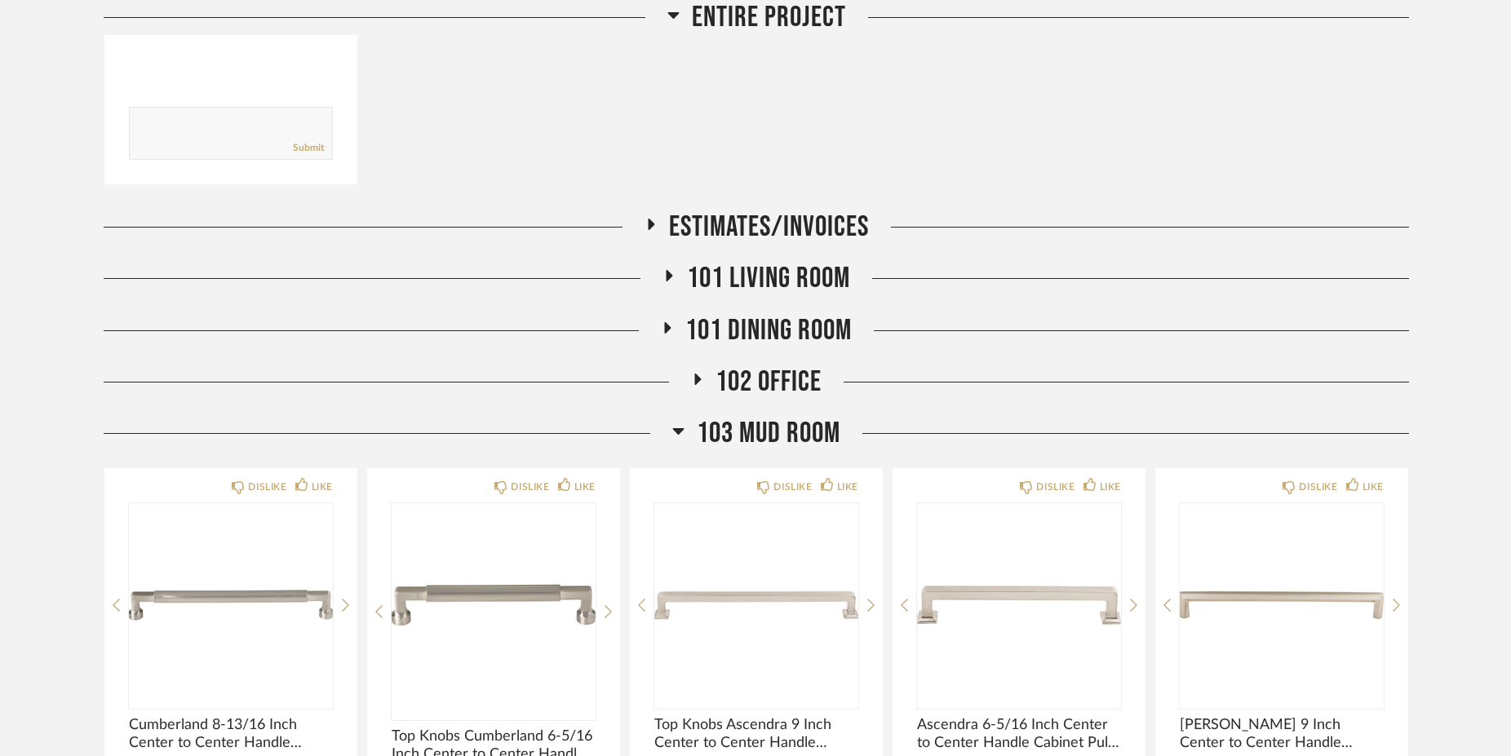
scroll to position [777, 0]
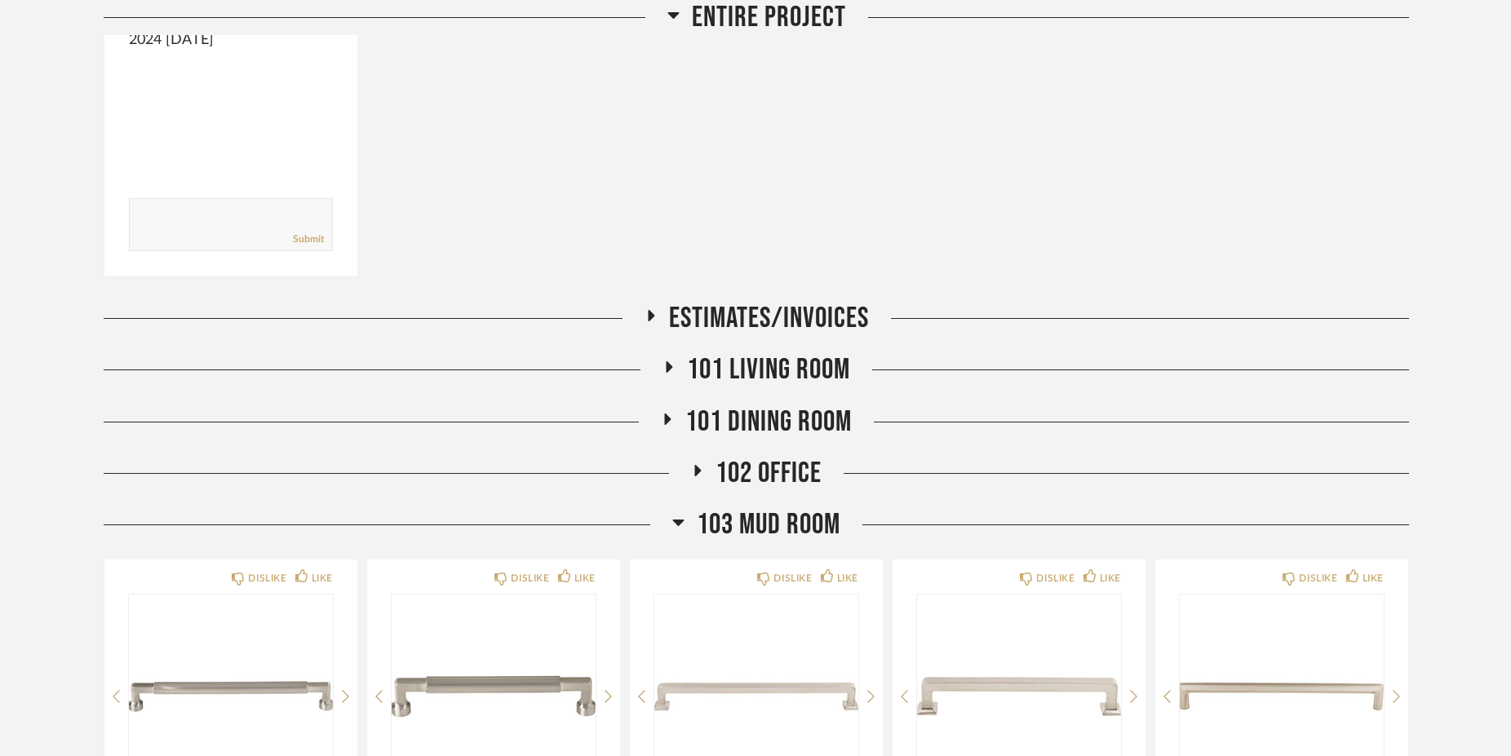
scroll to position [777, 0]
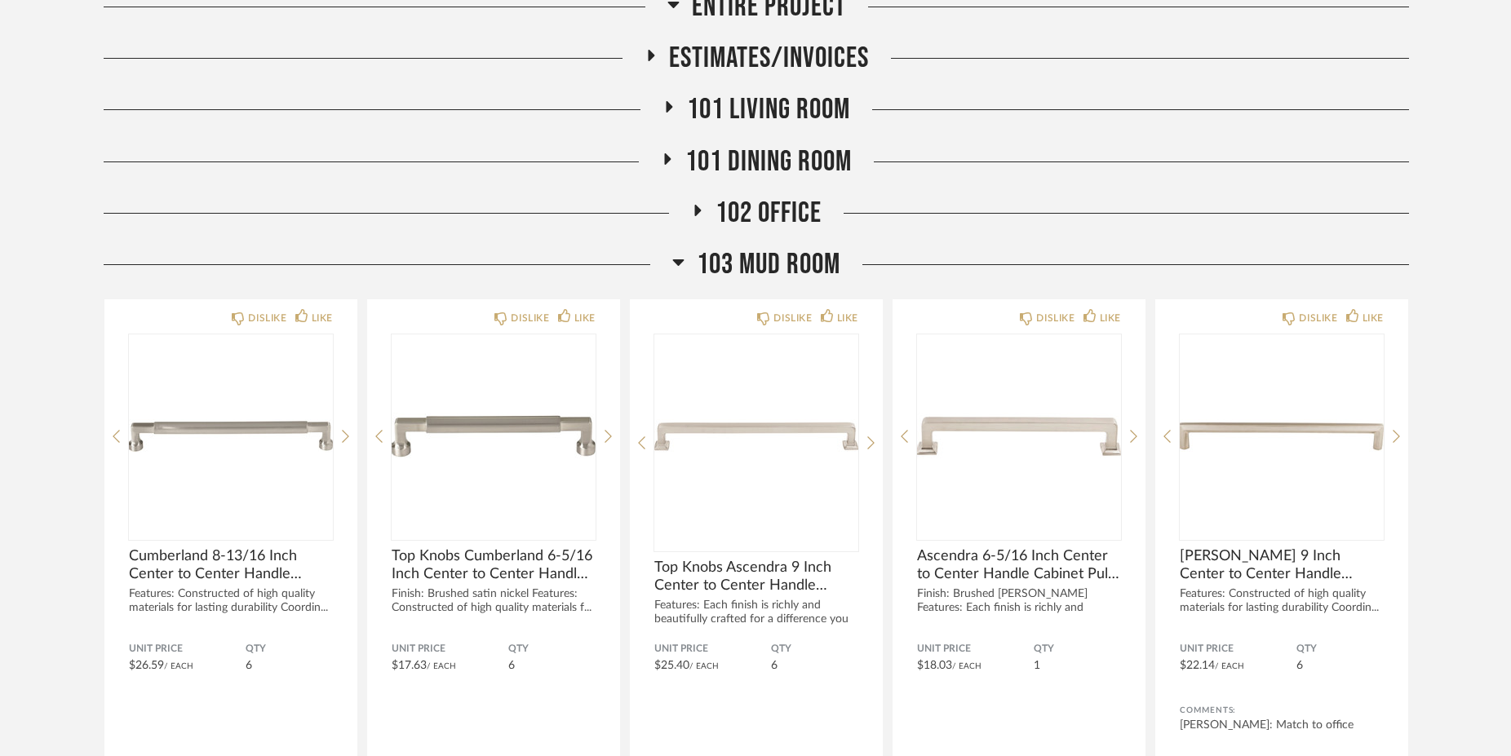
click at [679, 266] on icon at bounding box center [678, 262] width 12 height 20
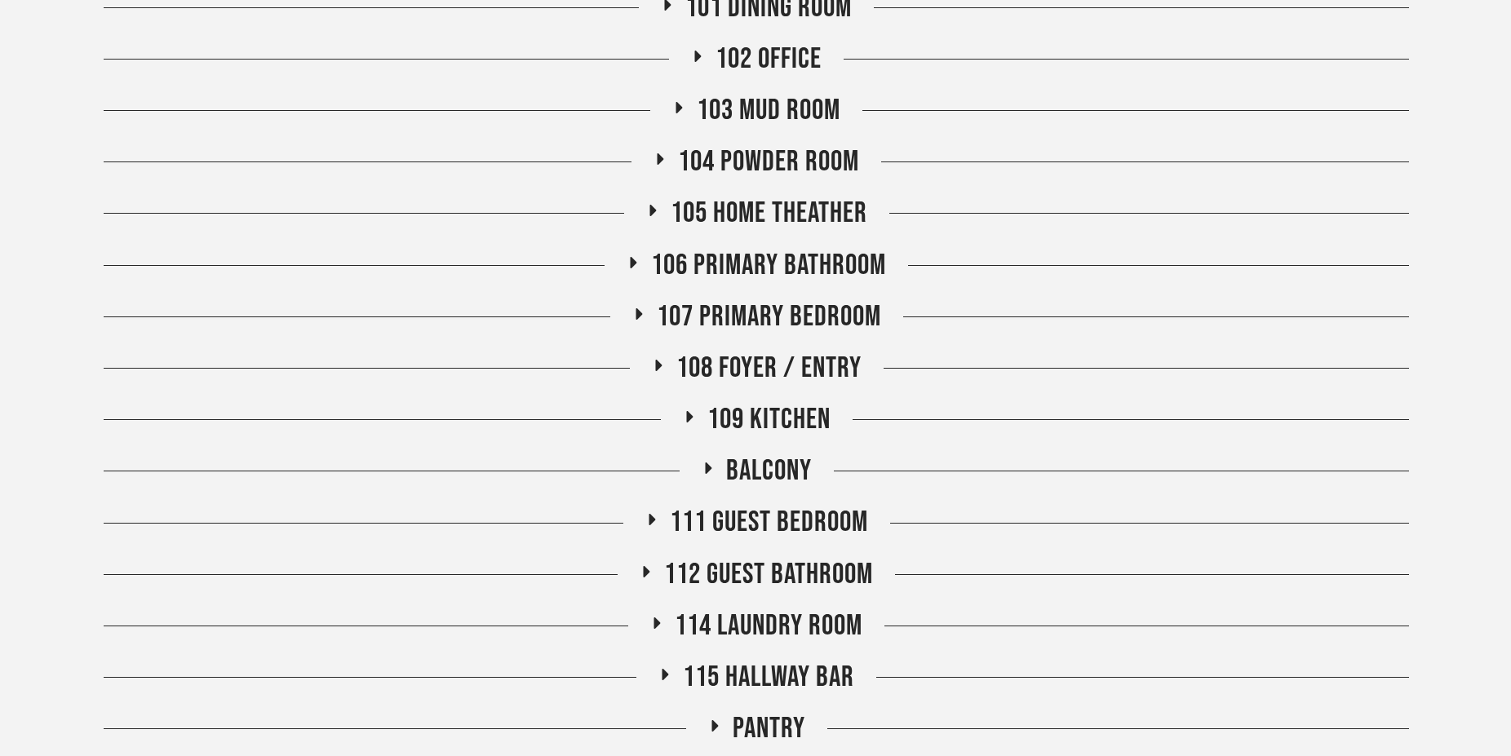
scroll to position [1046, 0]
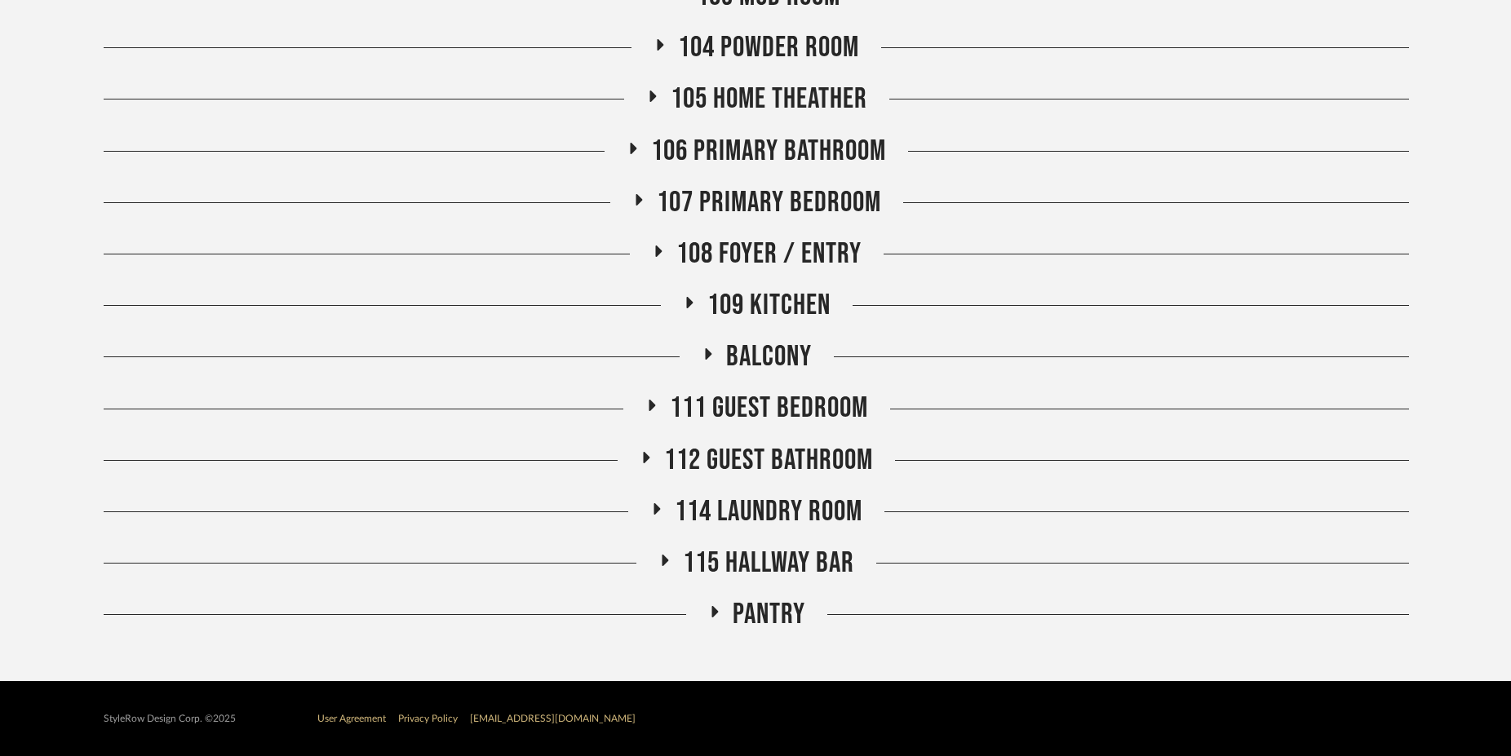
click at [666, 561] on icon at bounding box center [665, 561] width 20 height 12
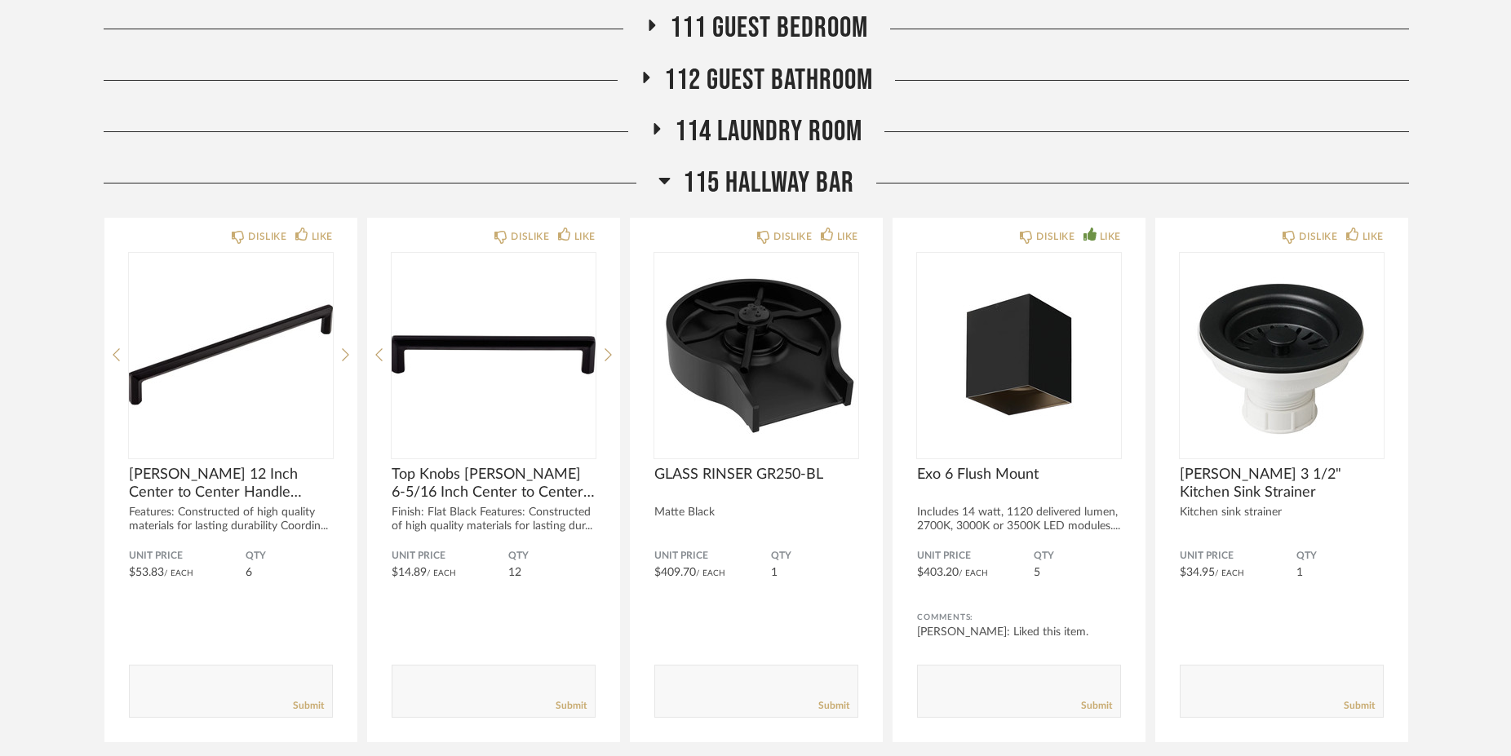
scroll to position [1434, 0]
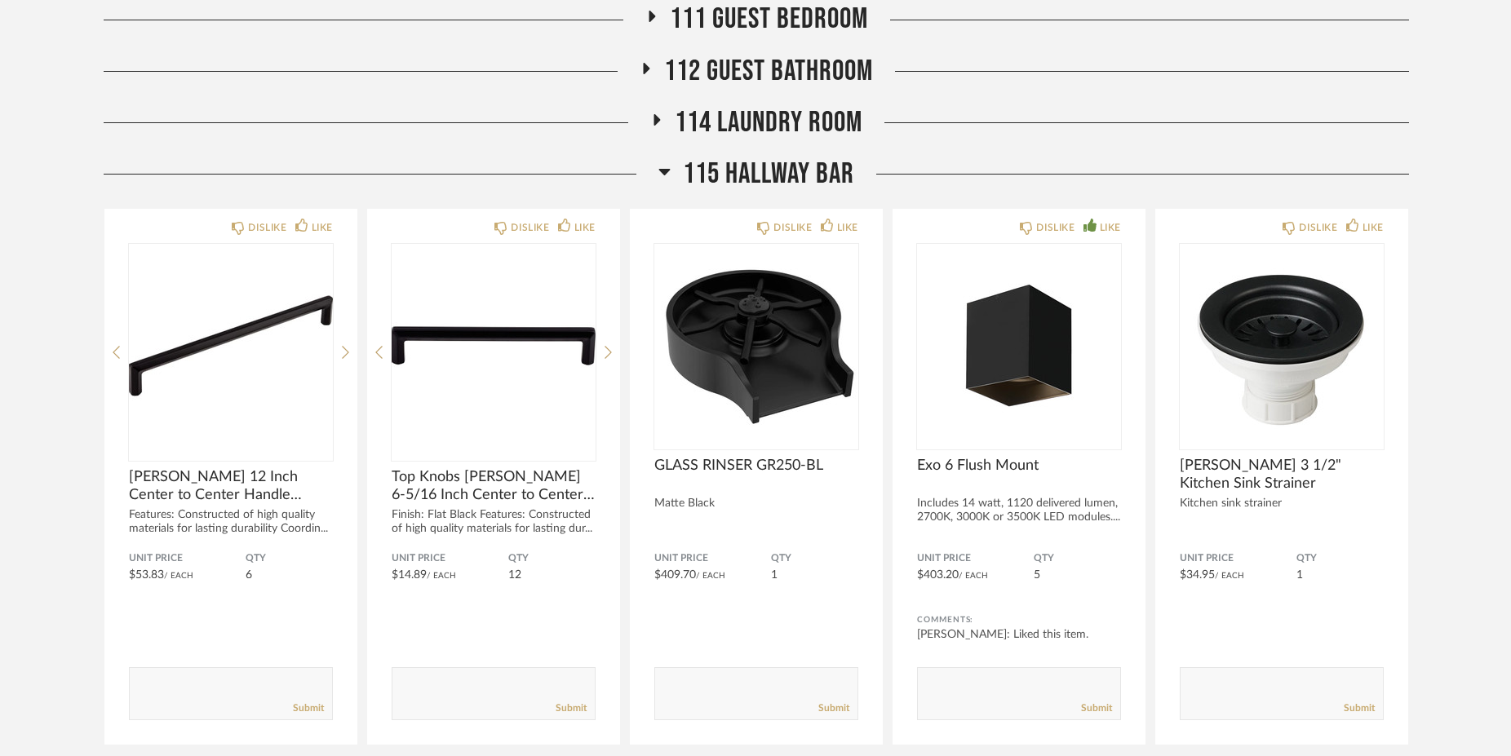
click at [657, 126] on icon at bounding box center [657, 119] width 20 height 12
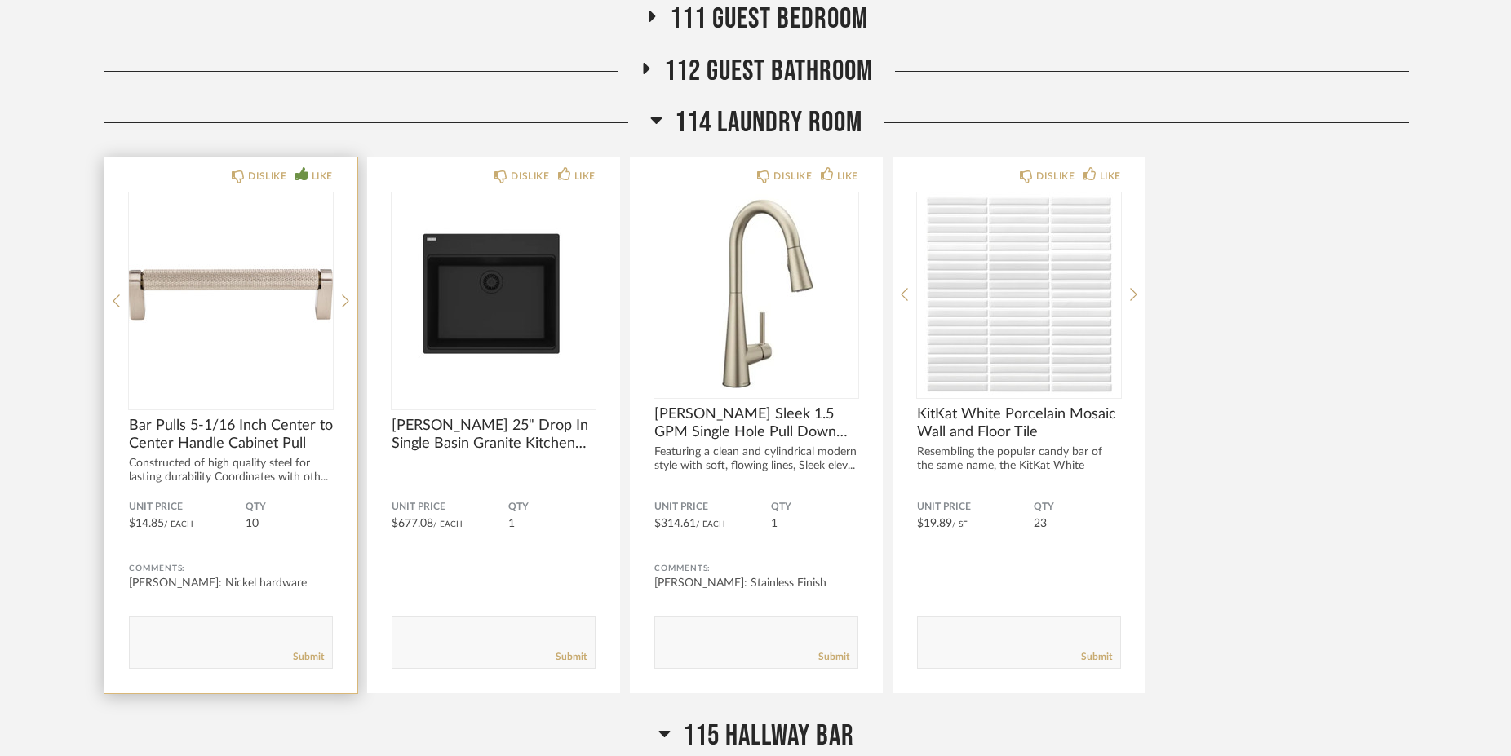
click at [238, 428] on span "Bar Pulls 5-1/16 Inch Center to Center Handle Cabinet Pull" at bounding box center [231, 435] width 204 height 36
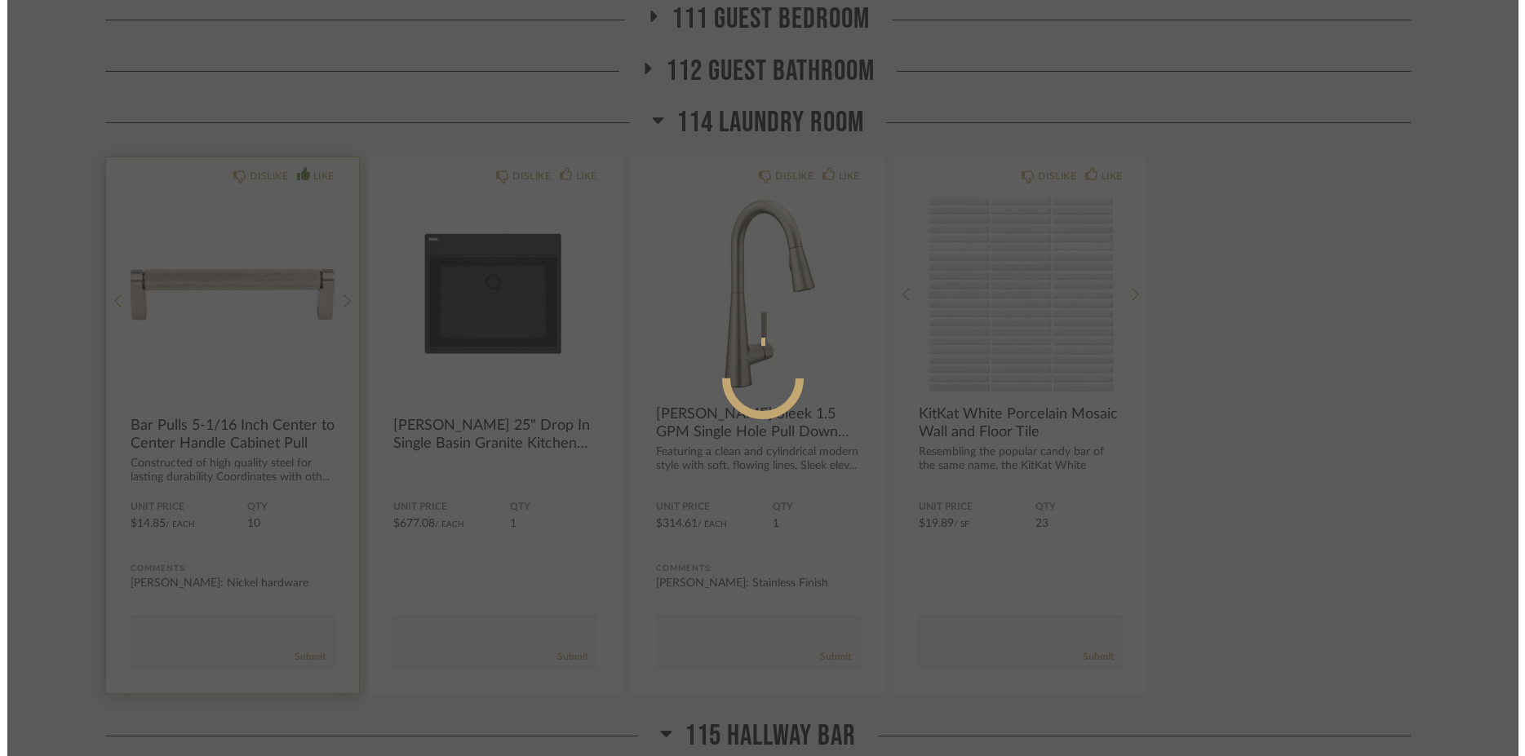
scroll to position [0, 0]
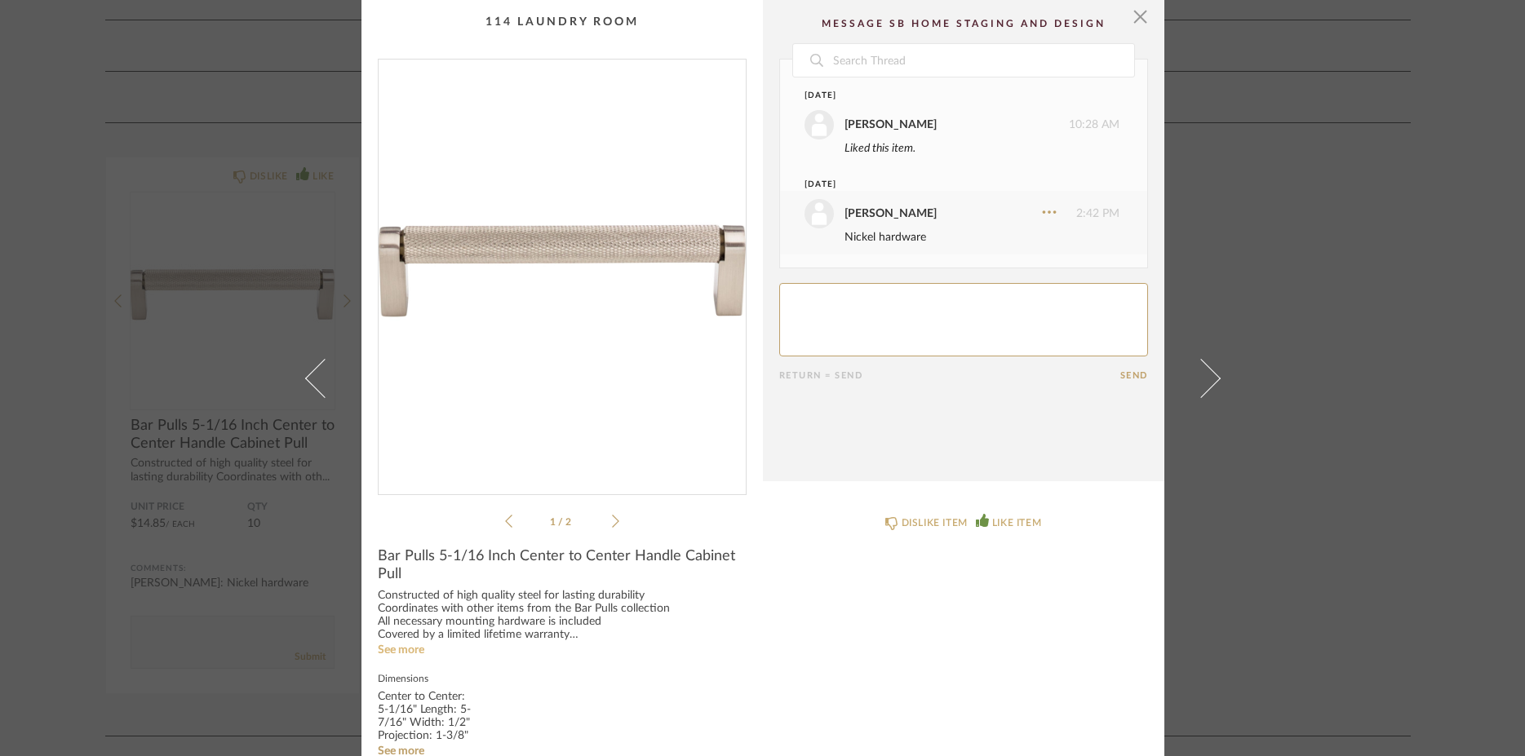
click at [392, 646] on link "See more" at bounding box center [401, 649] width 46 height 11
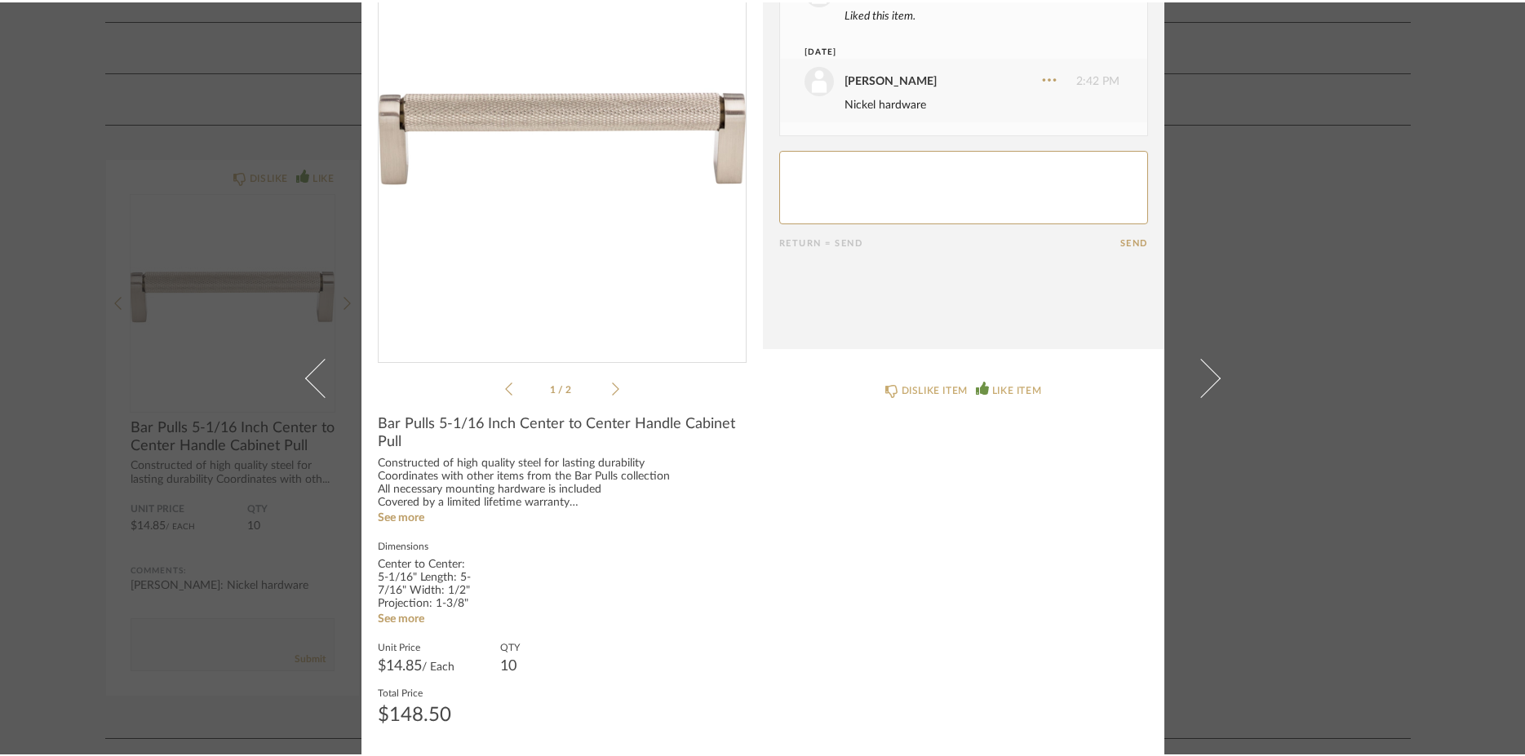
scroll to position [131, 0]
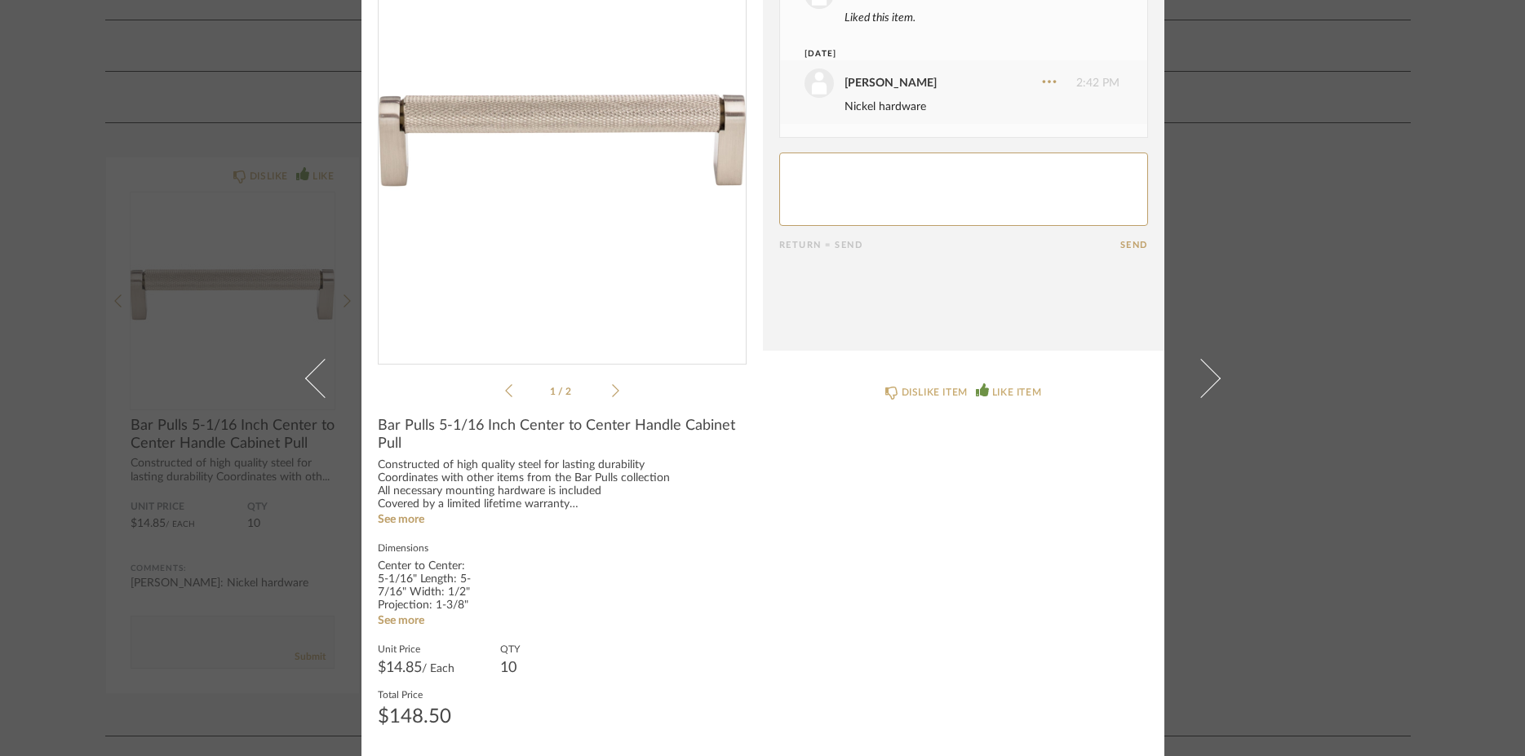
click at [744, 563] on cpp-summary-info "Bar Pulls 5-1/16 Inch Center to Center Handle Cabinet Pull Constructed of high …" at bounding box center [561, 570] width 401 height 339
click at [612, 391] on icon at bounding box center [615, 390] width 7 height 15
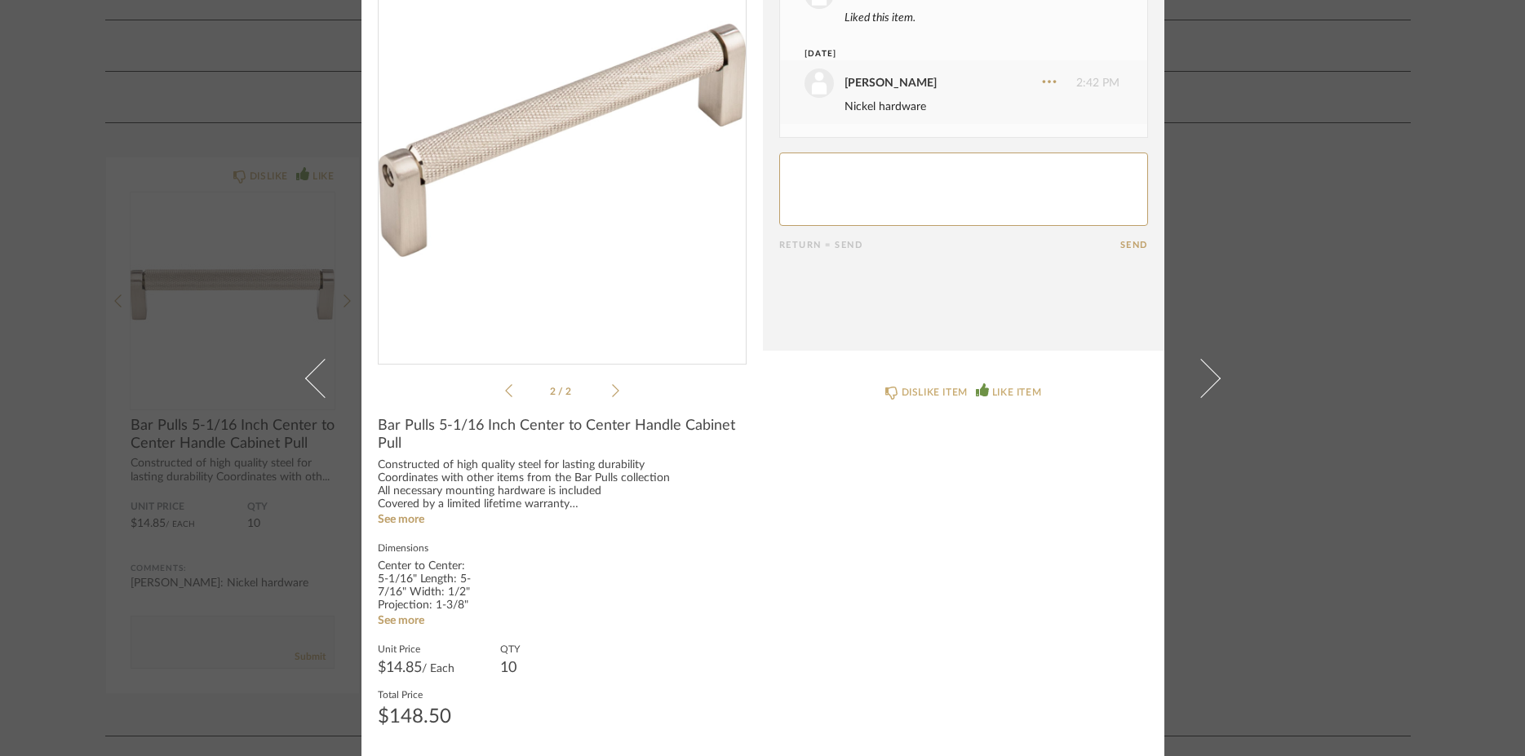
click at [1392, 328] on div "× 2 / 2 Date [DATE] [PERSON_NAME] 10:28 AM Liked this item. [DATE] [PERSON_NAME…" at bounding box center [762, 378] width 1525 height 756
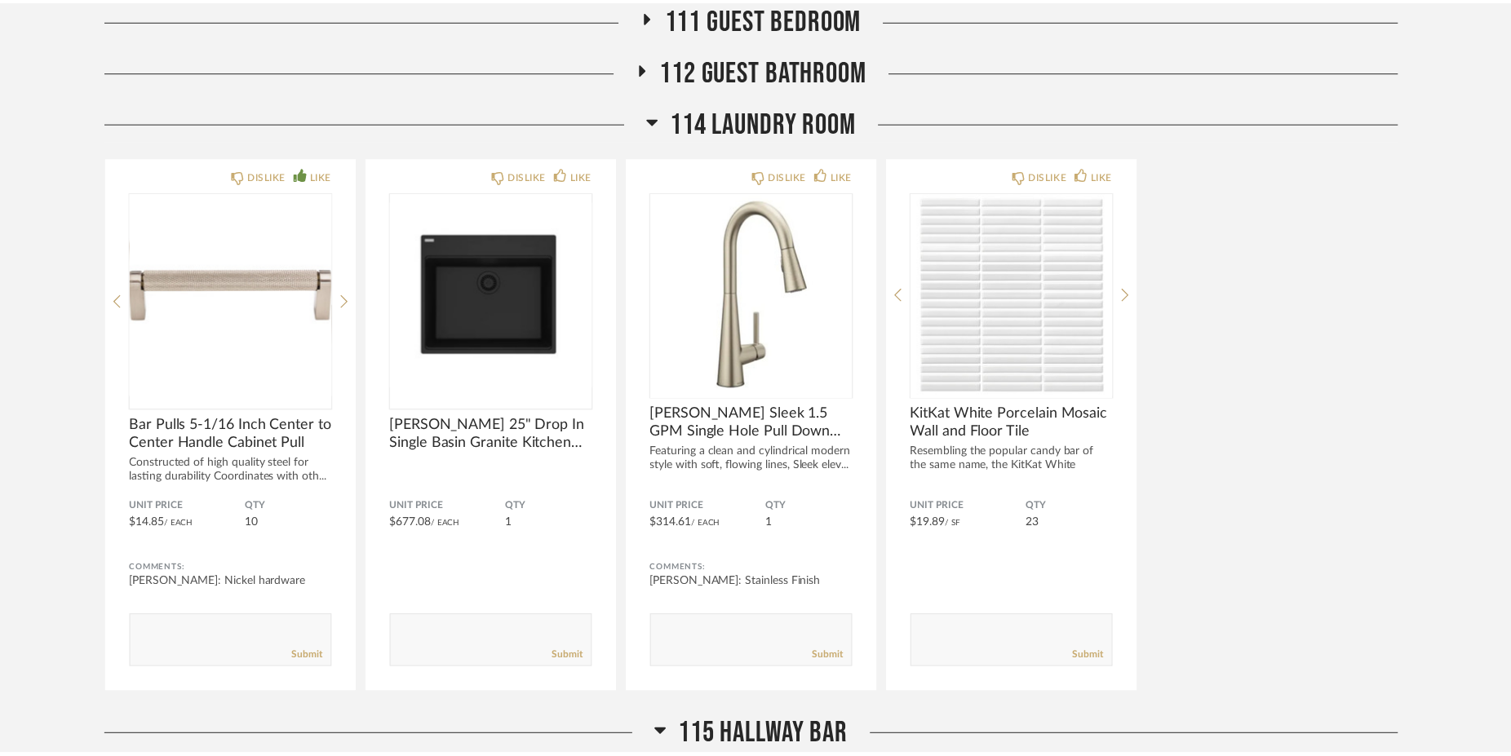
scroll to position [1434, 0]
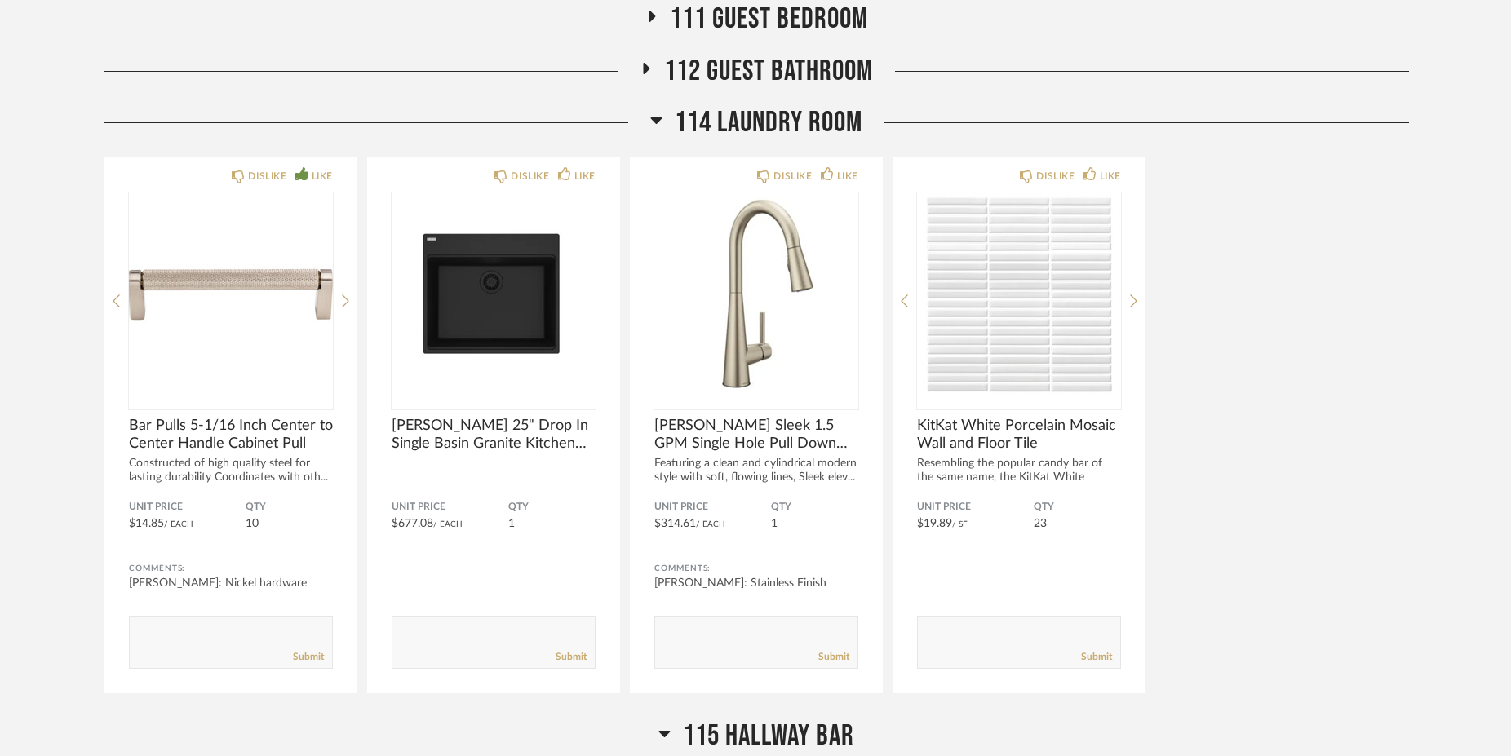
click at [653, 122] on icon at bounding box center [656, 120] width 12 height 20
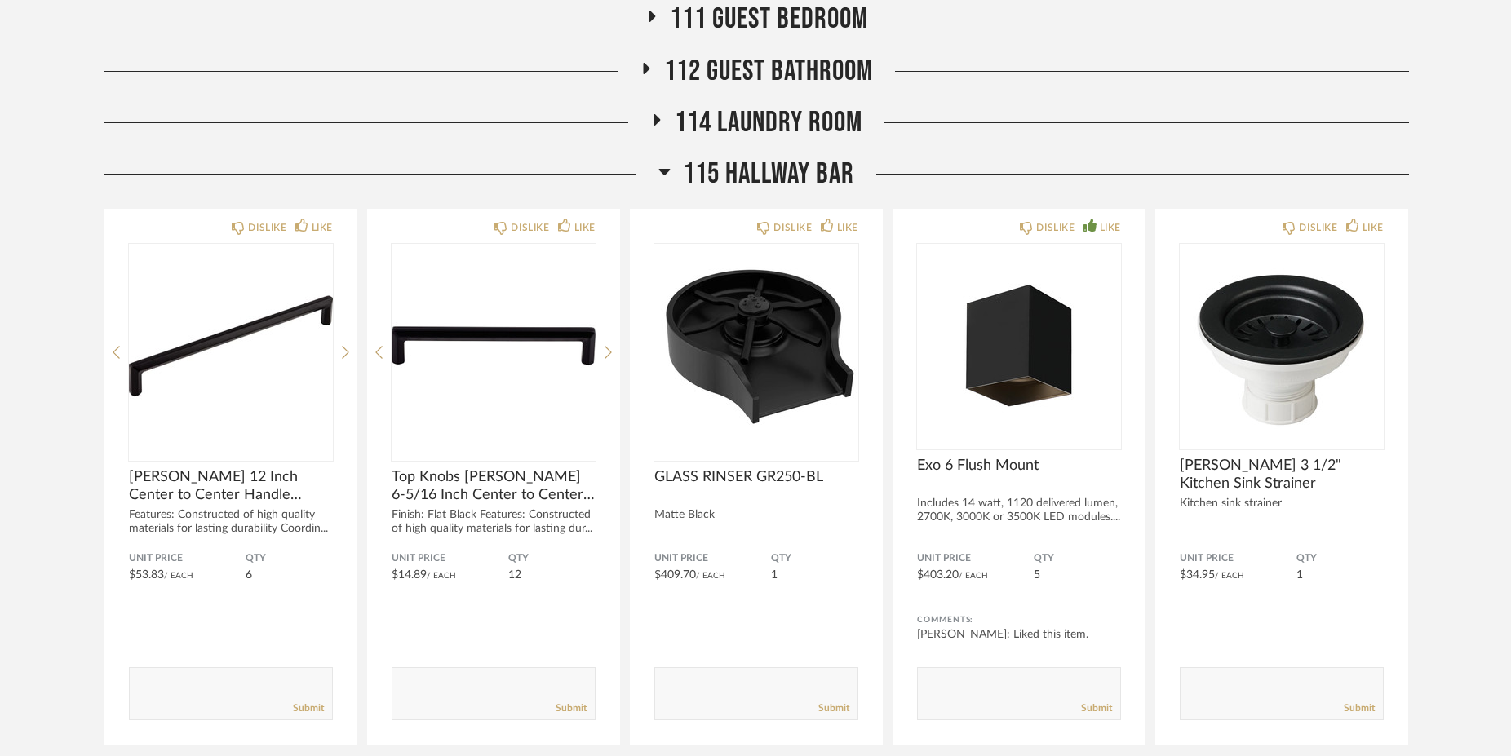
click at [658, 168] on icon at bounding box center [664, 172] width 12 height 20
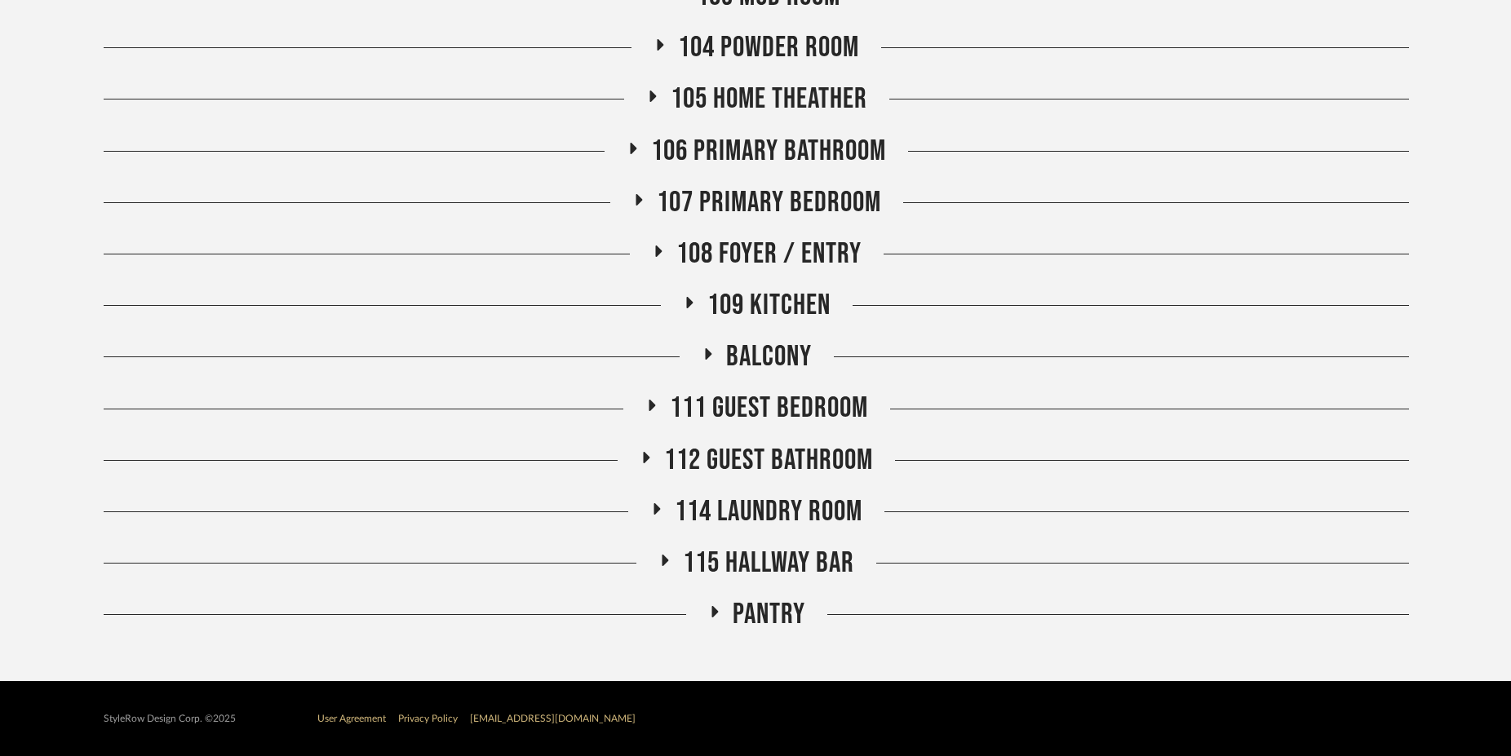
click at [627, 142] on icon at bounding box center [633, 148] width 20 height 12
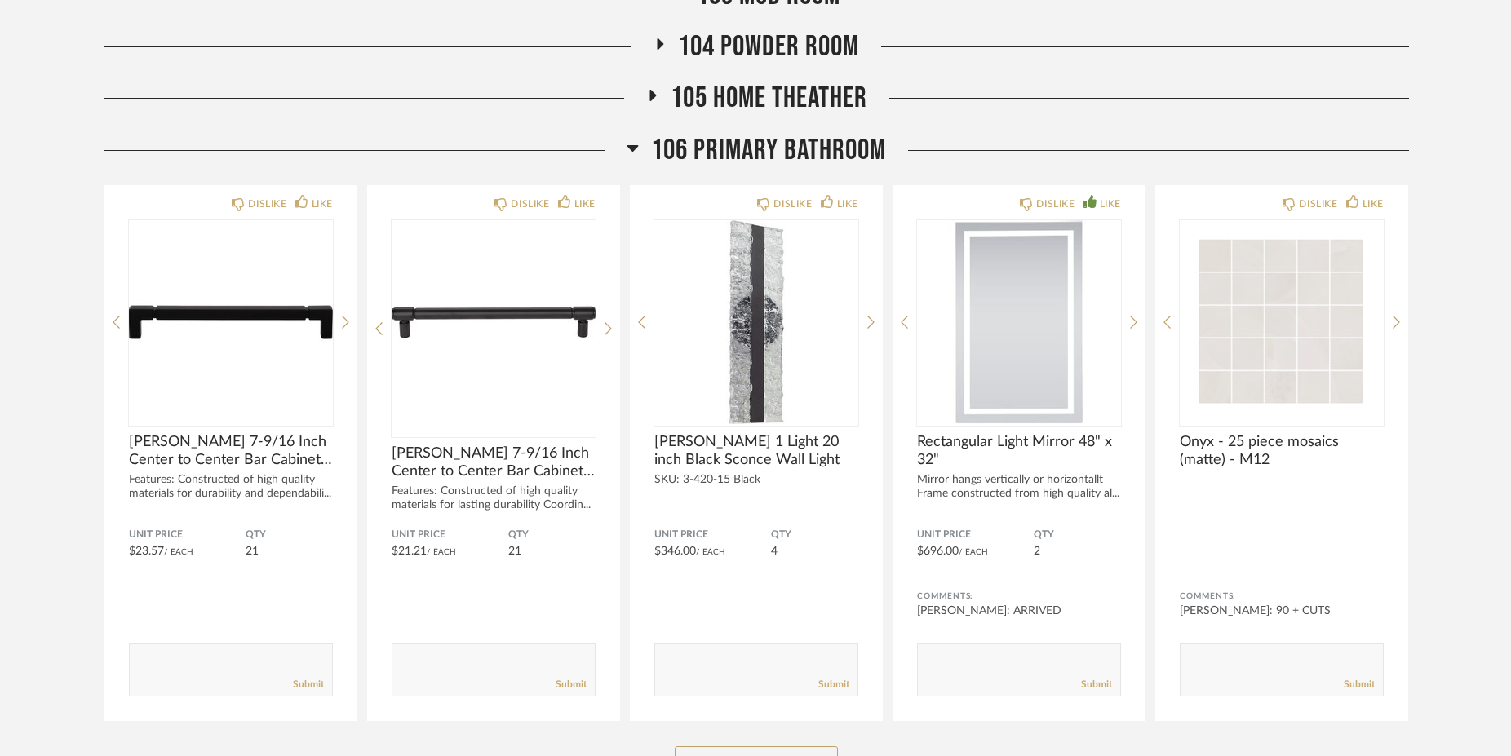
click at [60, 480] on div "Thumbnail View Full View [PERSON_NAME] & [PERSON_NAME] Filter Items Category Ta…" at bounding box center [755, 163] width 1511 height 2285
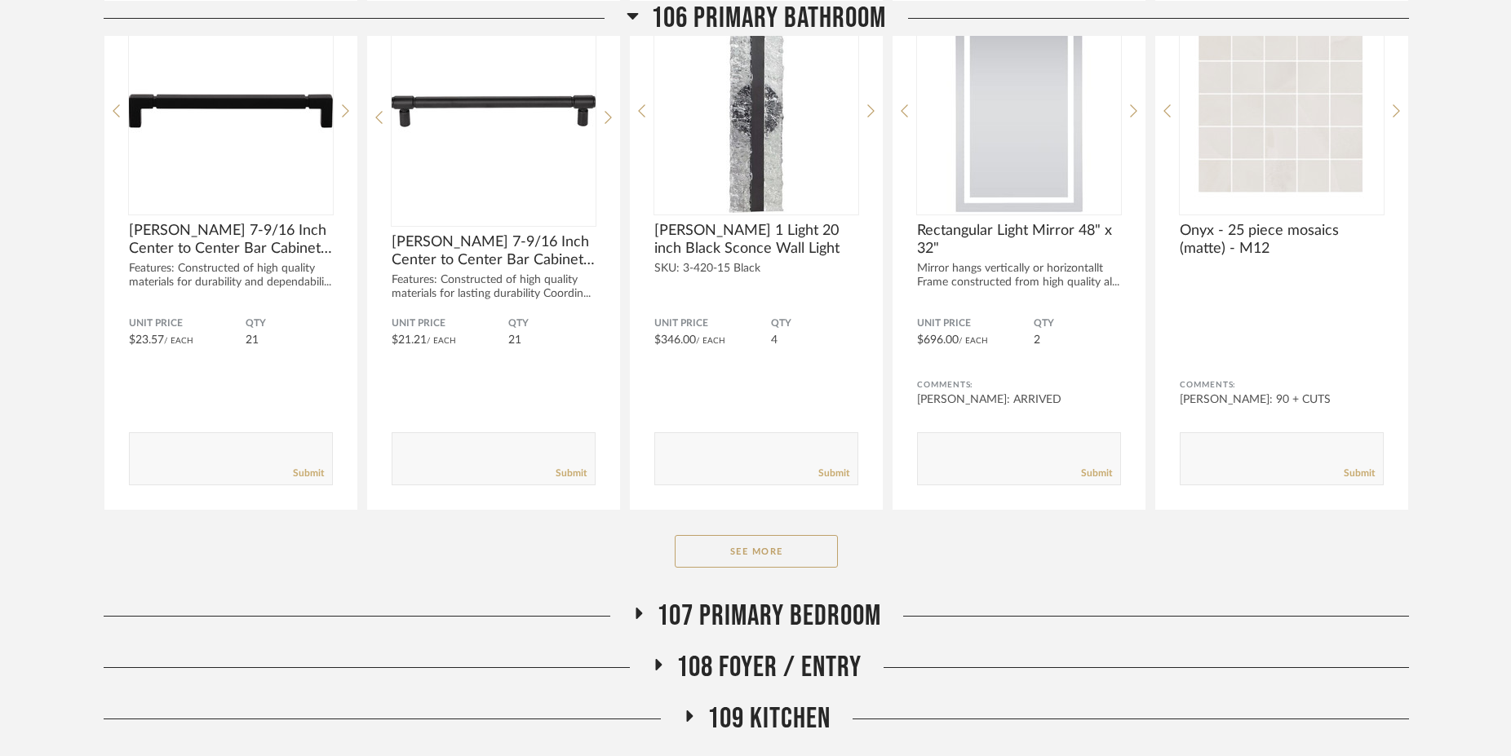
scroll to position [1434, 0]
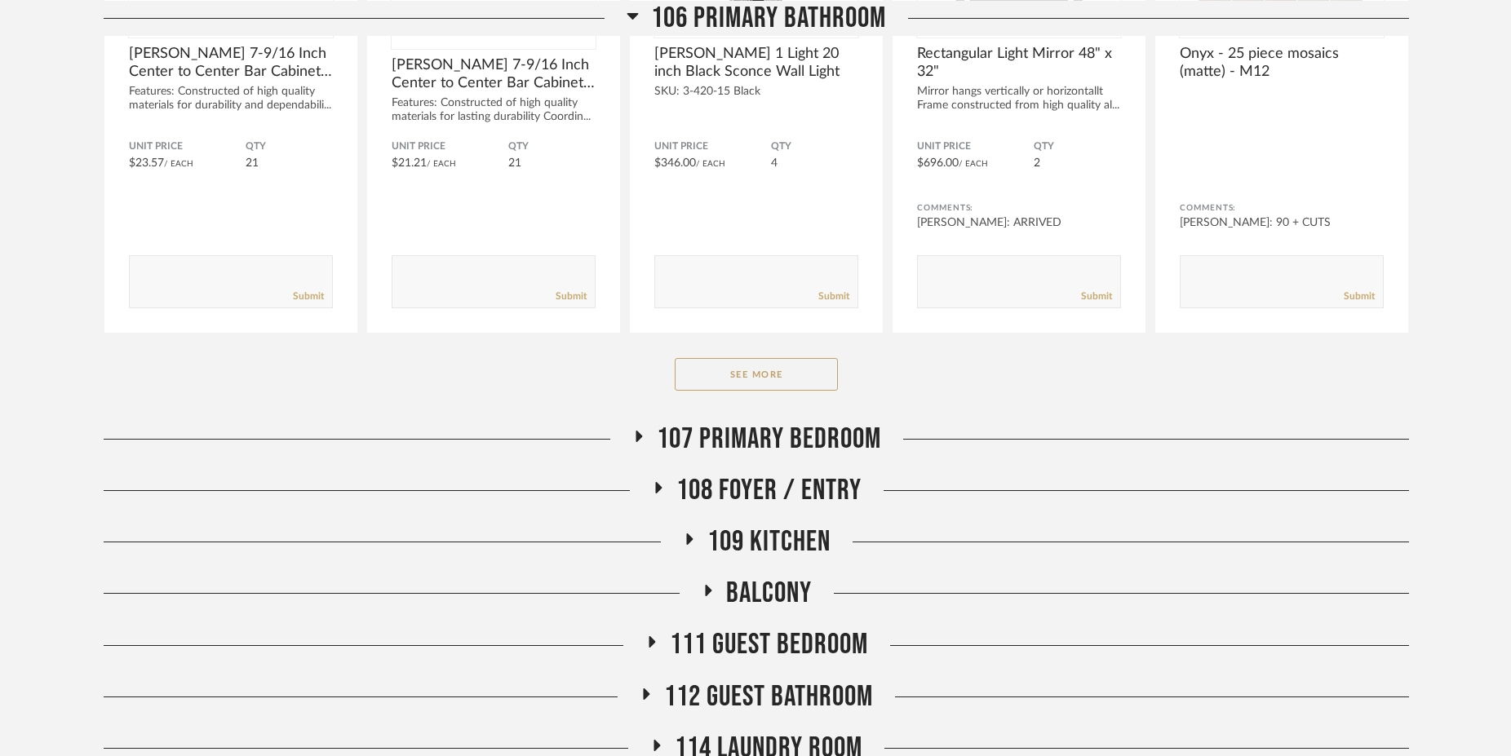
click at [702, 392] on div "106 Primary Bathroom DISLIKE LIKE [PERSON_NAME] 7-9/16 Inch Center to Center Ba…" at bounding box center [756, 83] width 1305 height 677
click at [709, 383] on button "See More" at bounding box center [756, 374] width 163 height 33
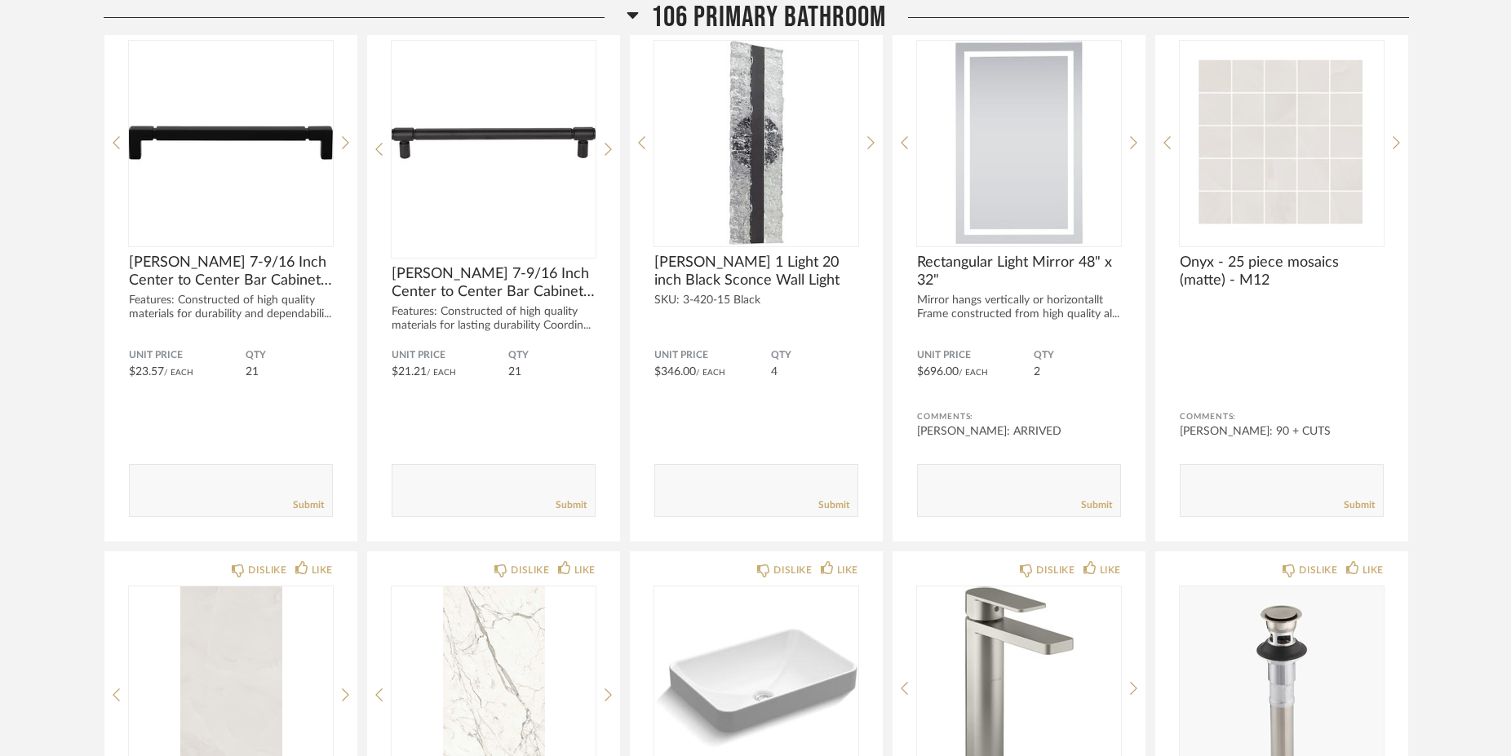
scroll to position [1046, 0]
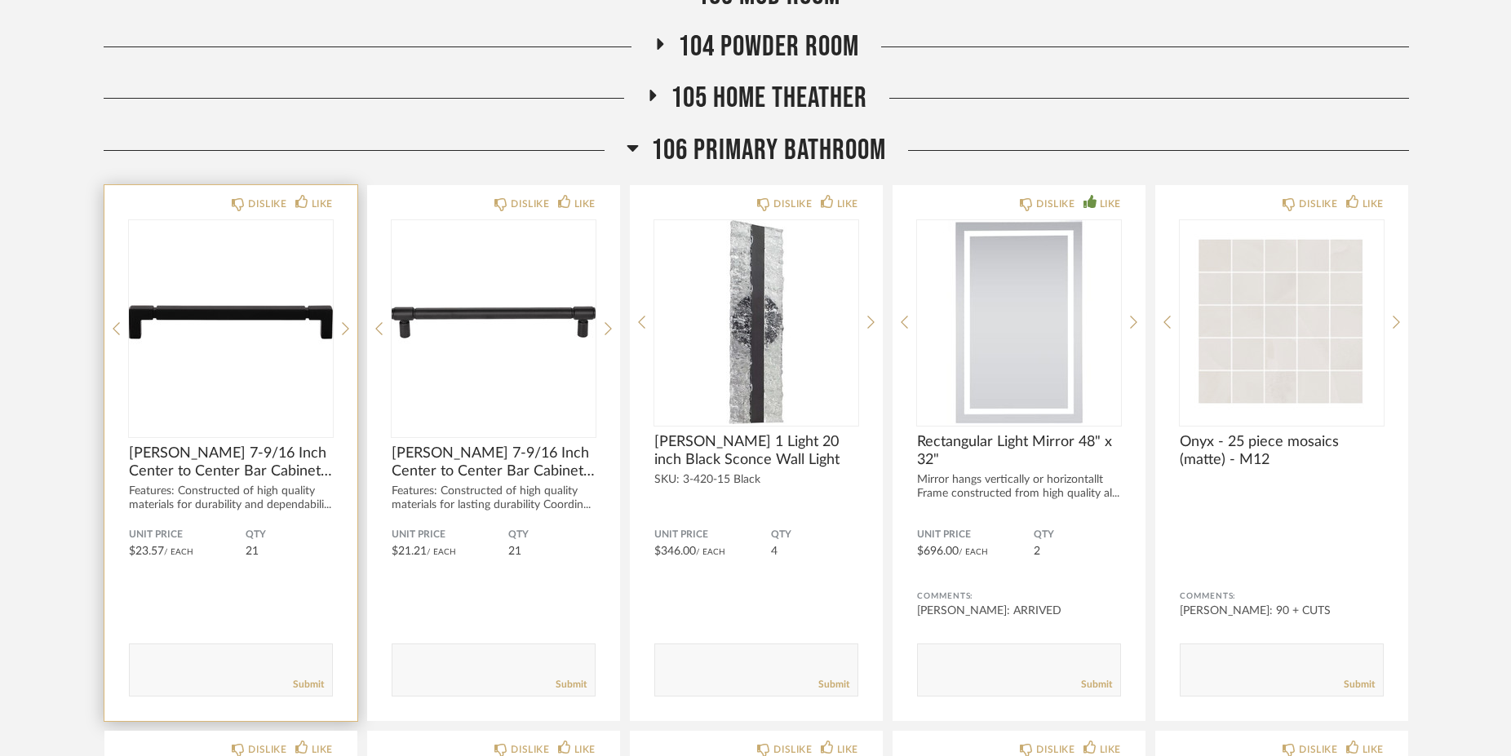
click at [246, 313] on img "0" at bounding box center [231, 322] width 204 height 204
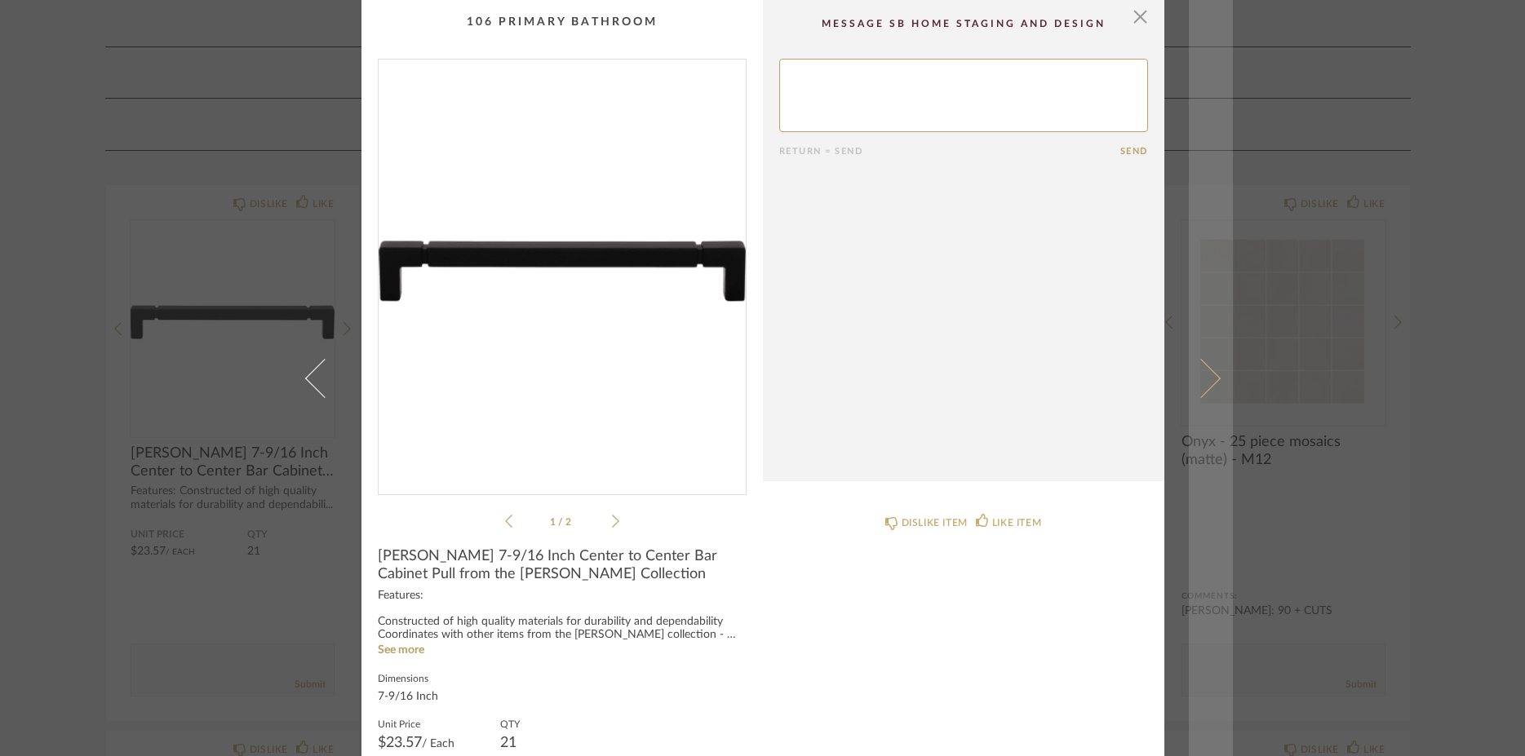
click at [1207, 378] on span at bounding box center [1199, 377] width 39 height 39
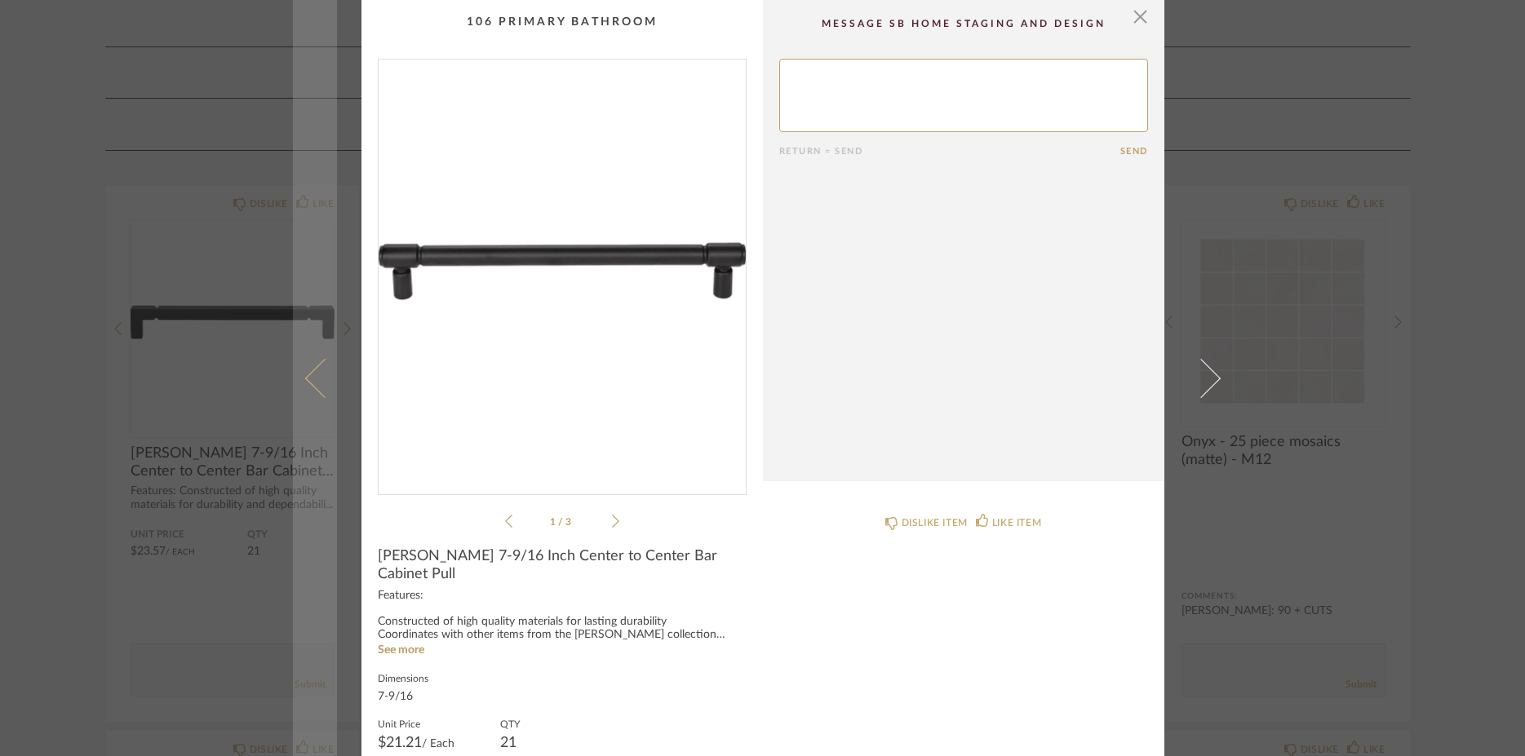
click at [314, 384] on span at bounding box center [323, 377] width 39 height 39
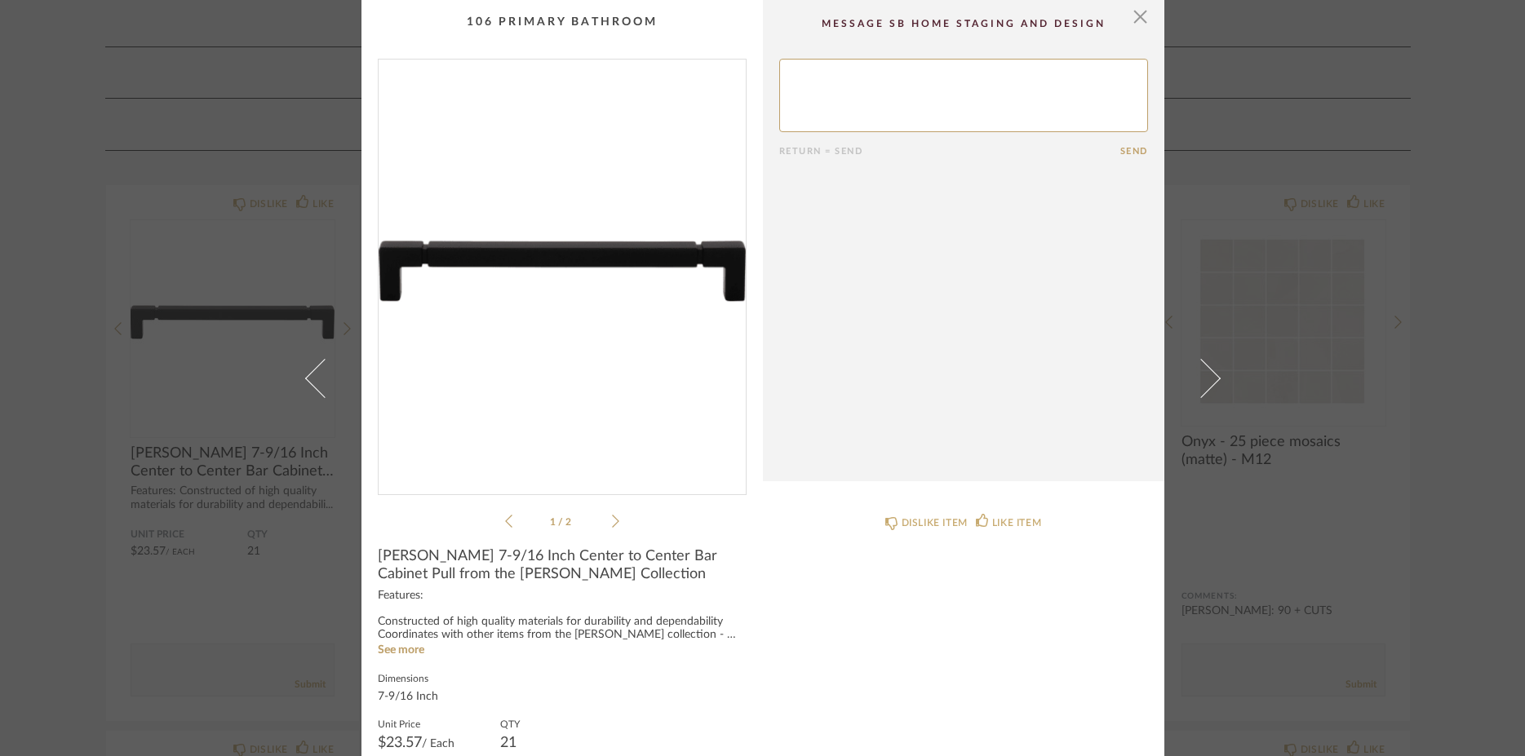
click at [89, 400] on div "× 1 / 2 Return = Send Send [PERSON_NAME] 7-9/16 Inch Center to Center Bar Cabin…" at bounding box center [762, 378] width 1525 height 756
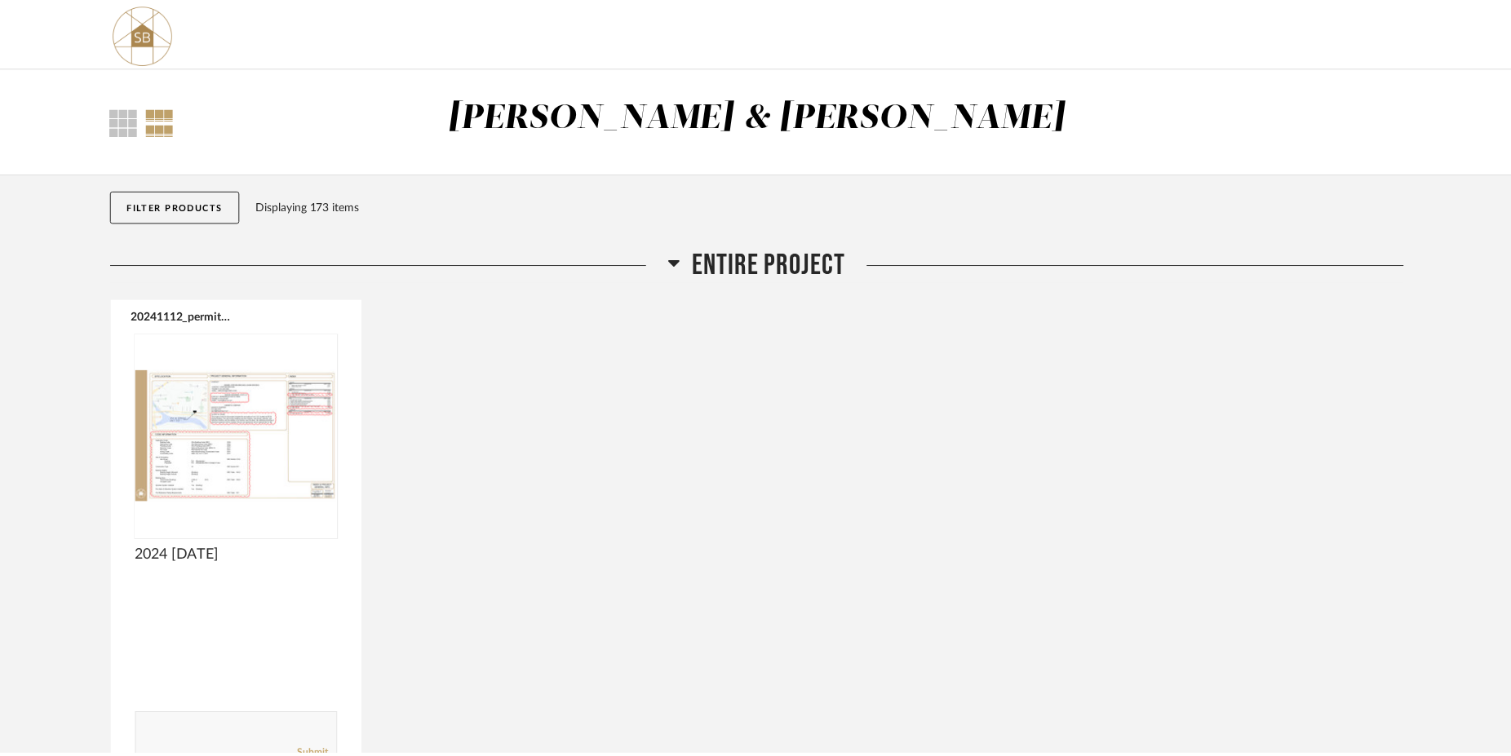
scroll to position [1046, 0]
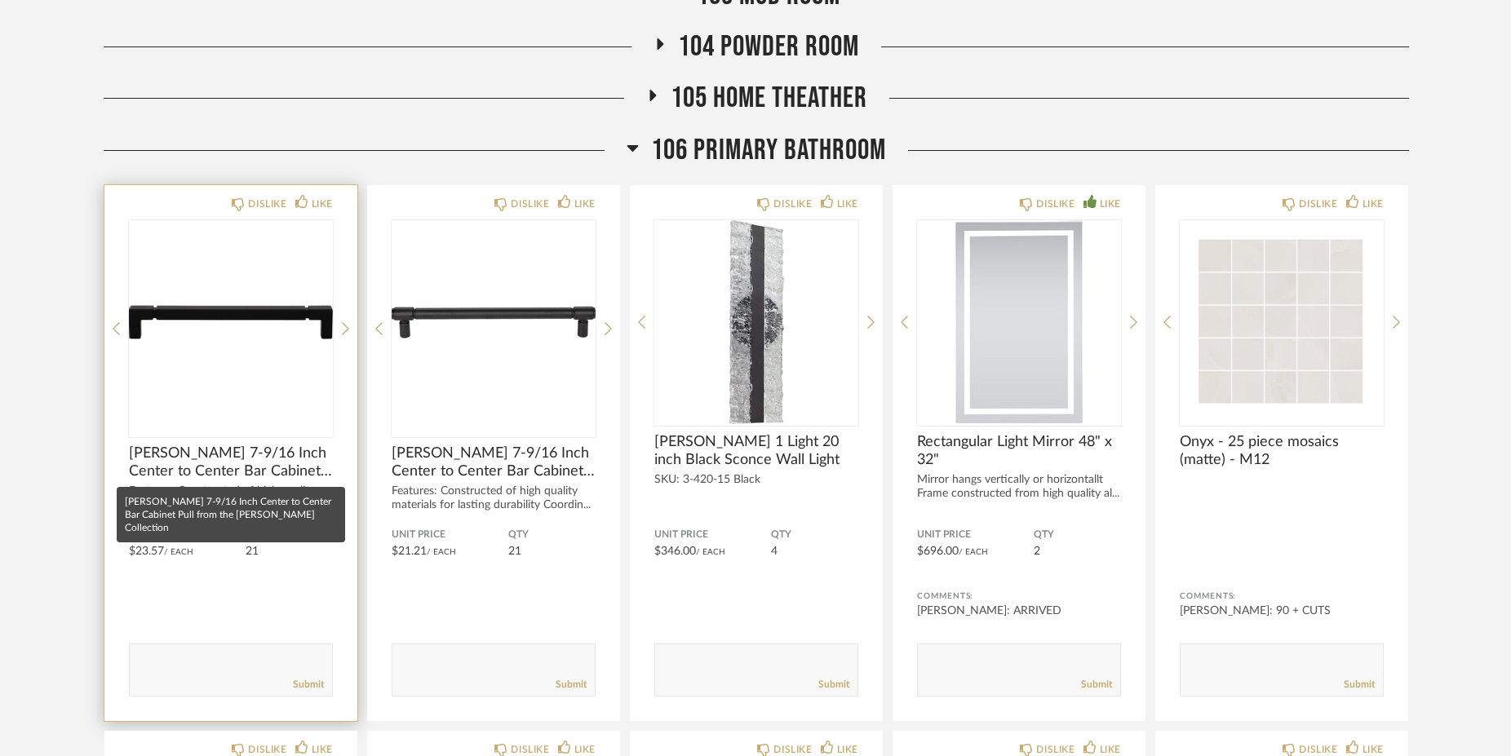
click at [233, 471] on span "[PERSON_NAME] 7-9/16 Inch Center to Center Bar Cabinet Pull from the [PERSON_NA…" at bounding box center [231, 463] width 204 height 36
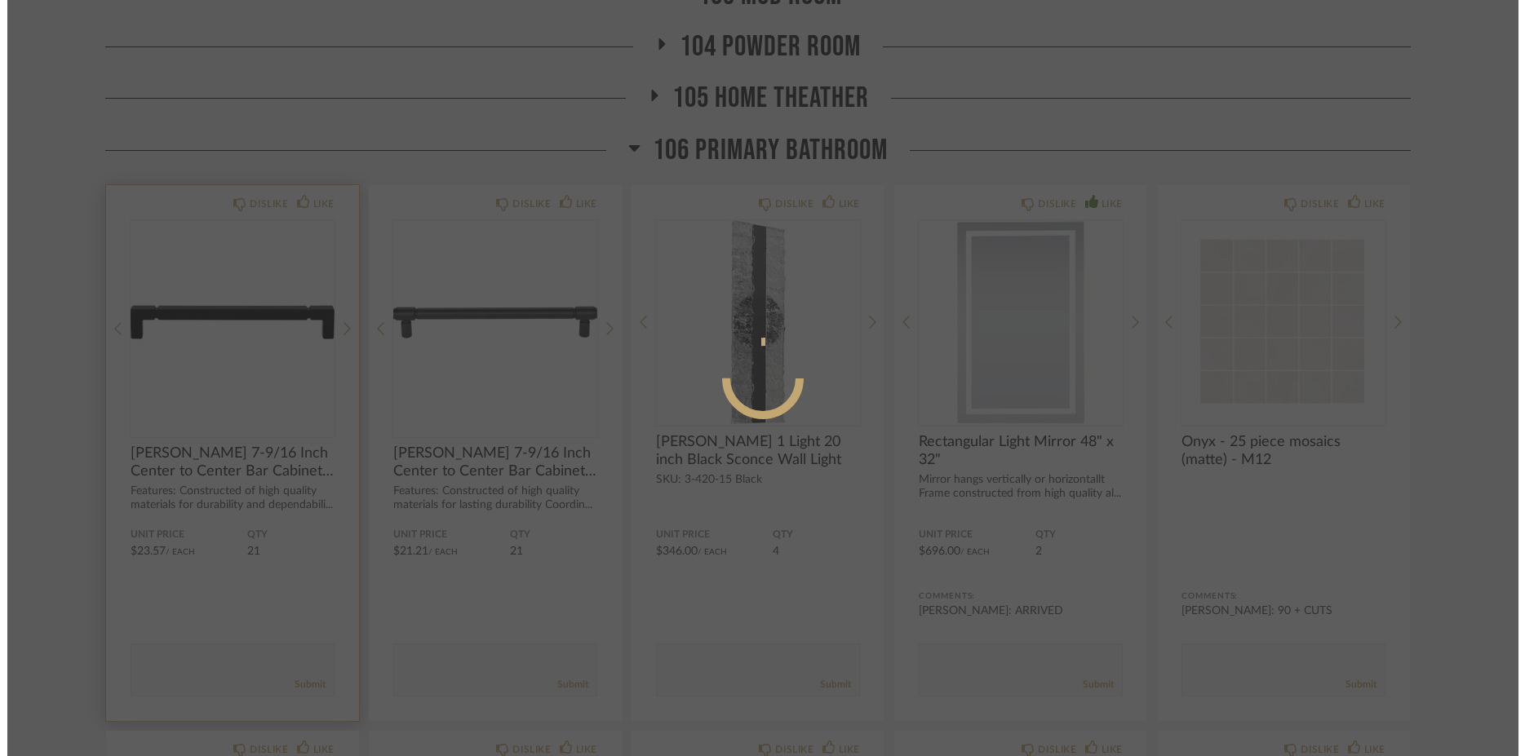
scroll to position [0, 0]
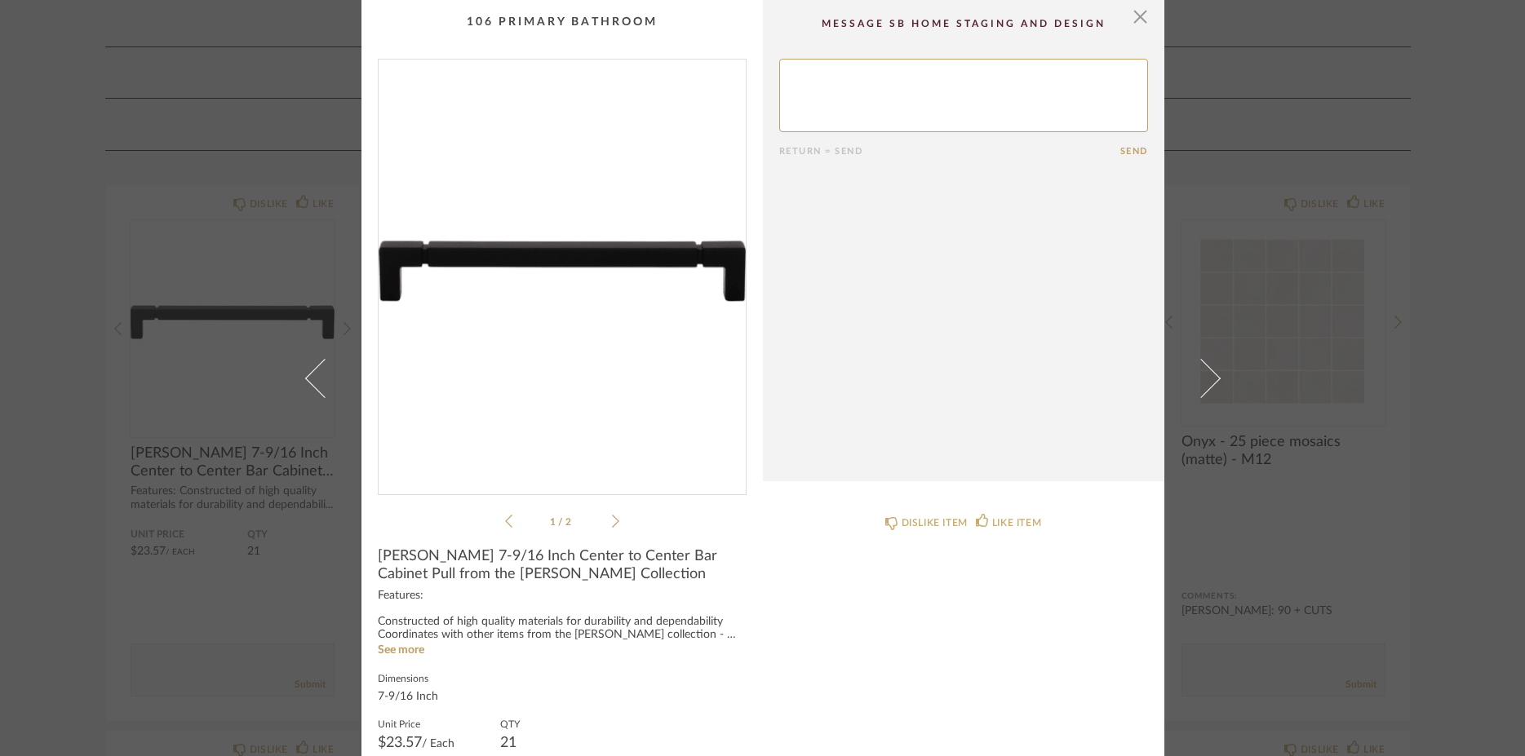
click at [67, 454] on div "× 1 / 2 Return = Send Send [PERSON_NAME] 7-9/16 Inch Center to Center Bar Cabin…" at bounding box center [762, 378] width 1525 height 756
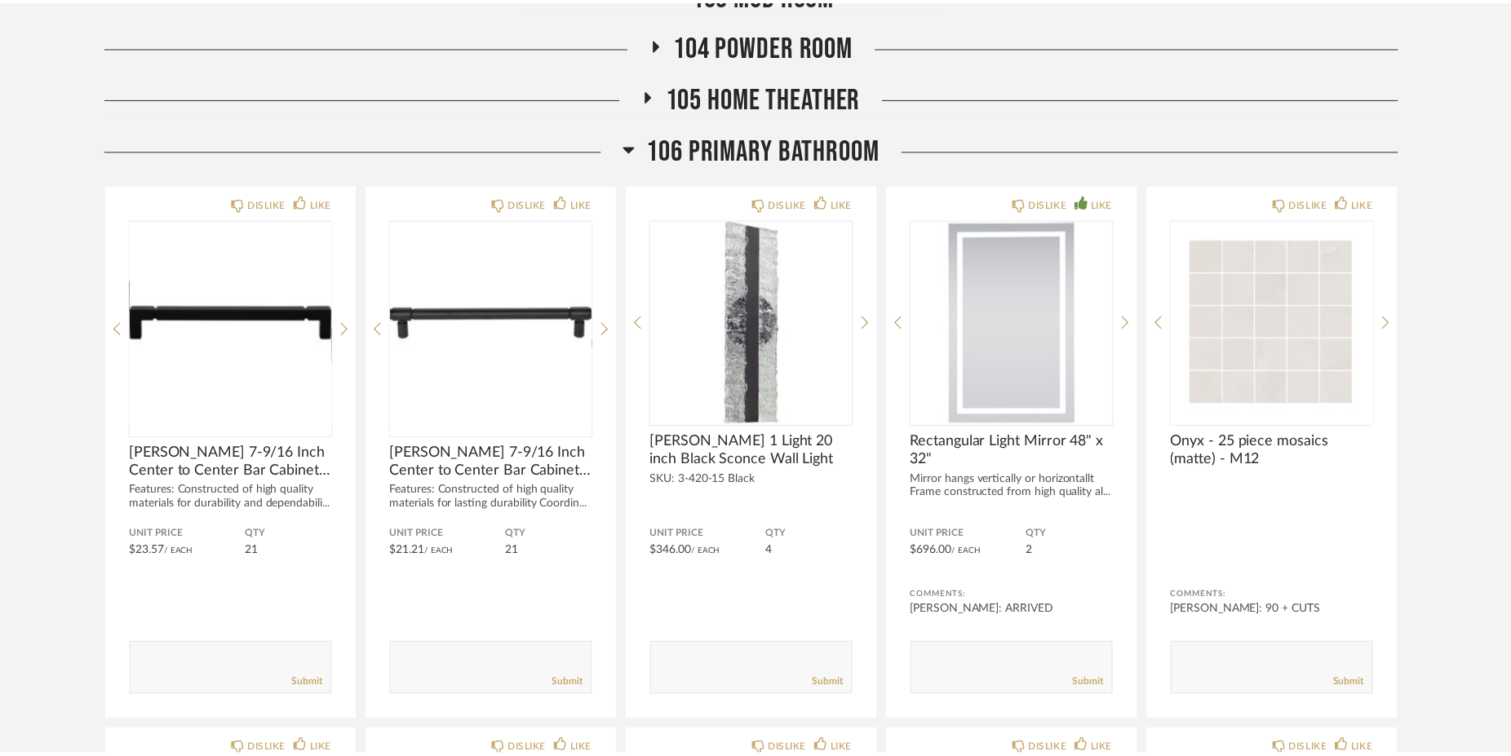
scroll to position [1046, 0]
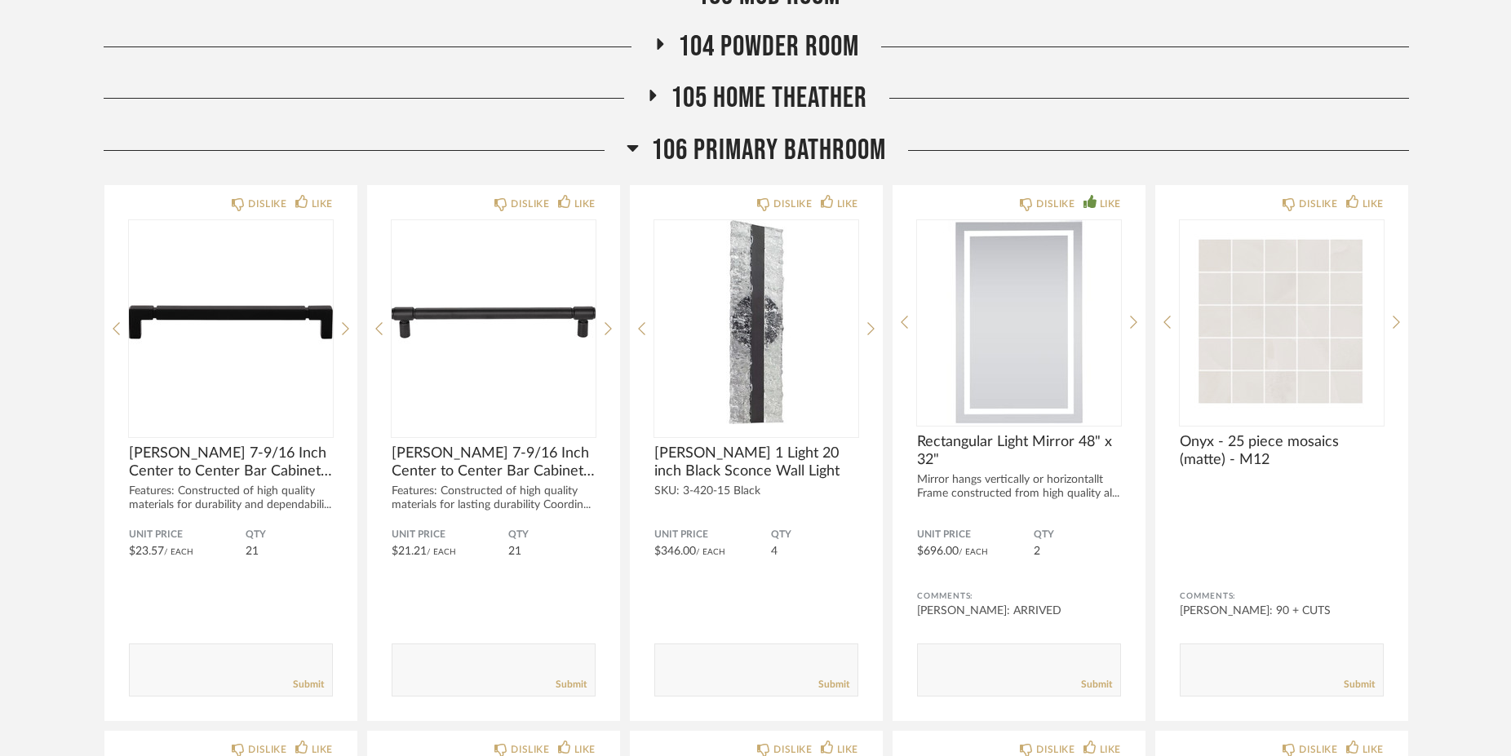
click at [631, 148] on icon at bounding box center [632, 148] width 11 height 7
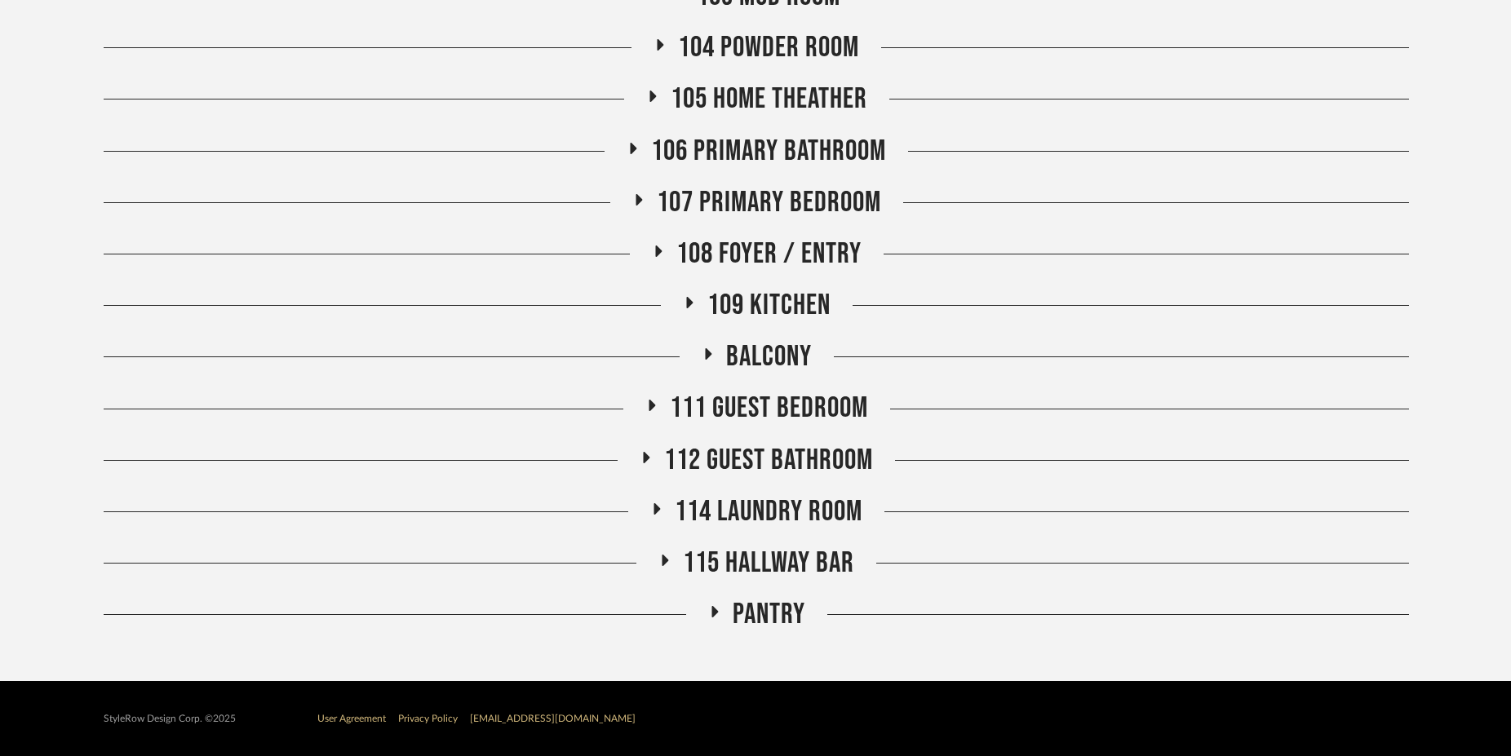
click at [644, 458] on icon at bounding box center [647, 457] width 7 height 11
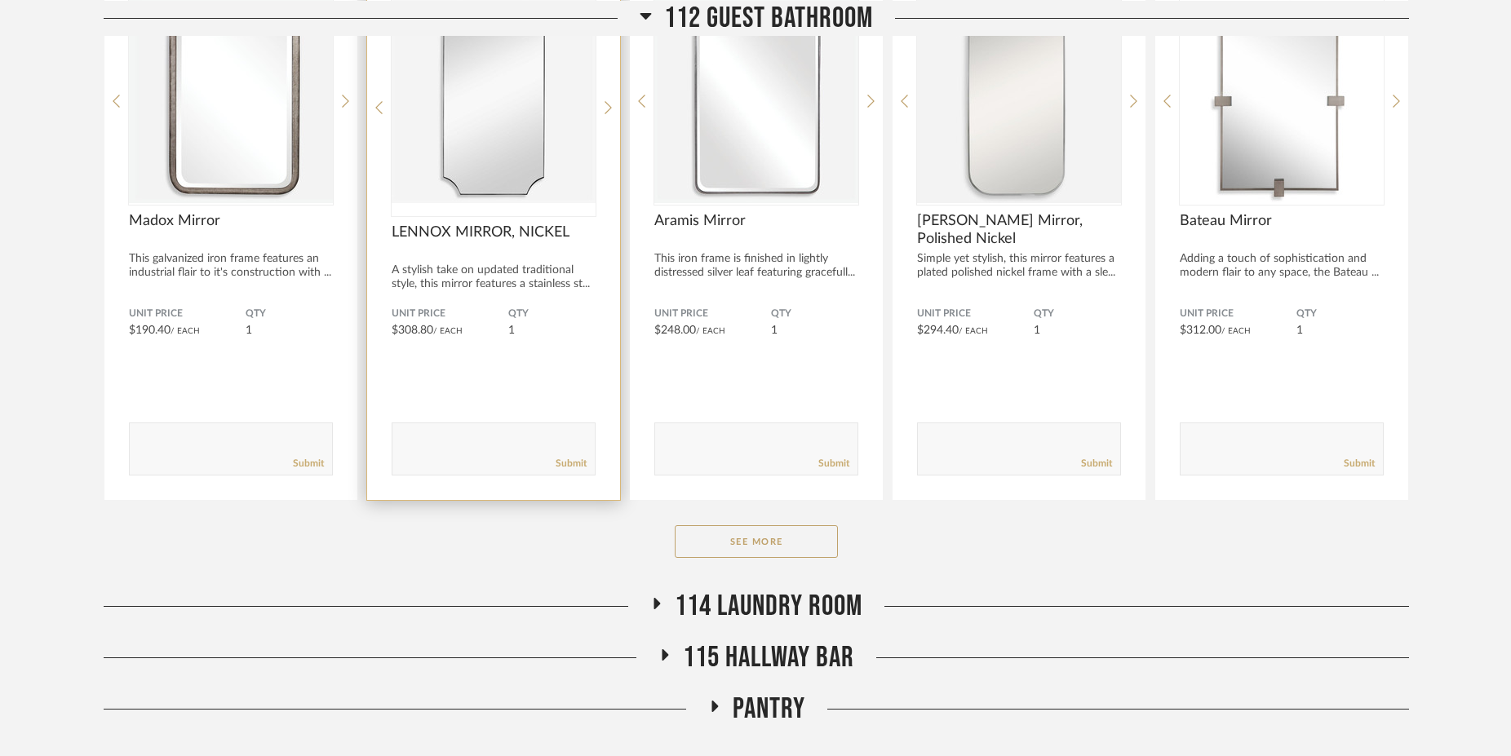
scroll to position [1660, 0]
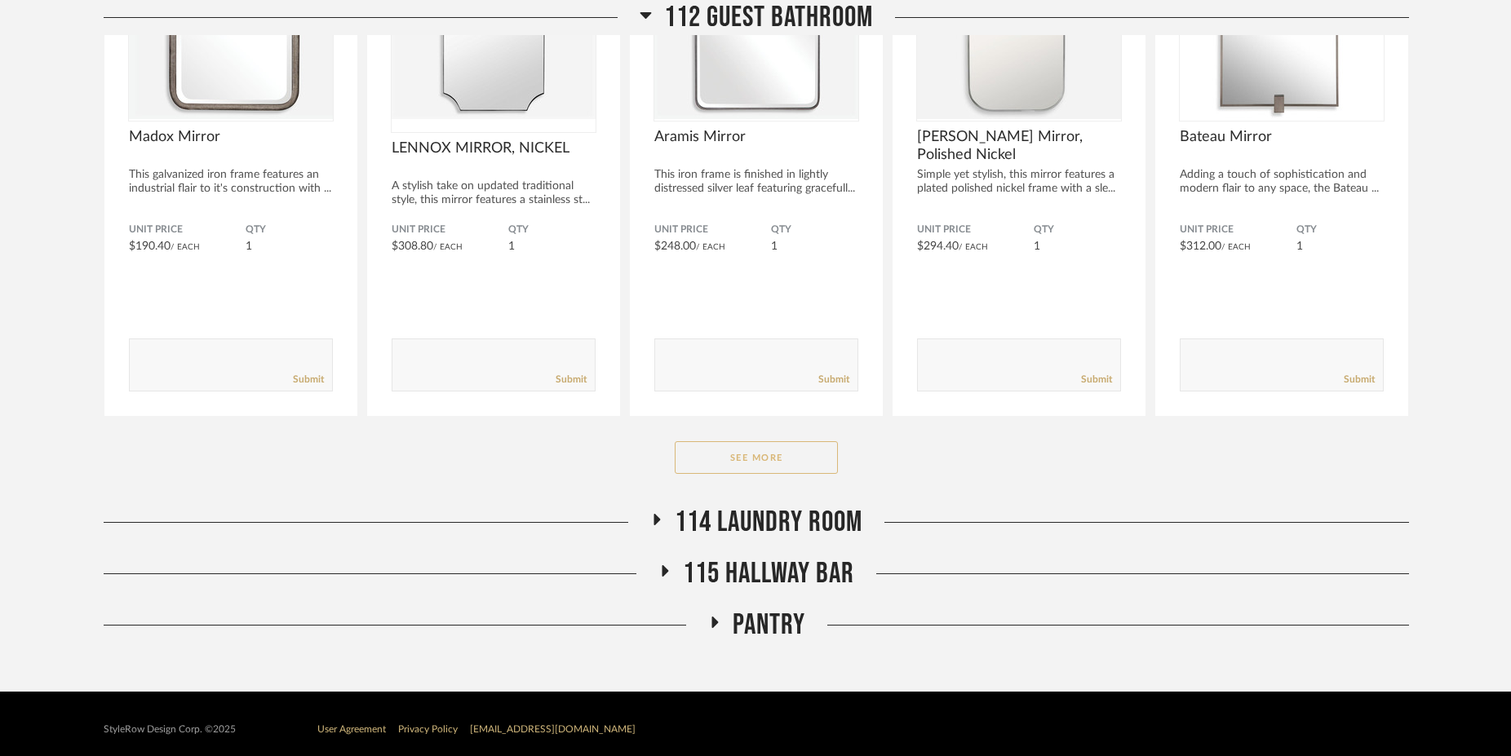
click at [742, 467] on button "See More" at bounding box center [756, 457] width 163 height 33
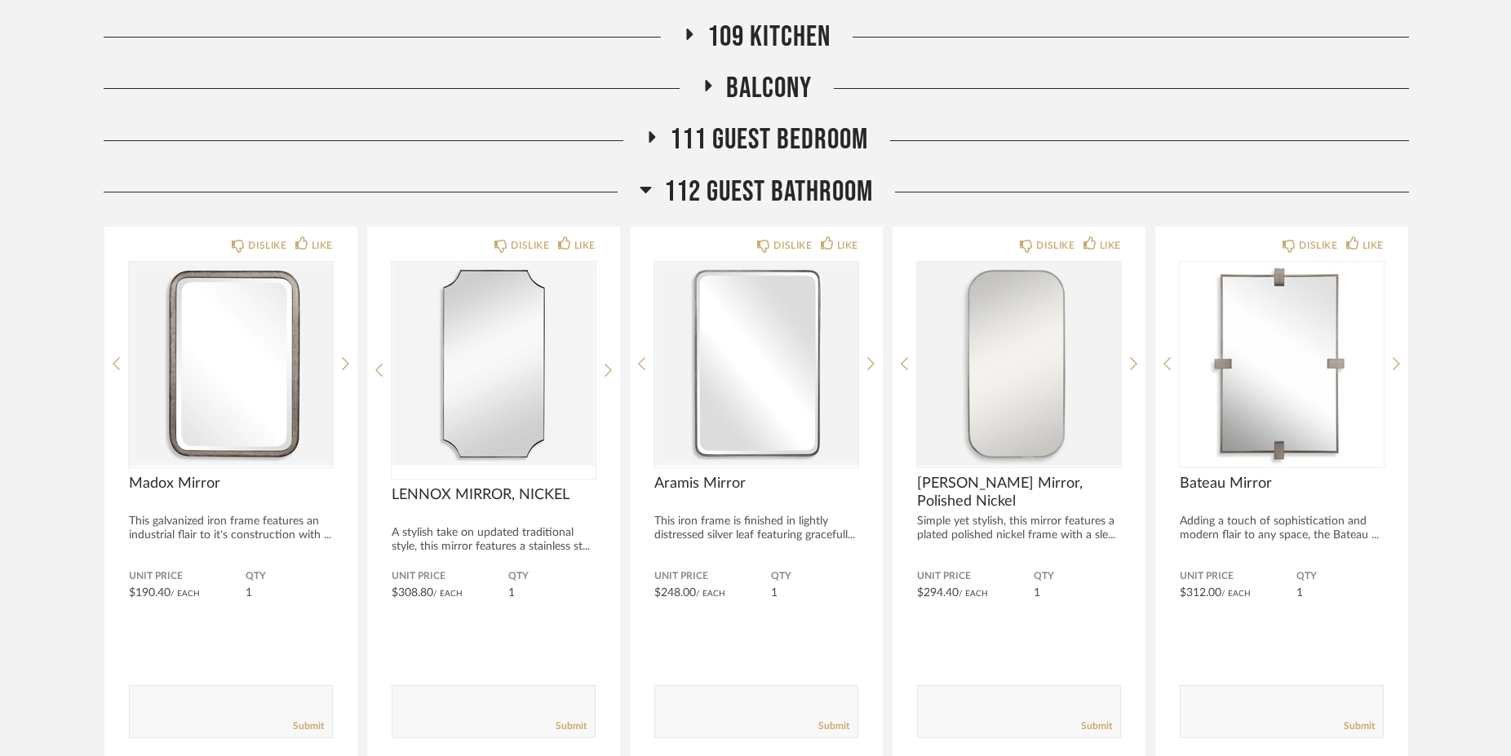
scroll to position [1272, 0]
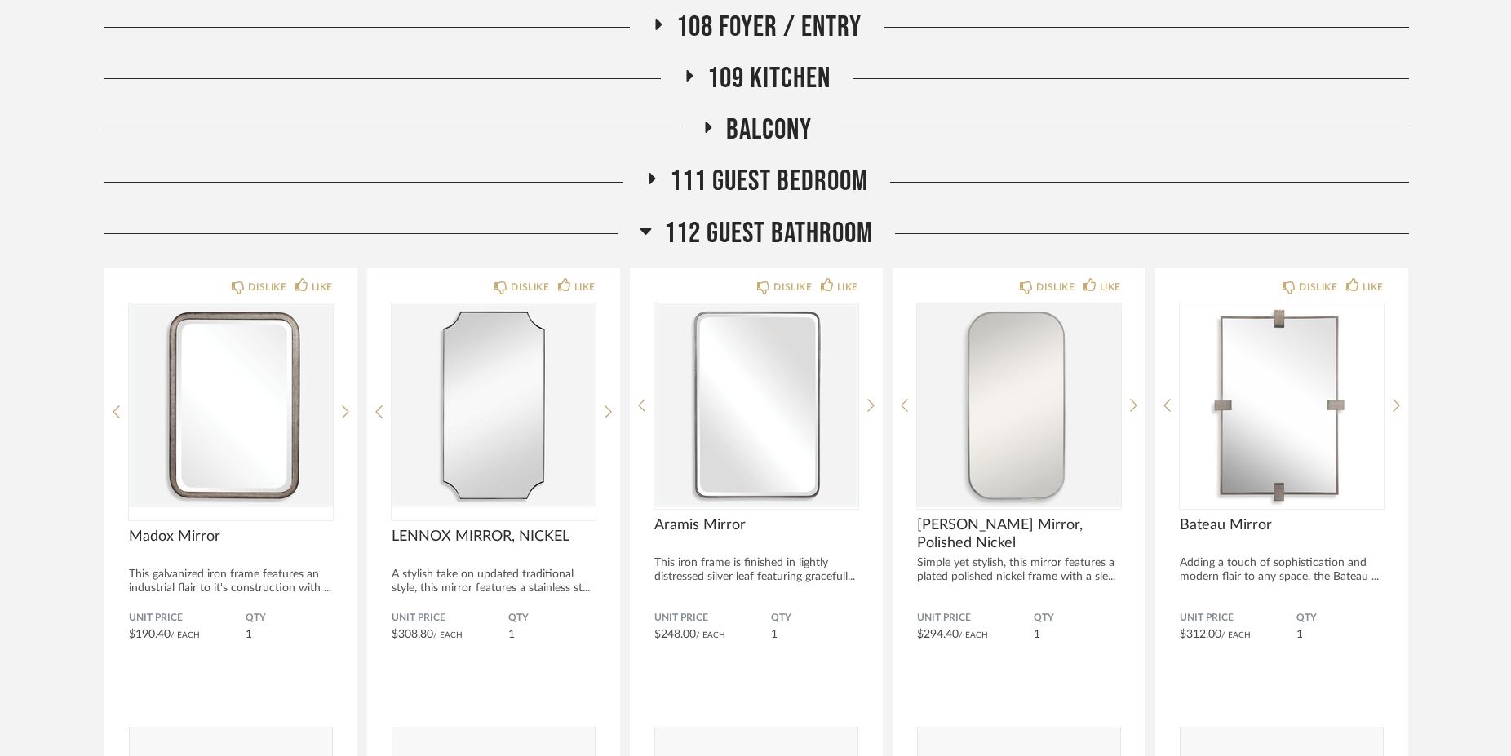
click at [646, 228] on icon at bounding box center [646, 231] width 12 height 20
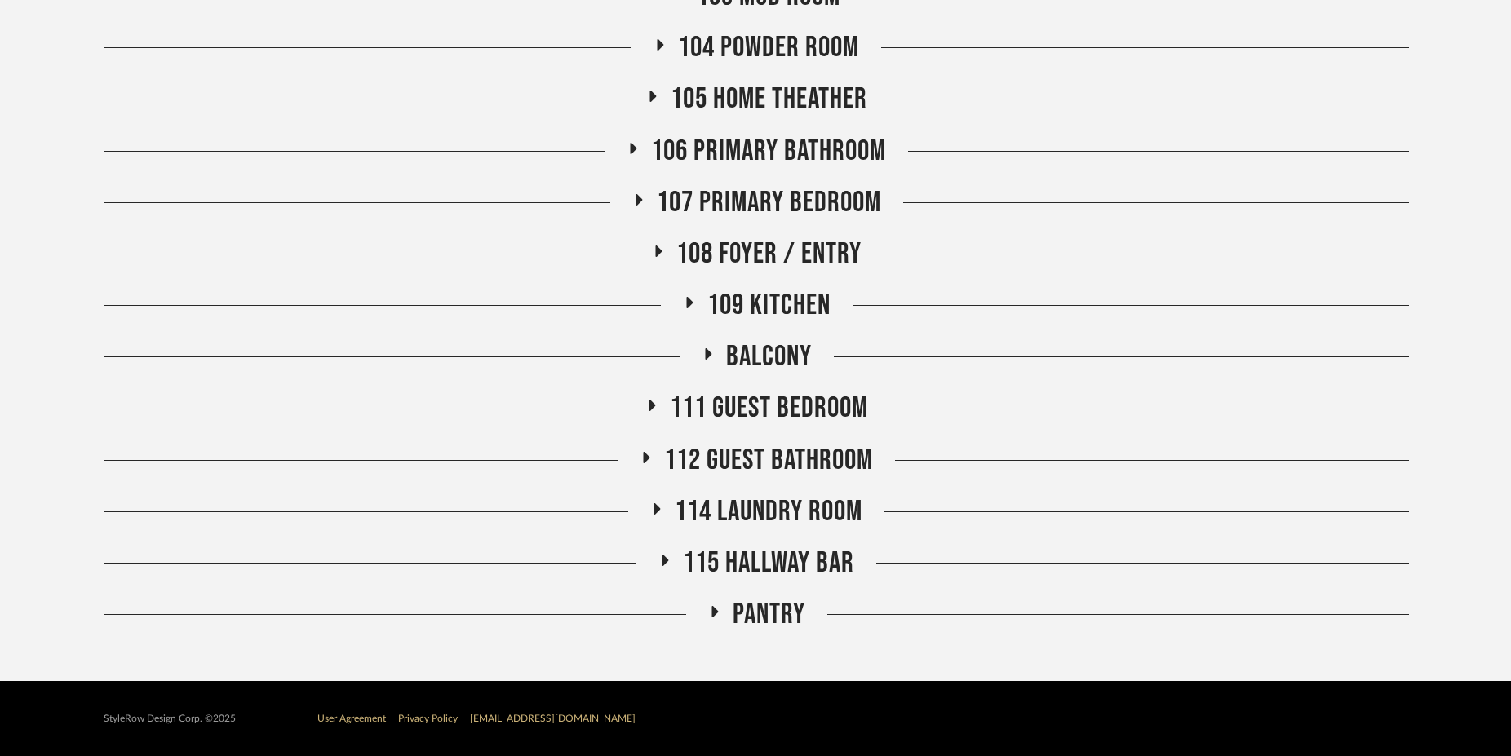
scroll to position [1046, 0]
click at [652, 95] on icon at bounding box center [652, 96] width 7 height 11
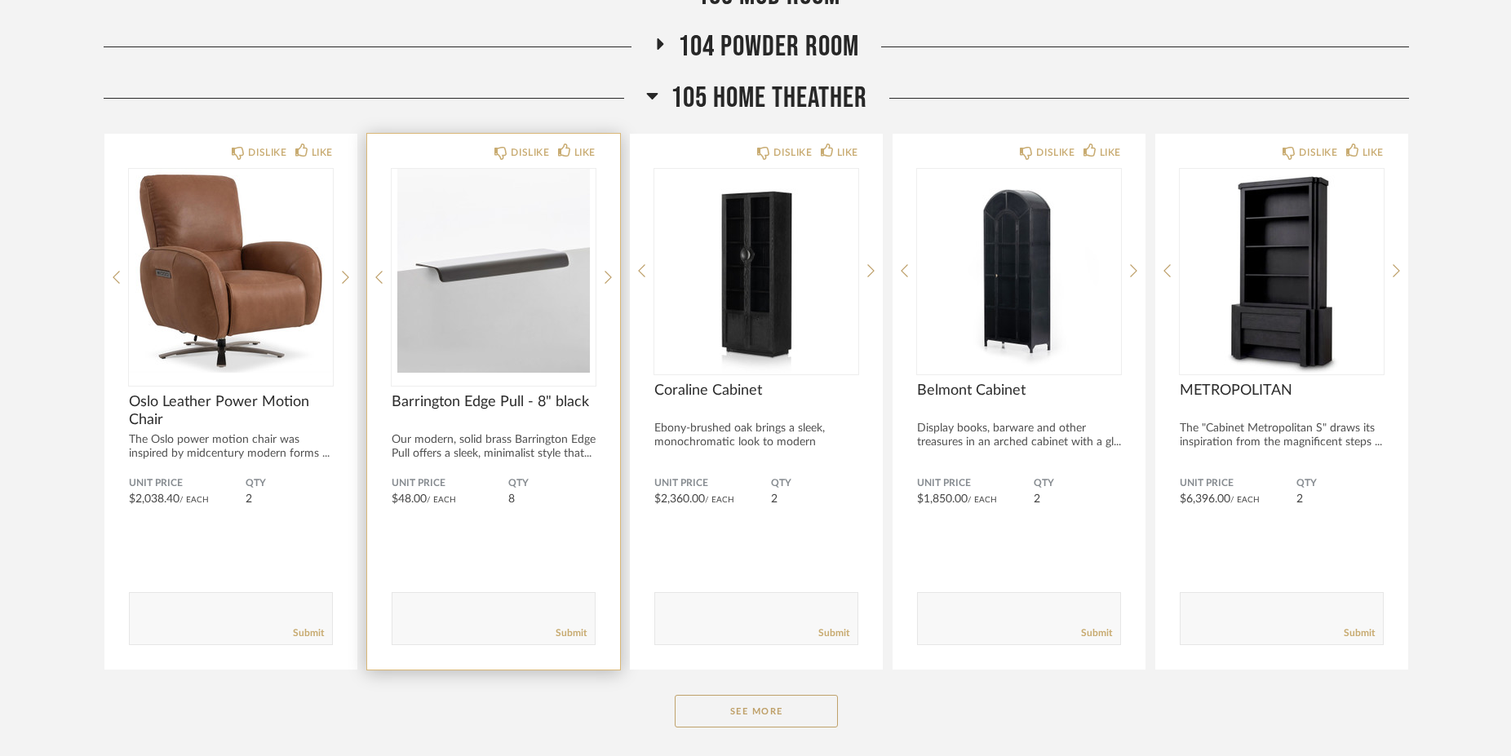
click at [542, 281] on img "0" at bounding box center [494, 271] width 204 height 204
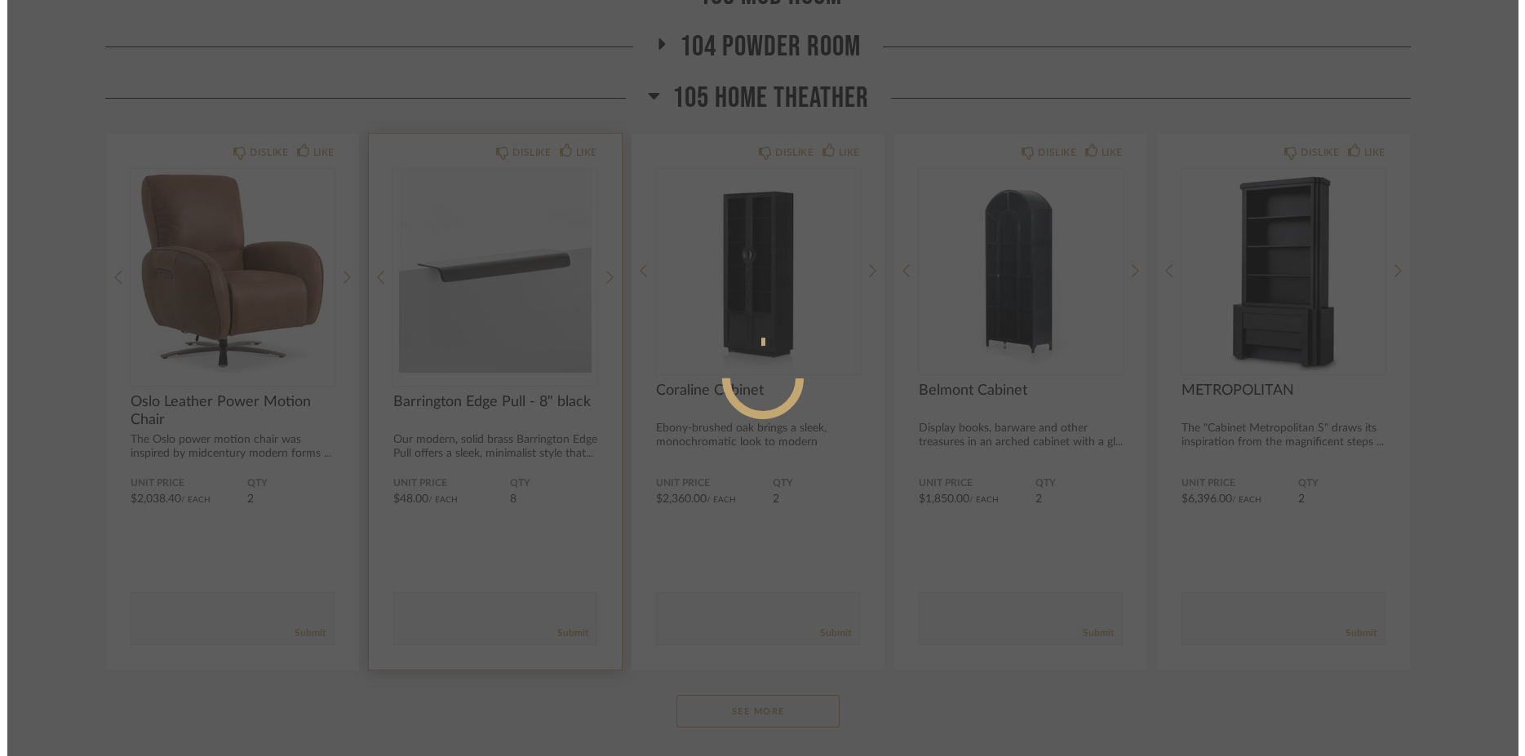
scroll to position [0, 0]
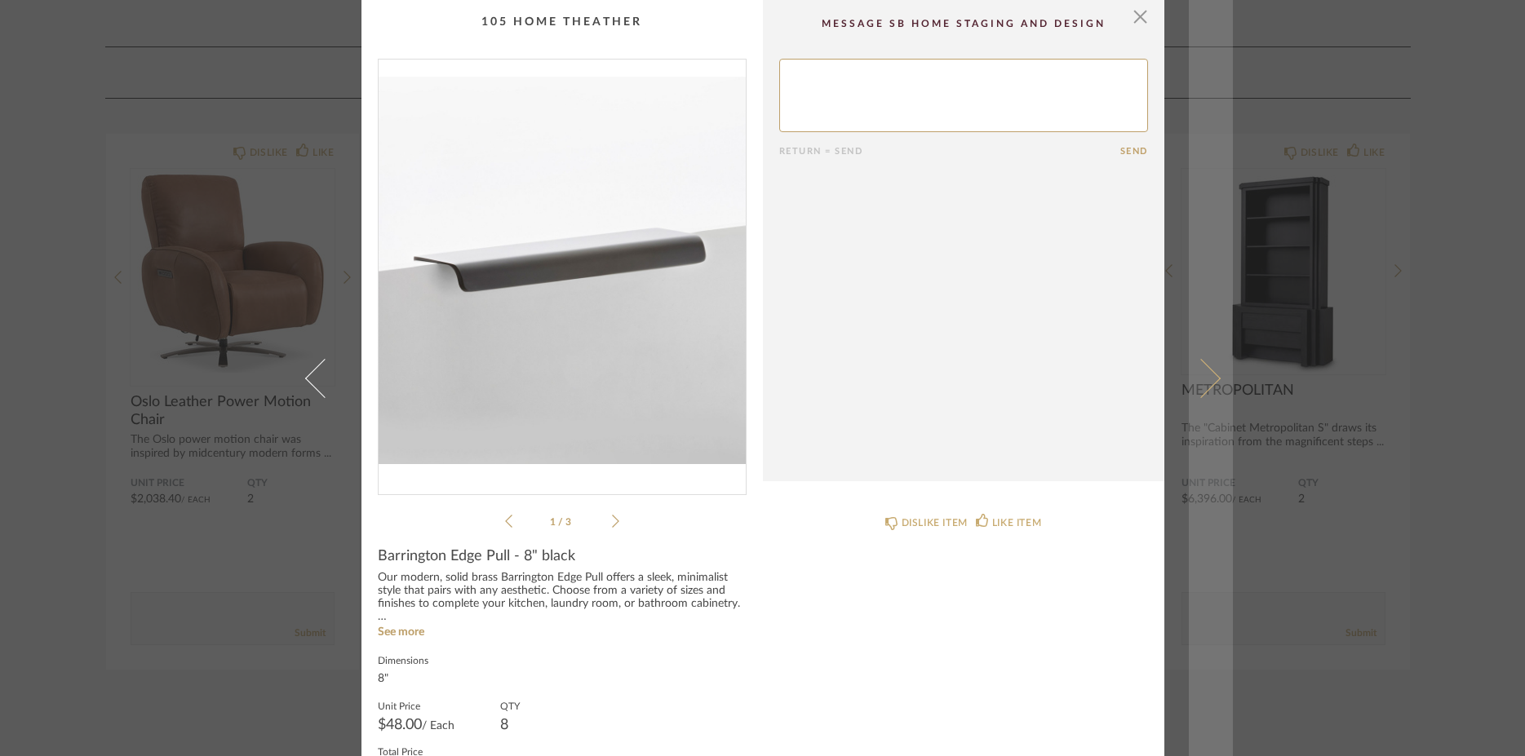
click at [1197, 376] on span at bounding box center [1199, 377] width 39 height 39
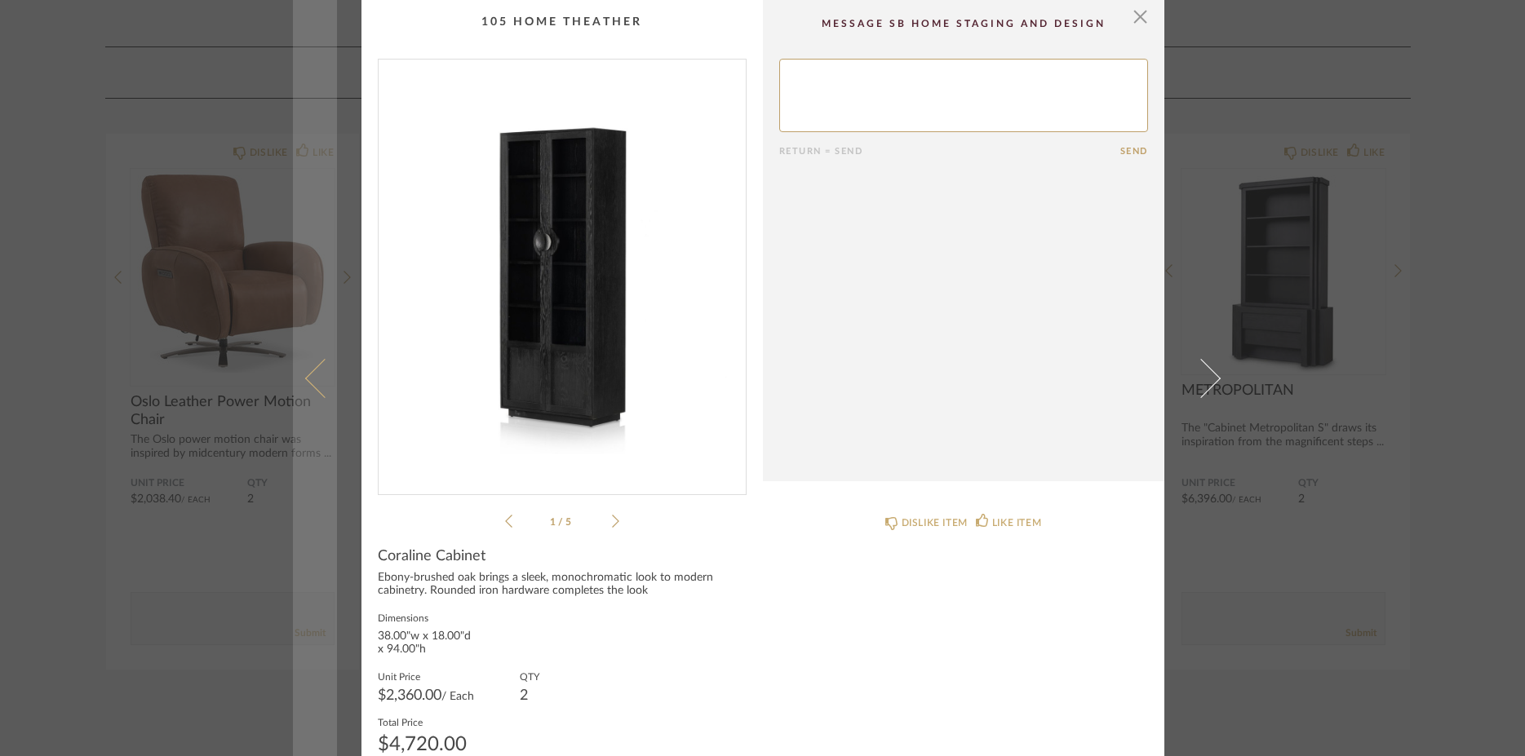
click at [308, 370] on span at bounding box center [323, 377] width 39 height 39
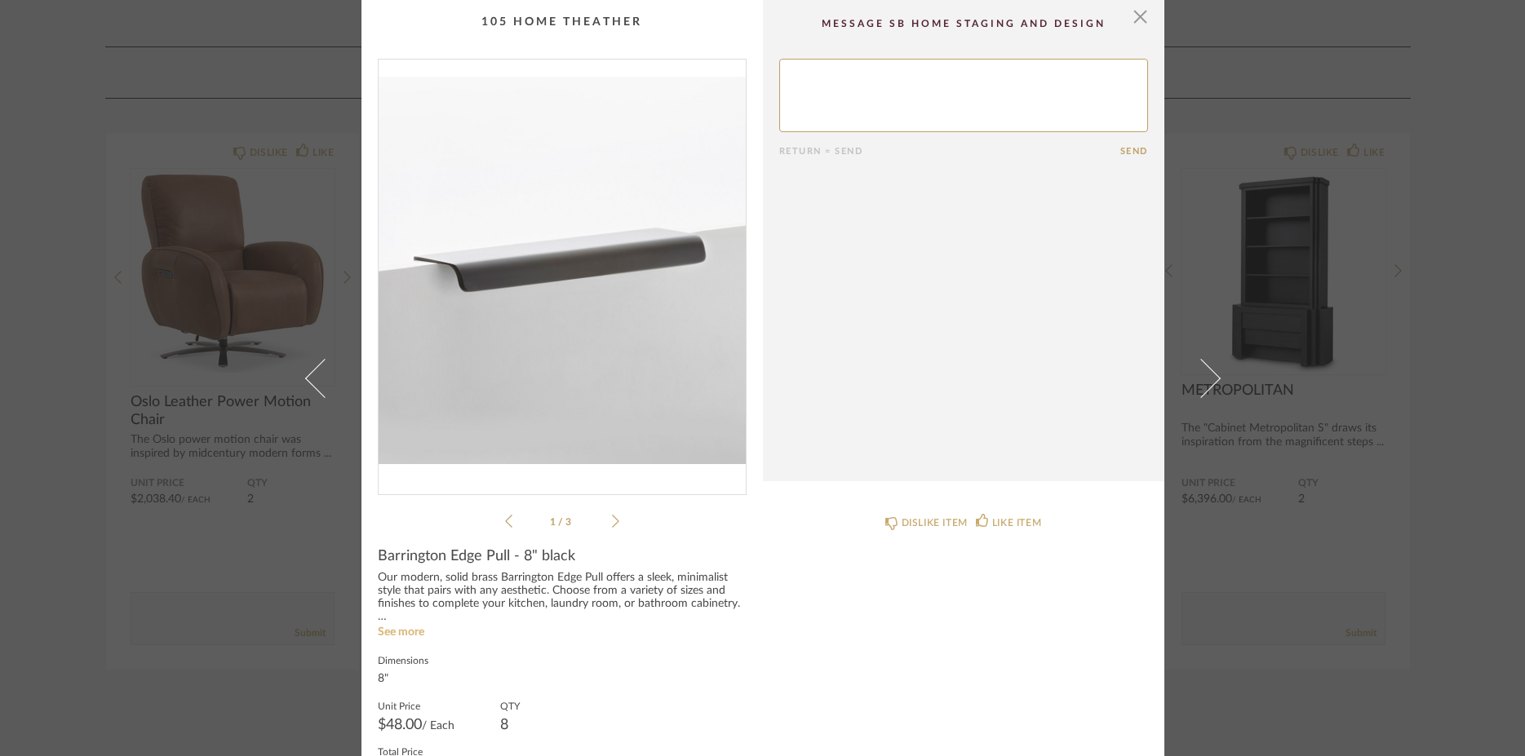
click at [404, 632] on link "See more" at bounding box center [401, 631] width 46 height 11
click at [1443, 539] on div "× 1 / 3 Return = Send Send Barrington Edge Pull - 8" black Our modern, solid br…" at bounding box center [762, 378] width 1525 height 756
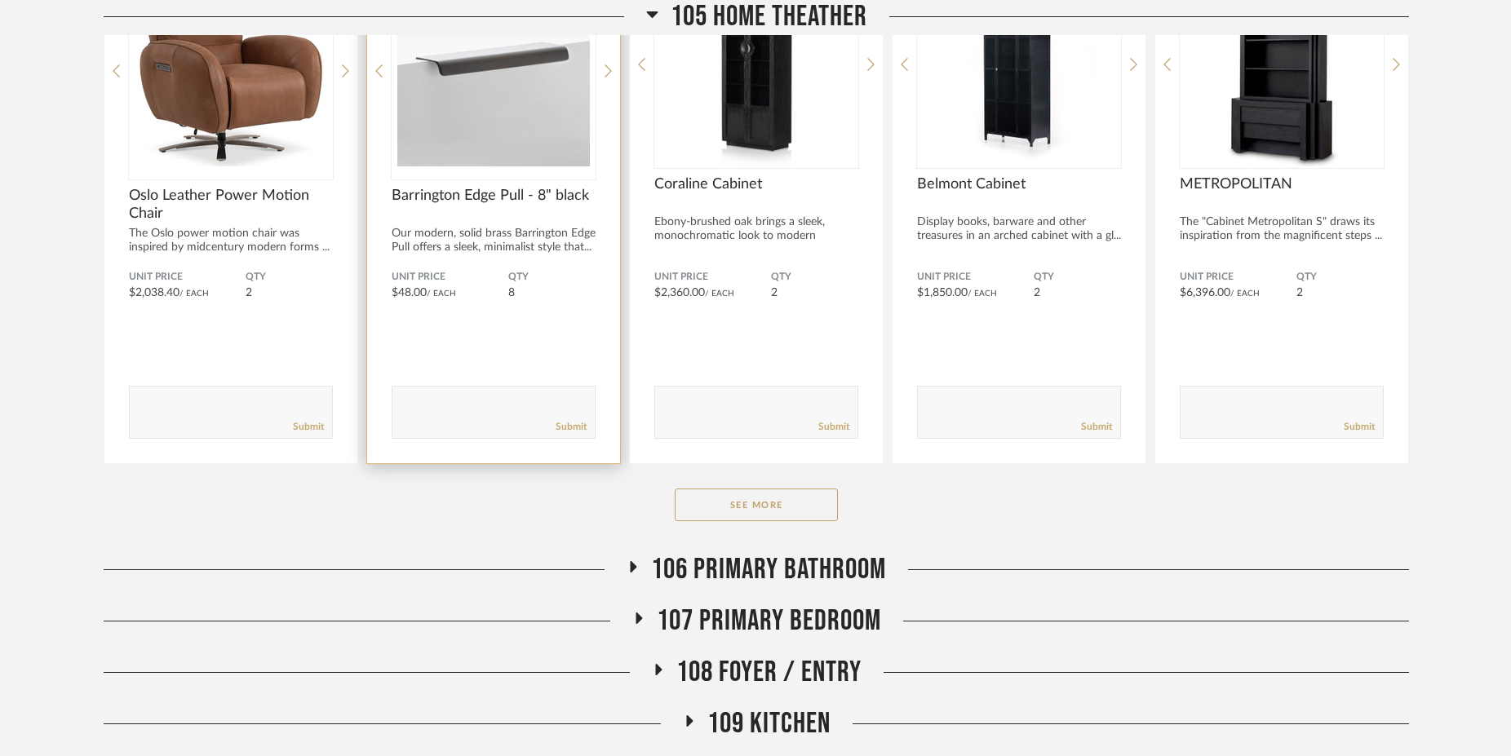
scroll to position [1434, 0]
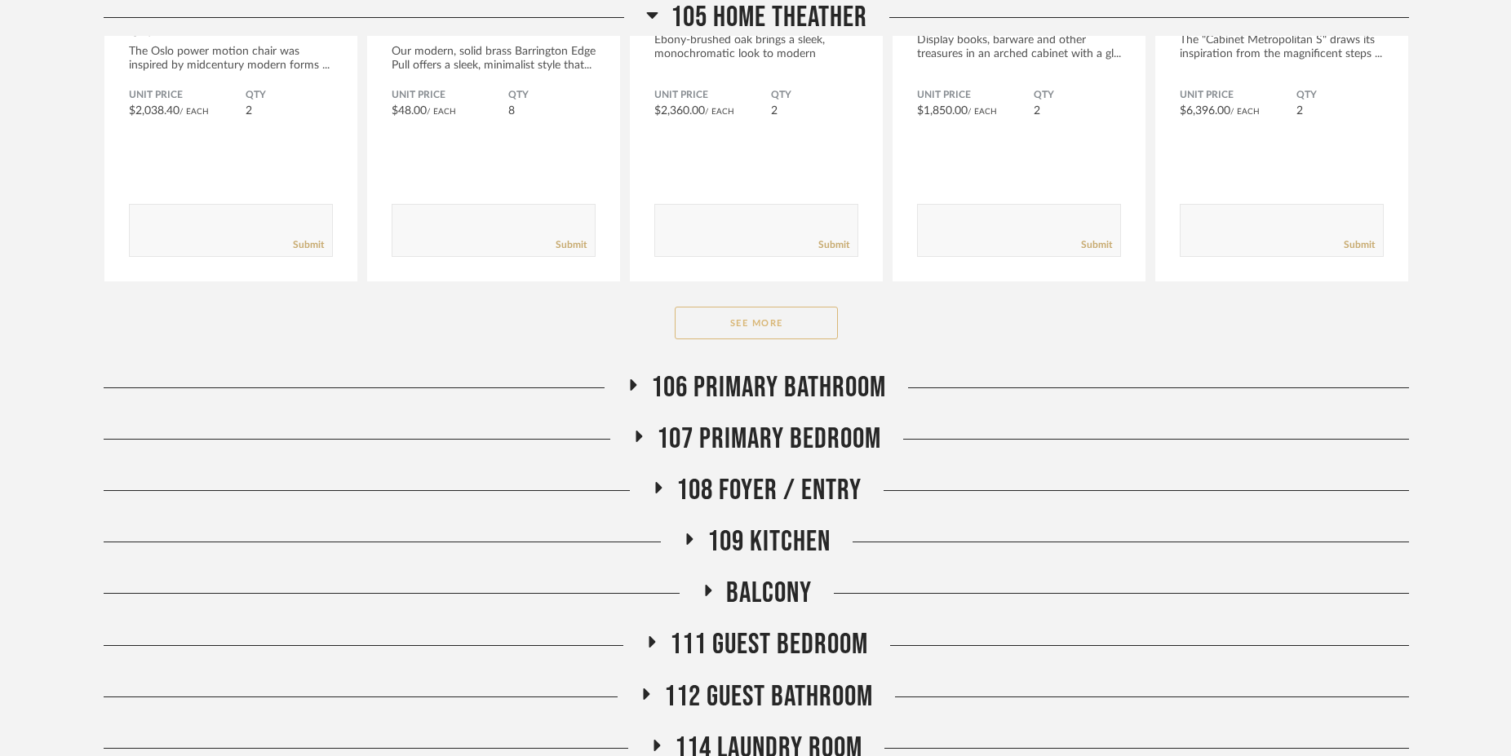
click at [742, 330] on button "See More" at bounding box center [756, 323] width 163 height 33
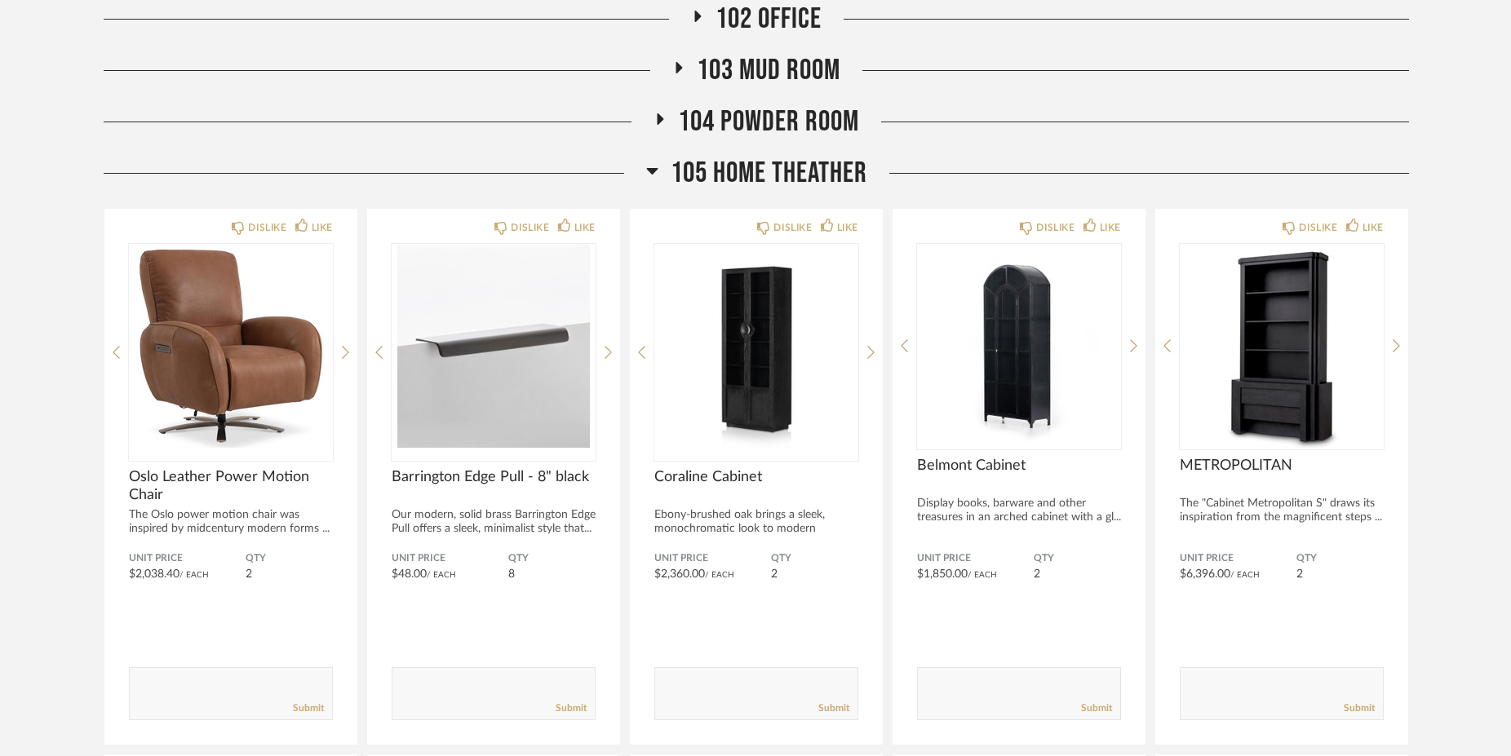
scroll to position [777, 0]
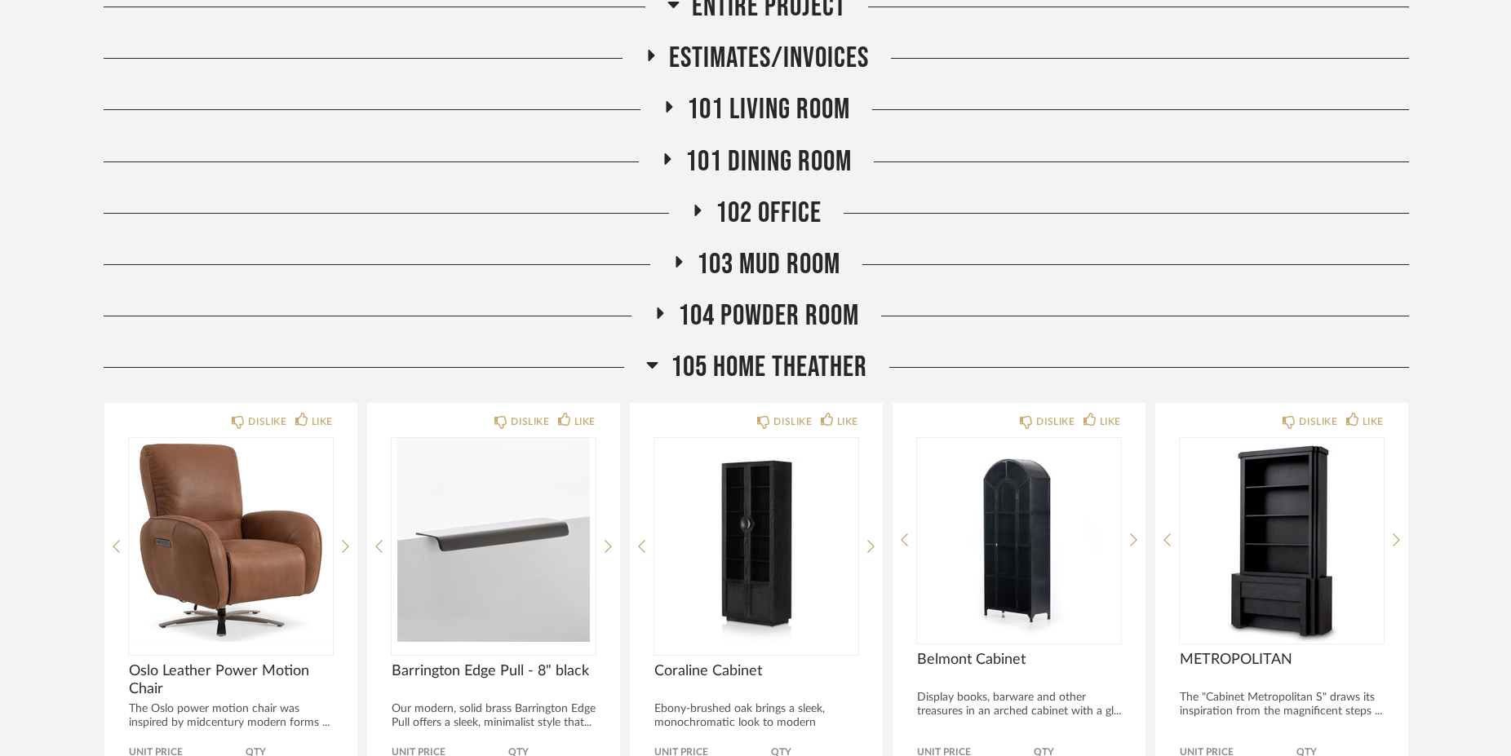
click at [646, 365] on icon at bounding box center [651, 365] width 11 height 7
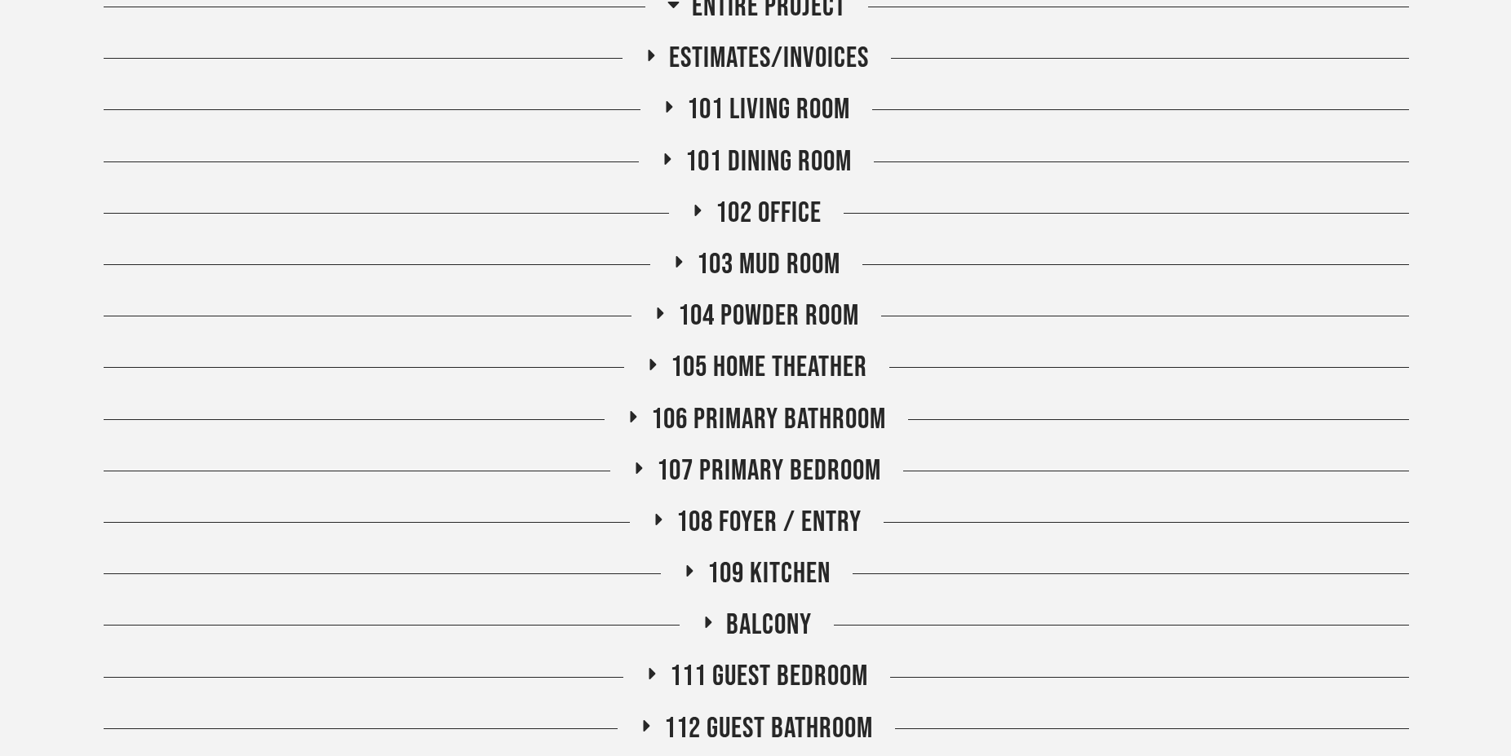
click at [686, 573] on icon at bounding box center [689, 570] width 7 height 11
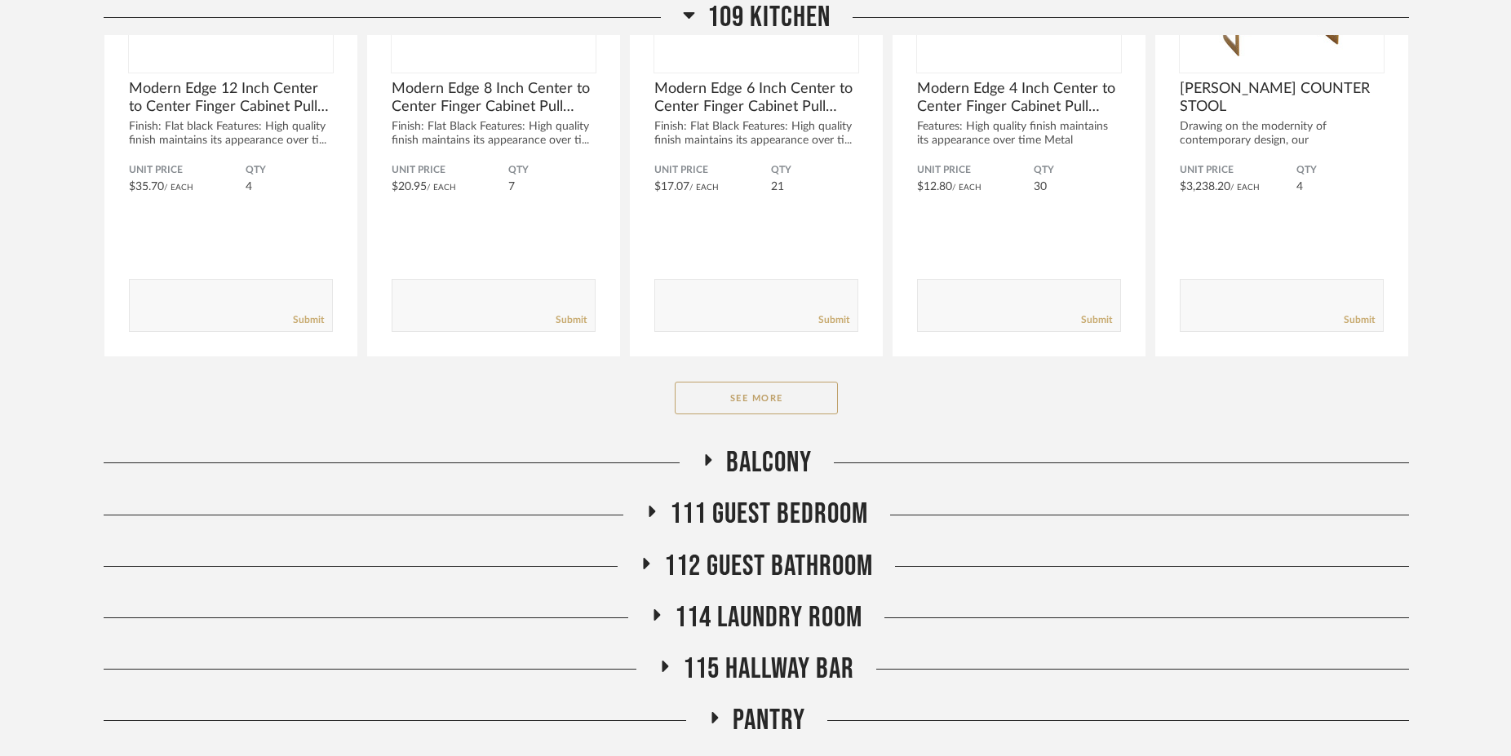
scroll to position [1165, 0]
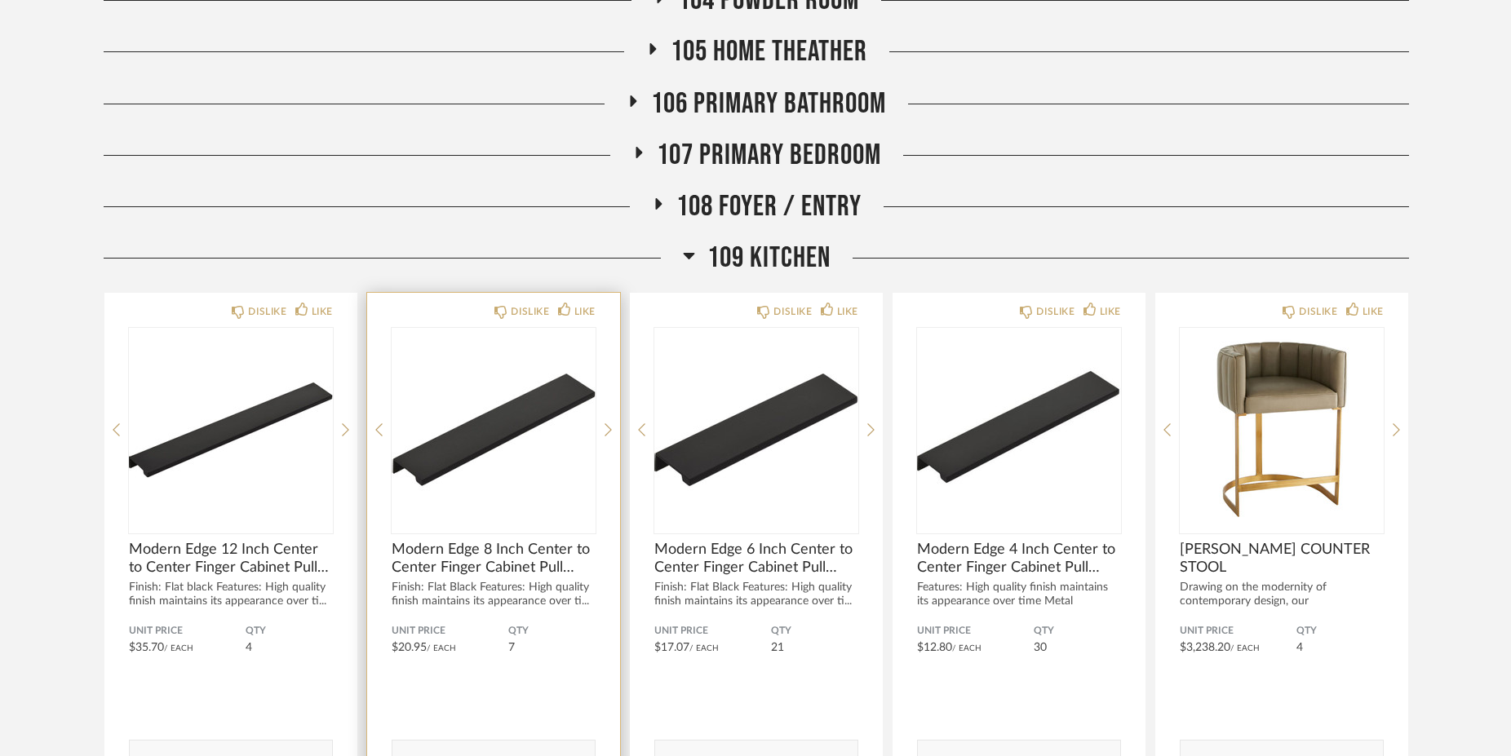
scroll to position [1165, 0]
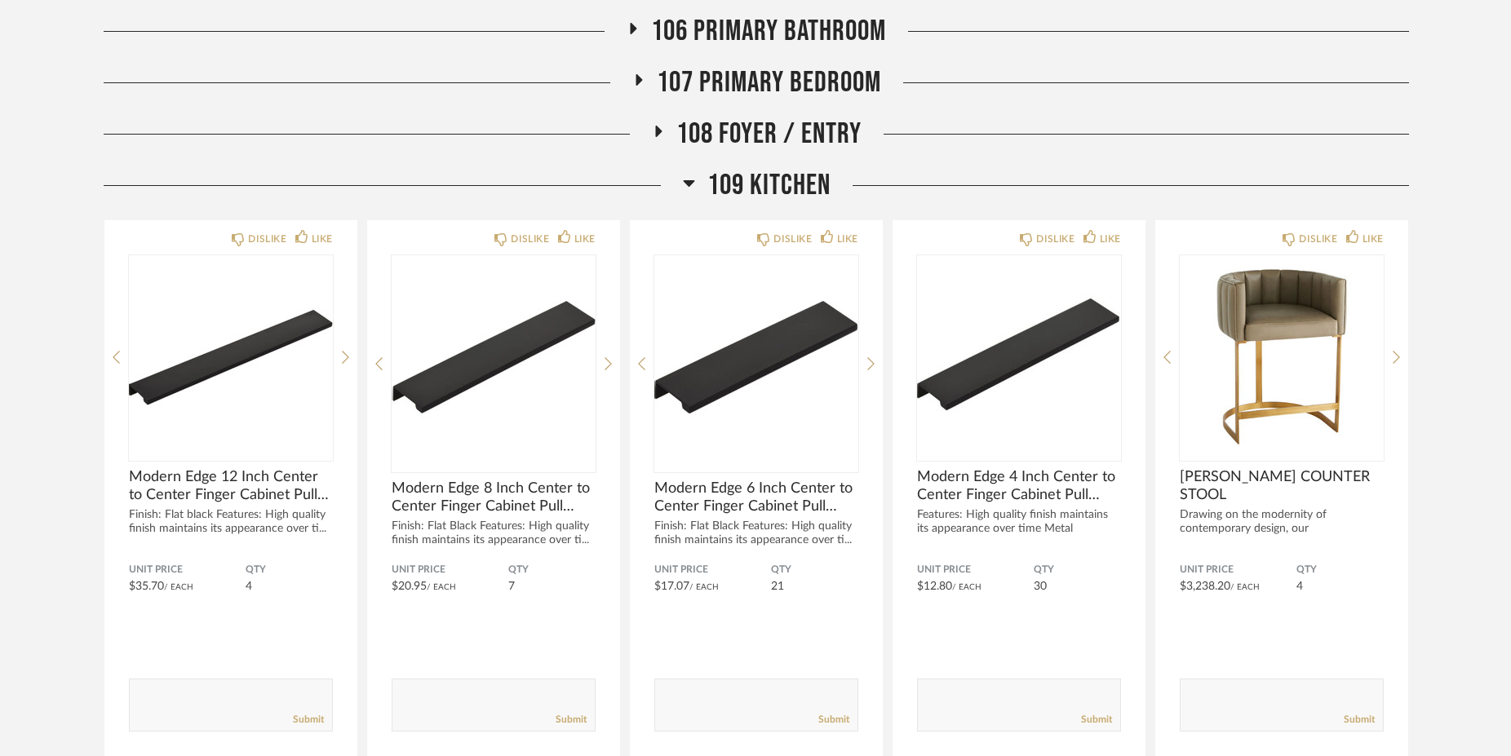
click at [683, 184] on icon at bounding box center [689, 183] width 12 height 20
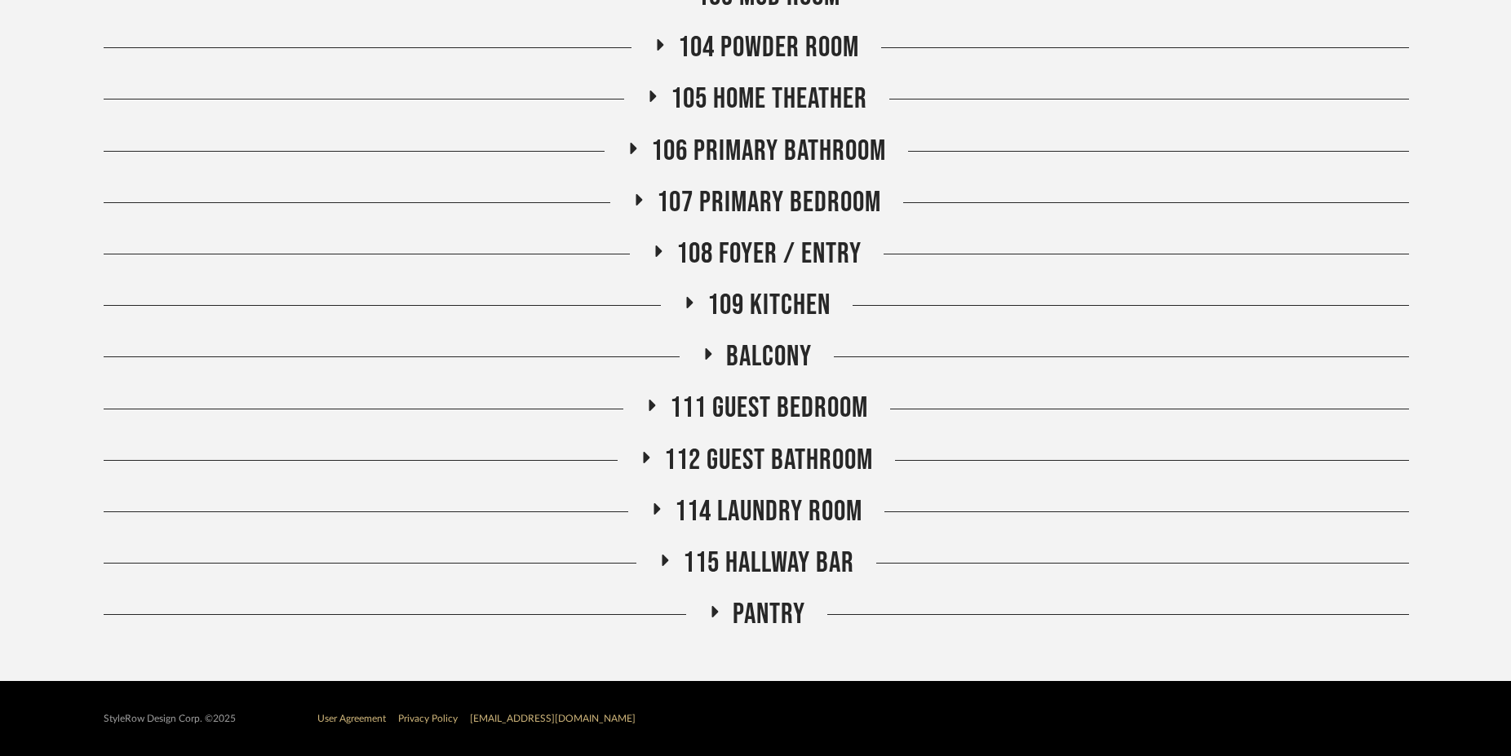
click at [649, 100] on icon at bounding box center [652, 96] width 7 height 11
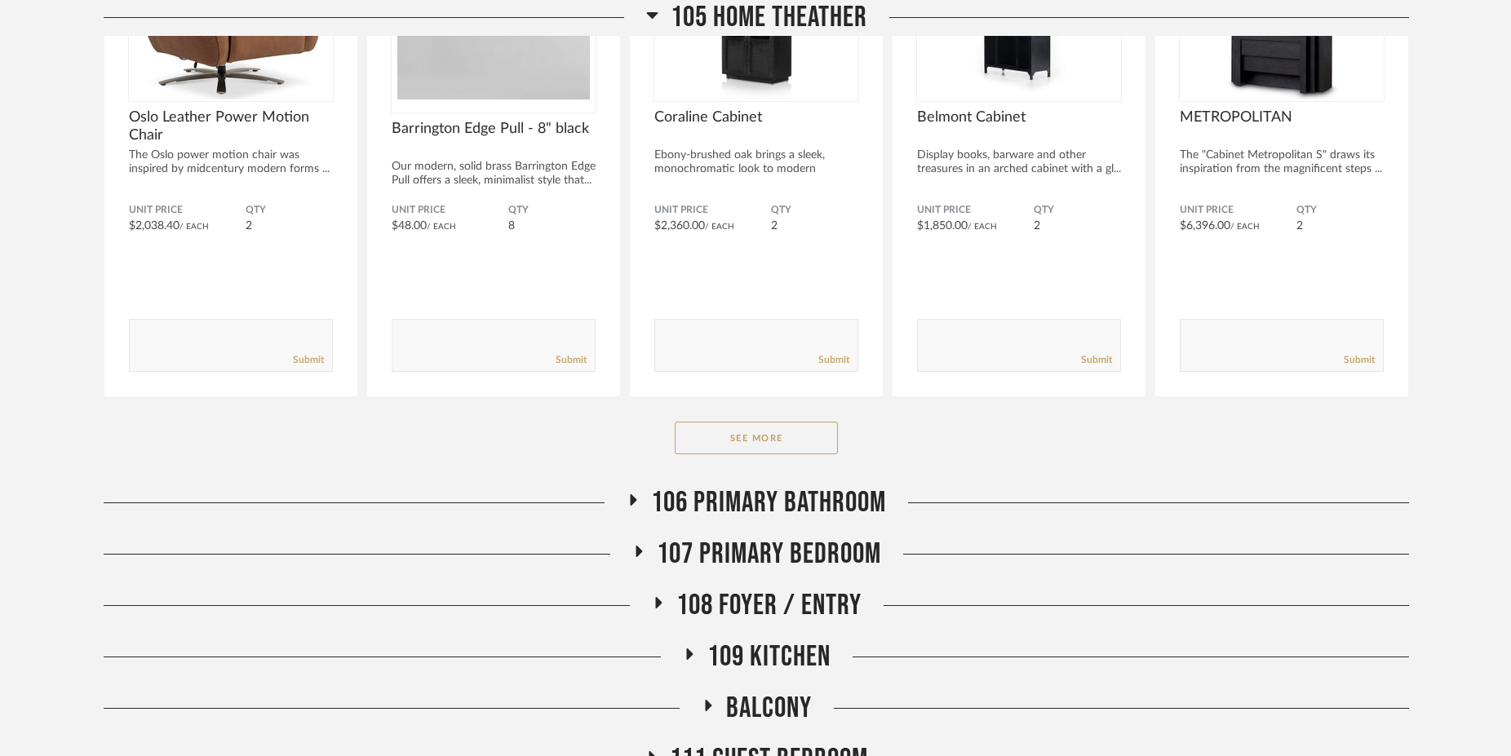
scroll to position [1434, 0]
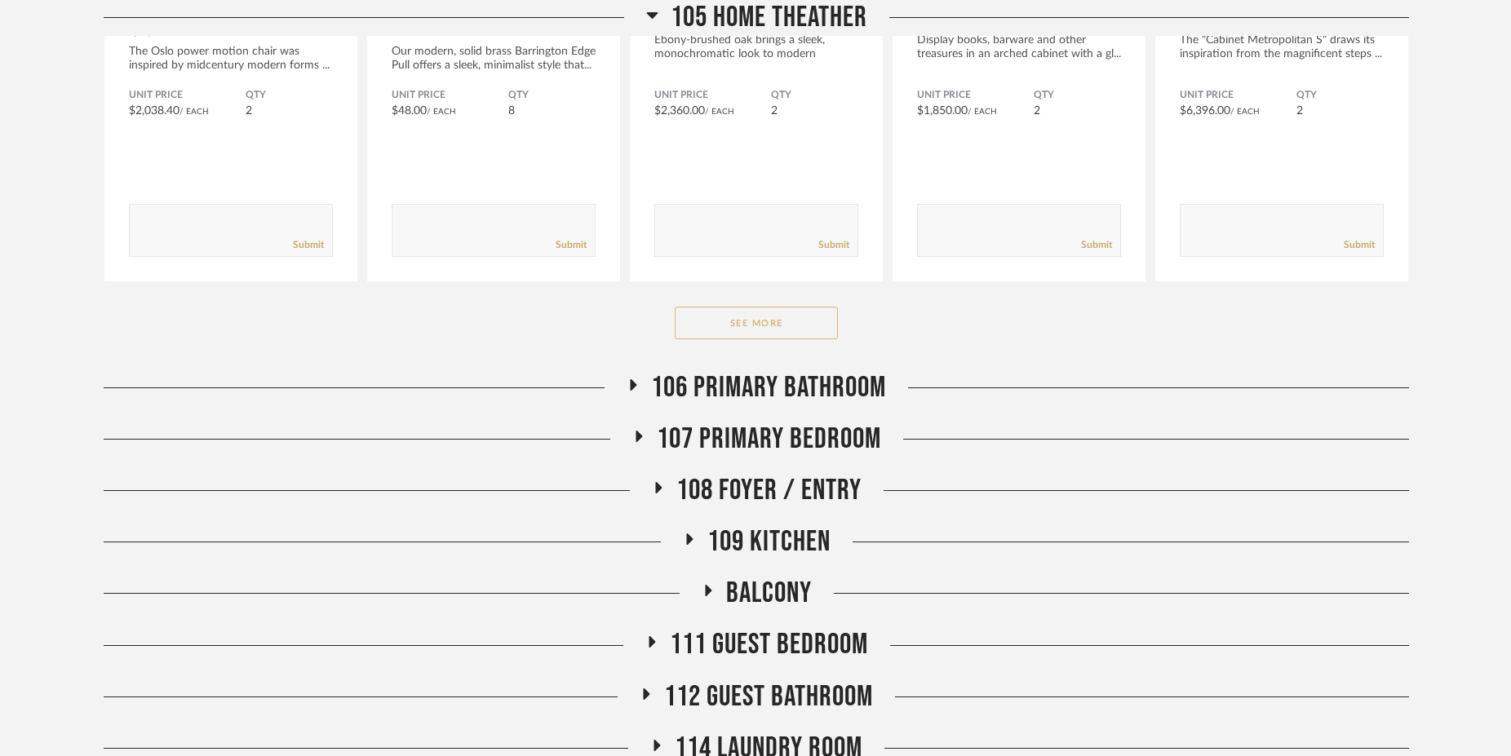
click at [805, 320] on button "See More" at bounding box center [756, 323] width 163 height 33
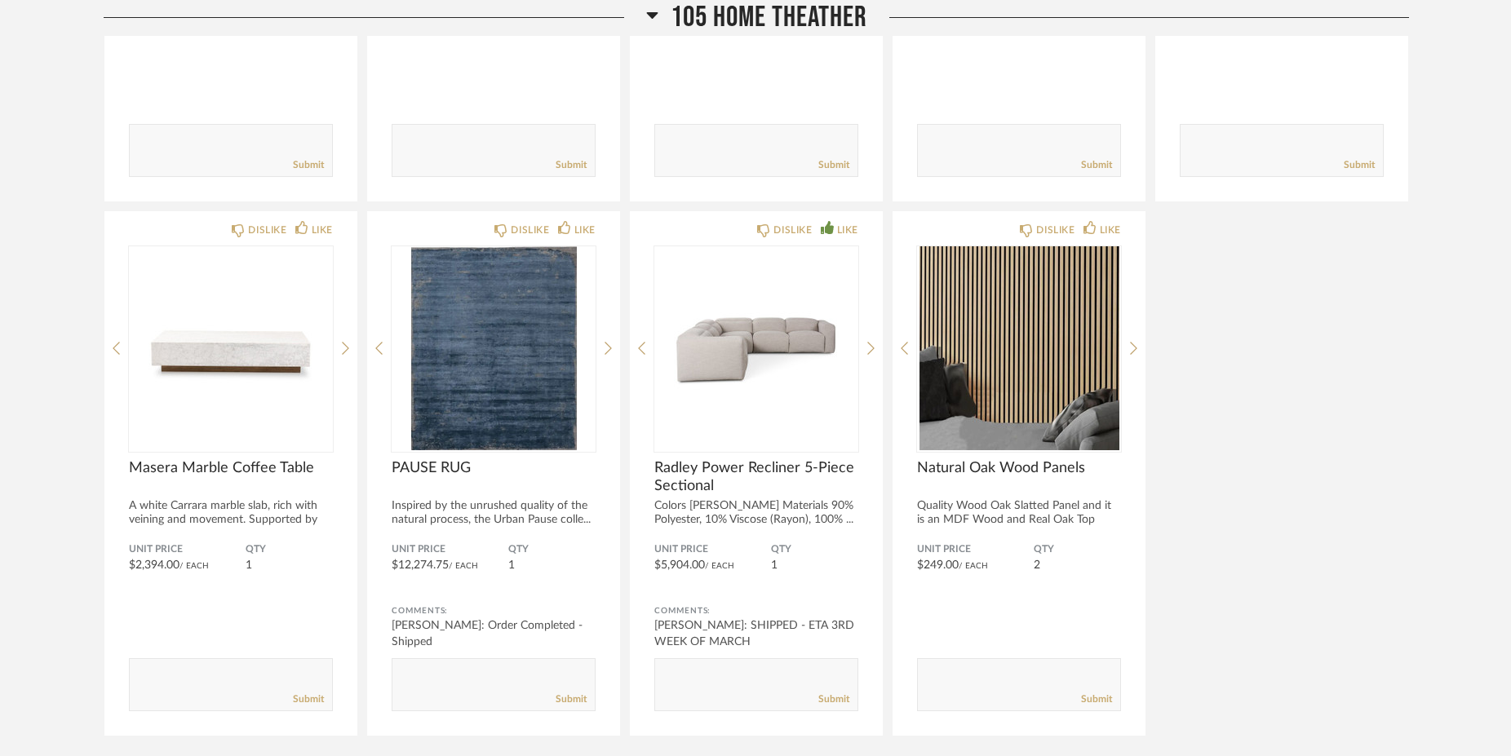
scroll to position [2599, 0]
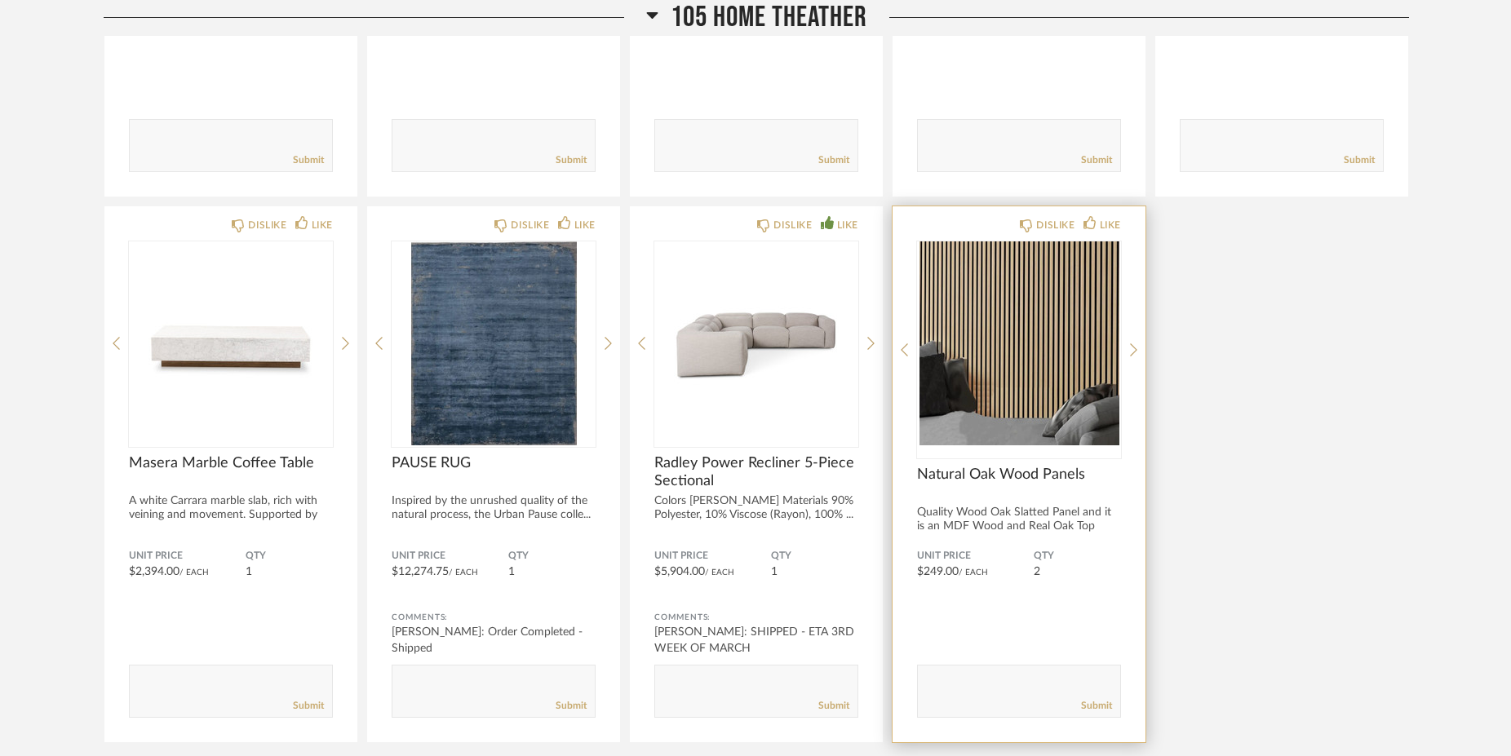
click at [1038, 351] on img "0" at bounding box center [1019, 343] width 204 height 204
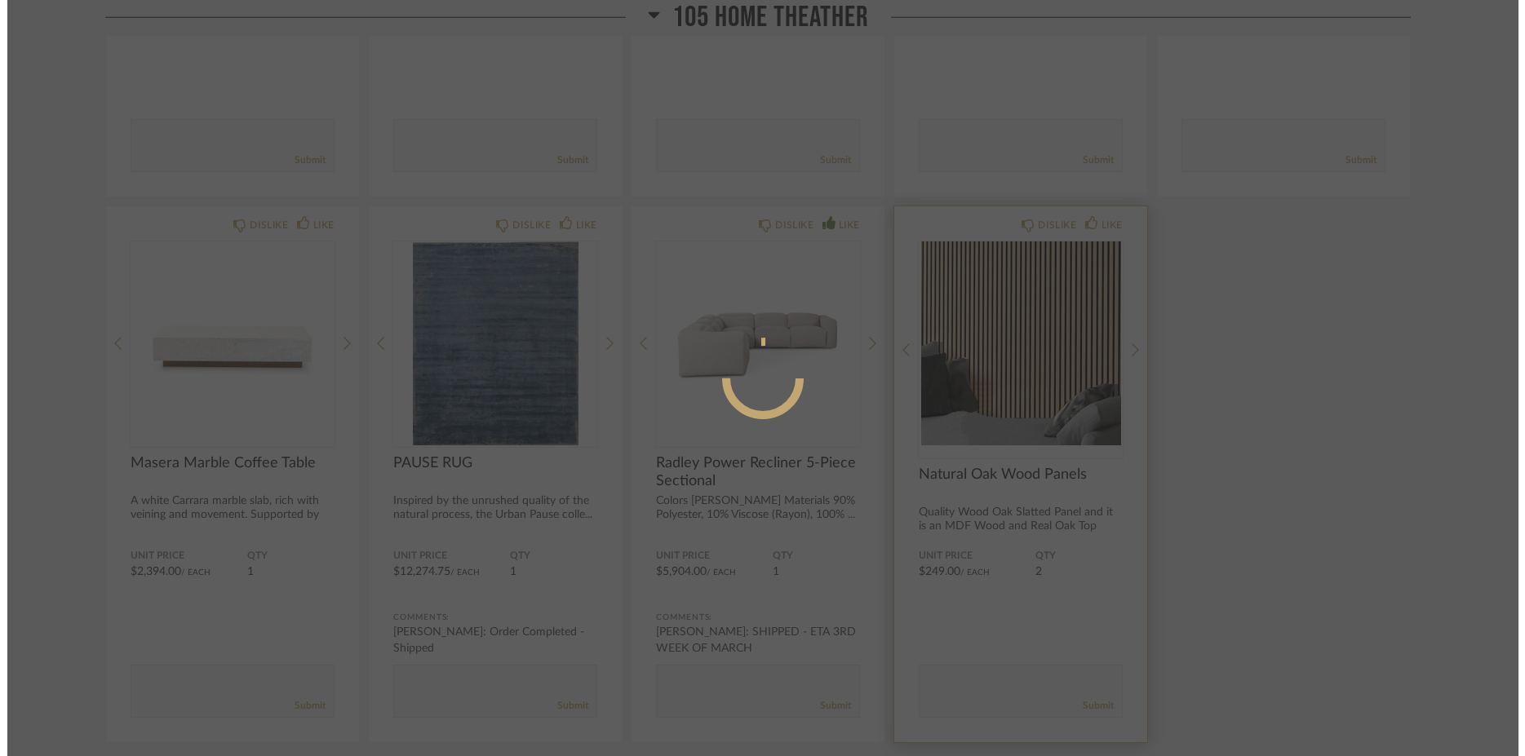
scroll to position [0, 0]
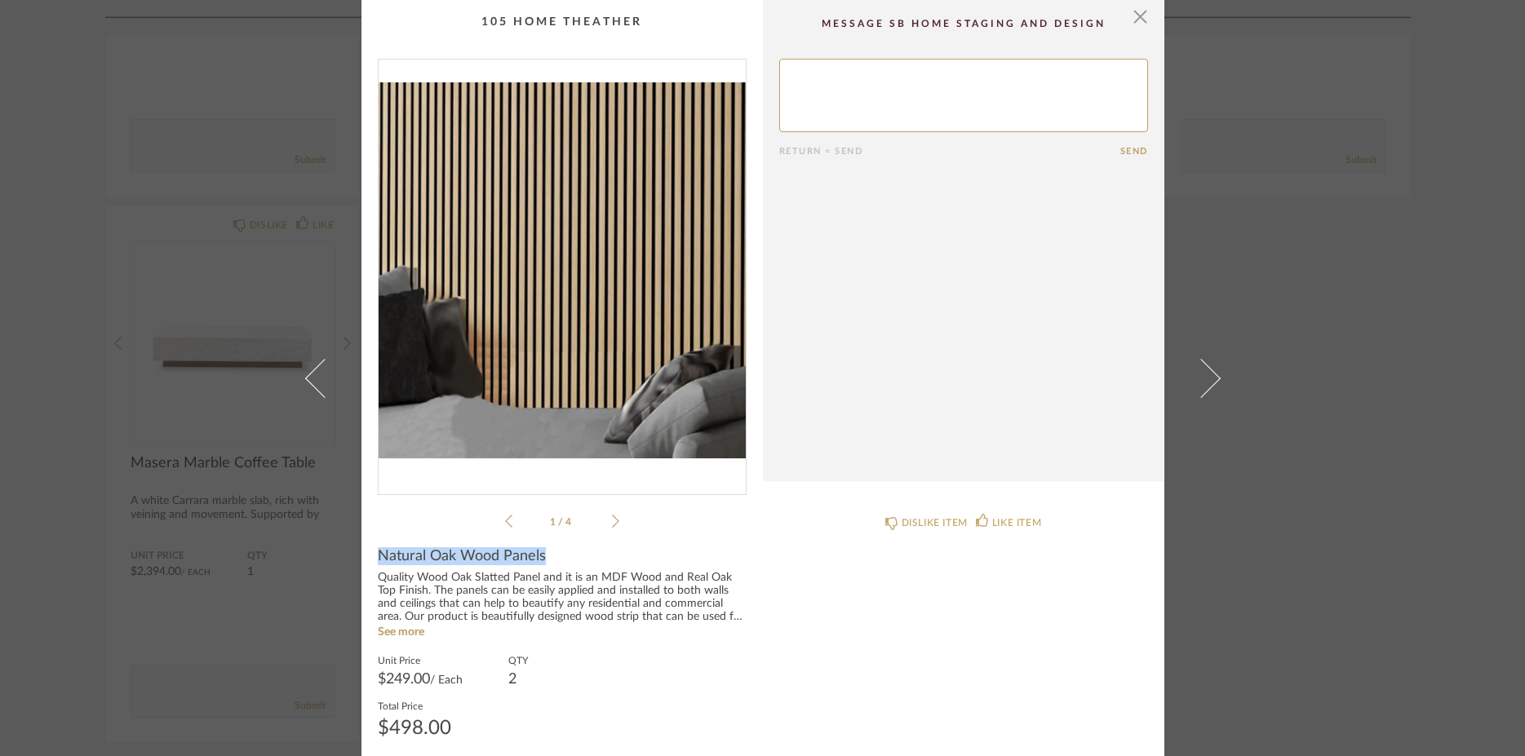
drag, startPoint x: 544, startPoint y: 556, endPoint x: 349, endPoint y: 558, distance: 195.0
click at [378, 558] on div "Natural Oak Wood Panels" at bounding box center [562, 556] width 369 height 18
copy span "Natural Oak Wood Panels"
